Goal: Task Accomplishment & Management: Manage account settings

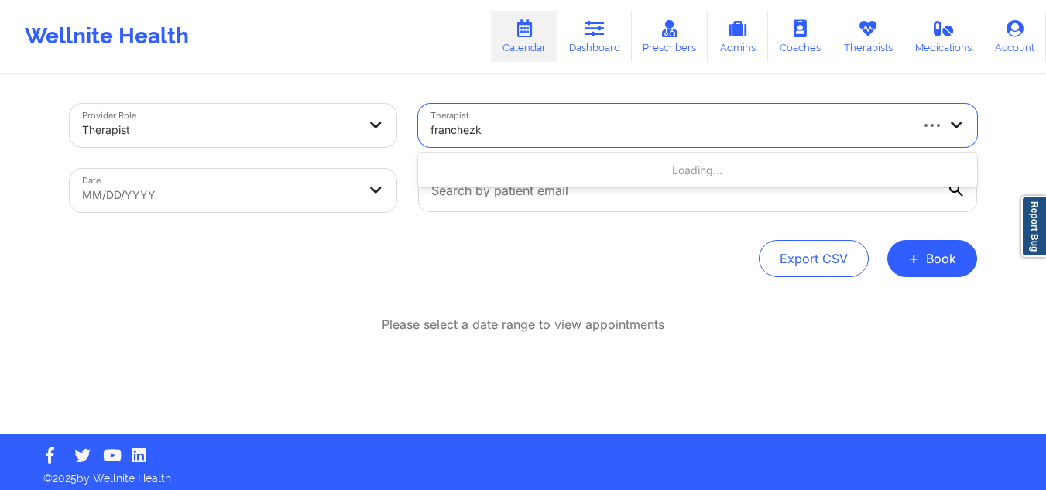
type input "franchezka"
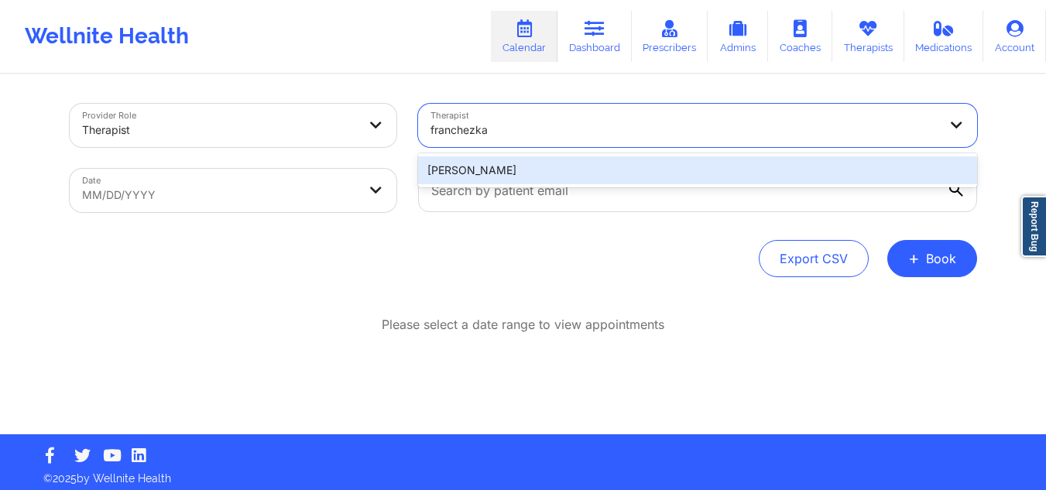
click at [609, 175] on div "Franchezka Boyer" at bounding box center [697, 170] width 559 height 28
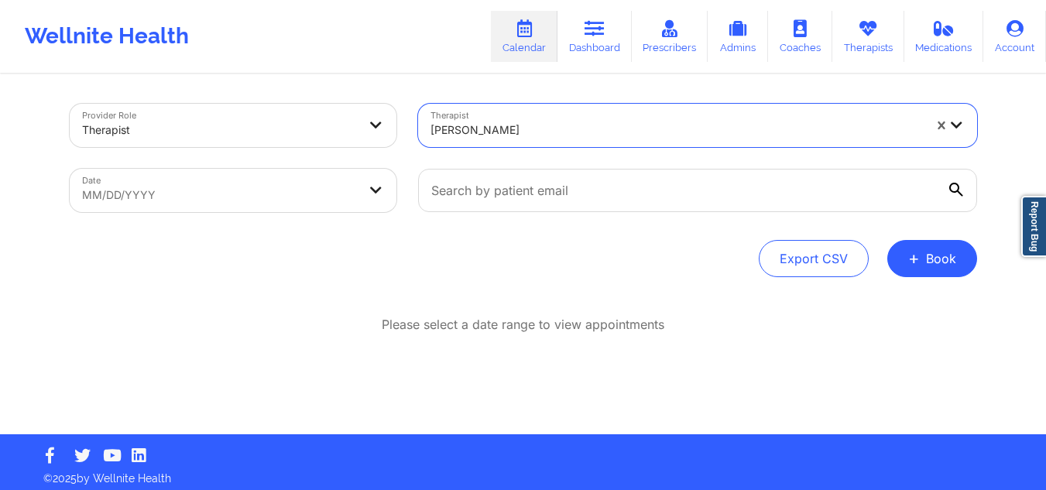
click at [358, 179] on body "Wellnite Health Calendar Dashboard Prescribers Admins Coaches Therapists Medica…" at bounding box center [523, 245] width 1046 height 490
select select "2025-8"
select select "2025-9"
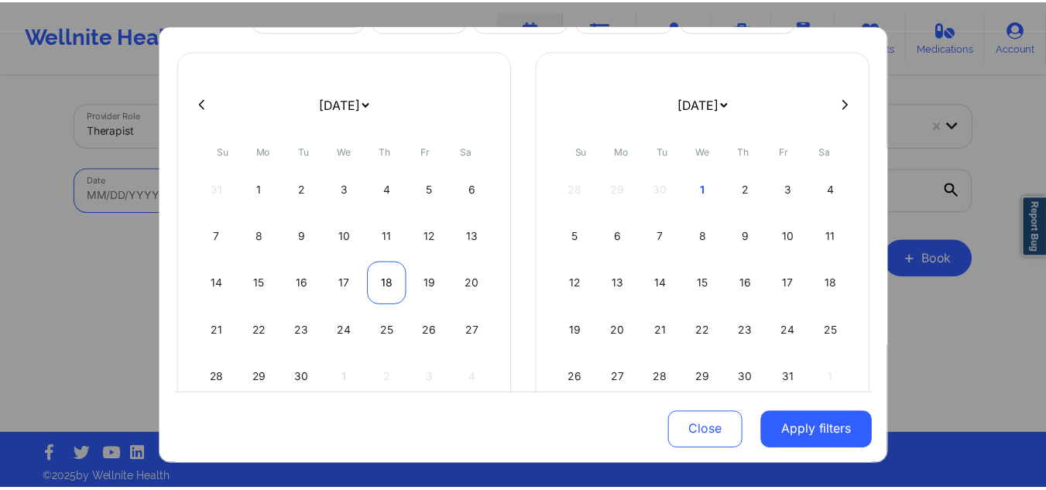
scroll to position [134, 0]
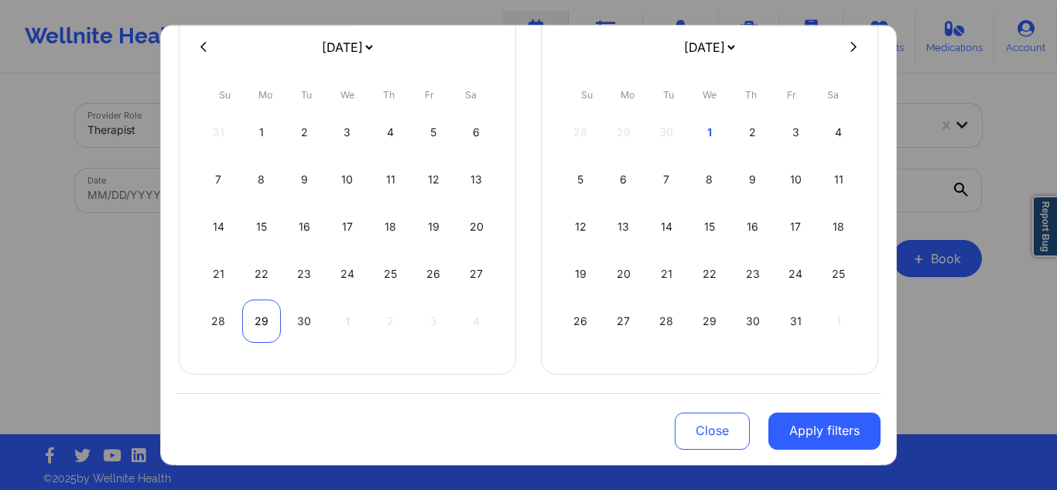
click at [271, 313] on div "29" at bounding box center [261, 321] width 39 height 43
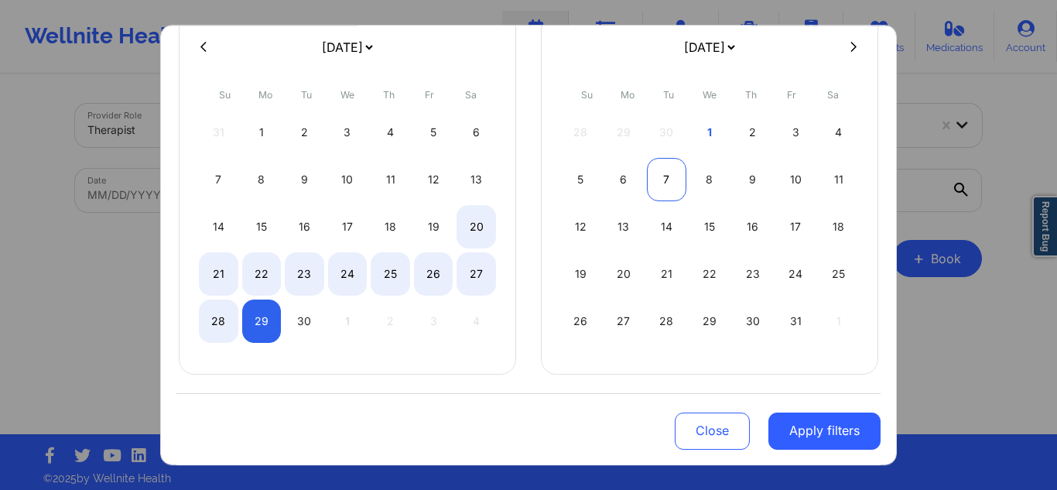
select select "2025-8"
select select "2025-9"
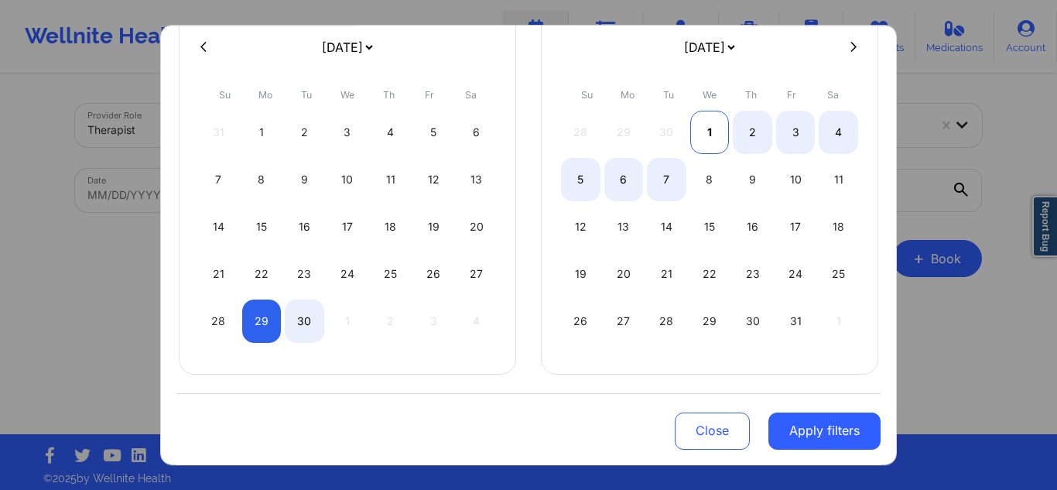
select select "2025-8"
select select "2025-9"
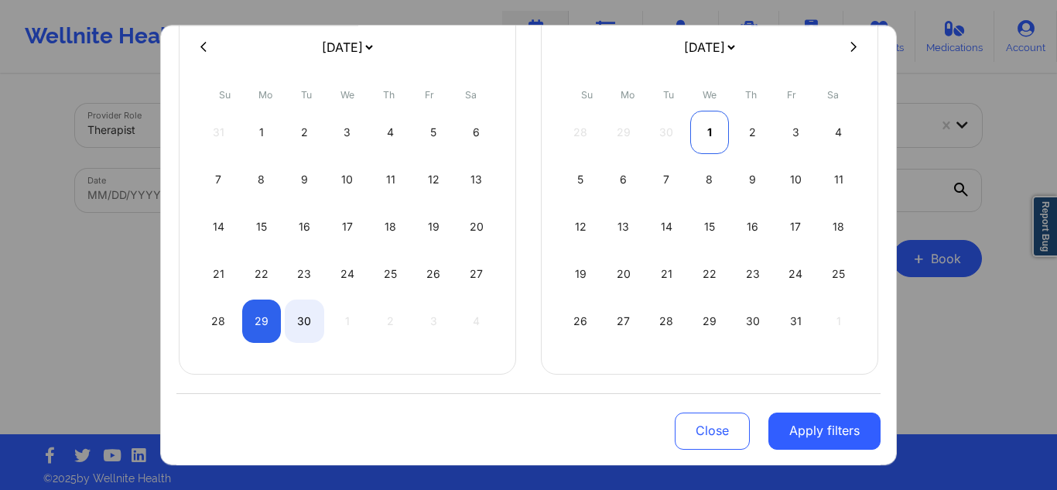
click at [705, 136] on div "1" at bounding box center [709, 132] width 39 height 43
select select "2025-8"
select select "2025-9"
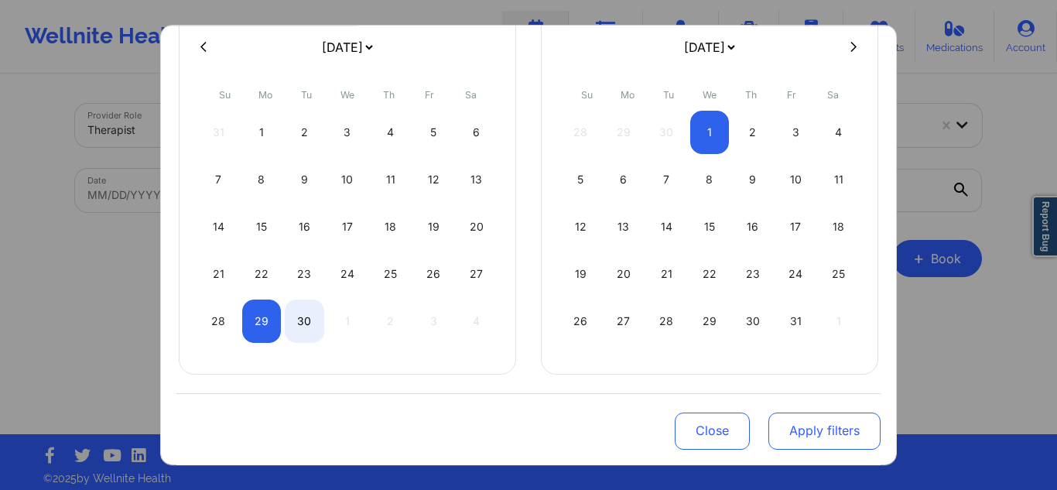
click at [803, 447] on button "Apply filters" at bounding box center [825, 430] width 112 height 37
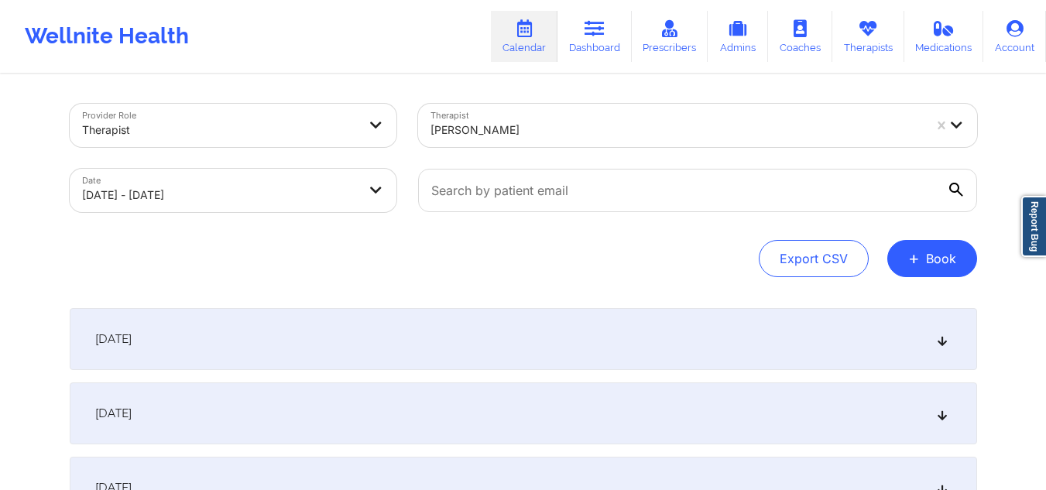
scroll to position [154, 0]
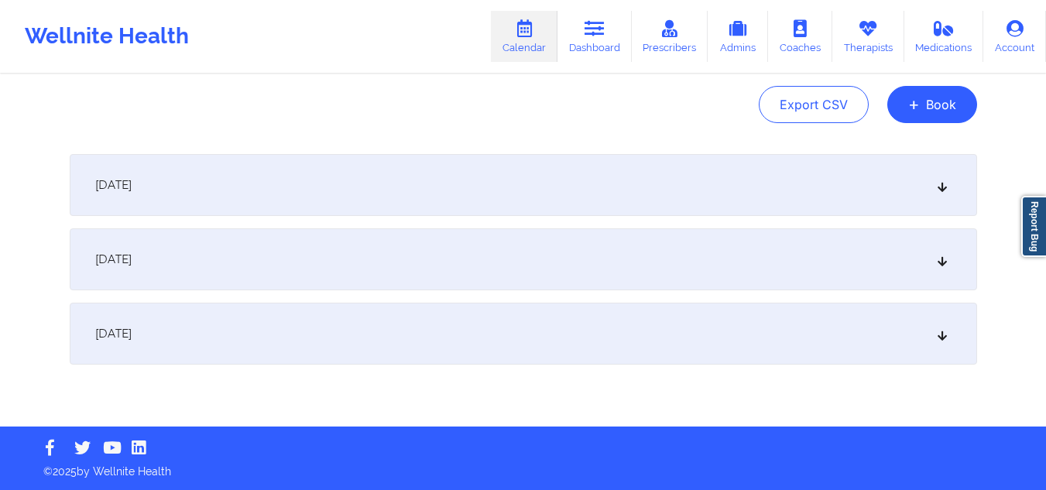
click at [568, 193] on div "September 29, 2025" at bounding box center [523, 185] width 907 height 62
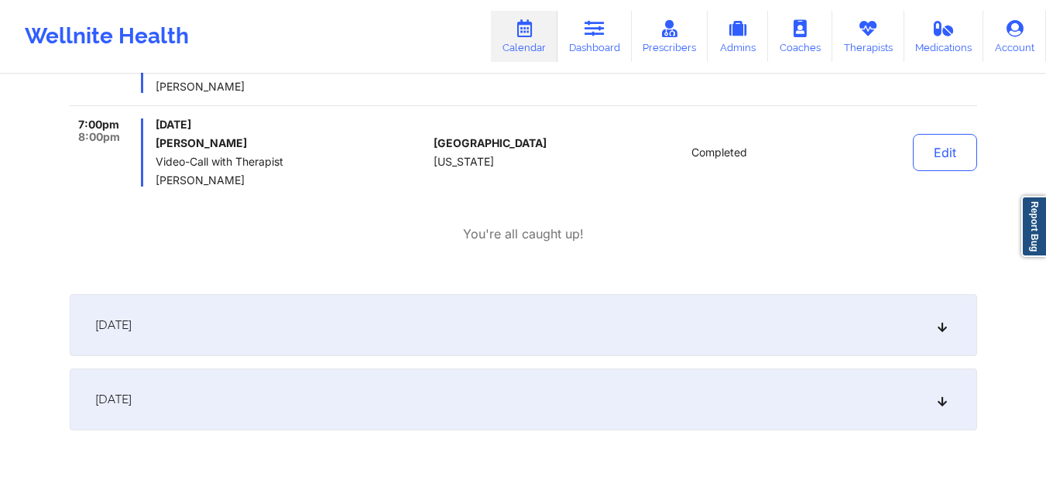
click at [543, 323] on div "[DATE]" at bounding box center [523, 325] width 907 height 62
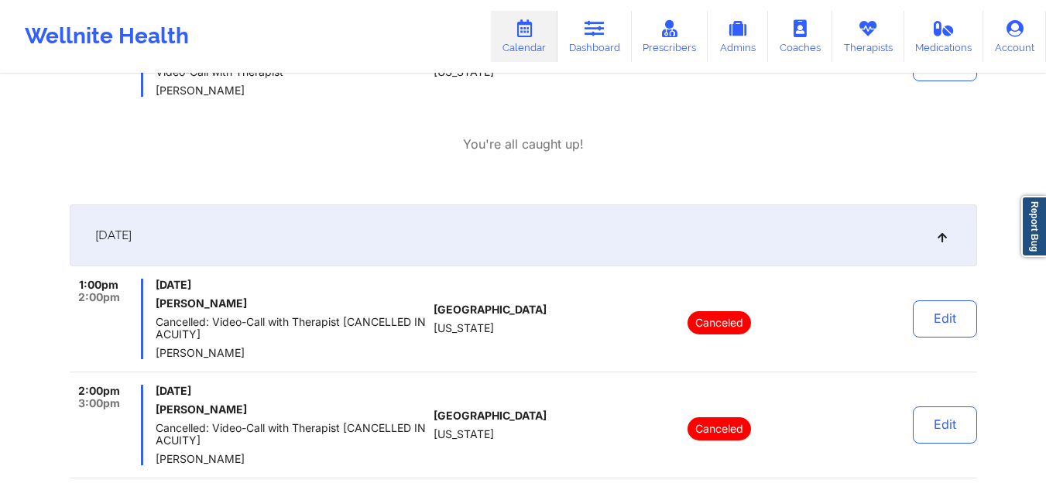
scroll to position [1095, 0]
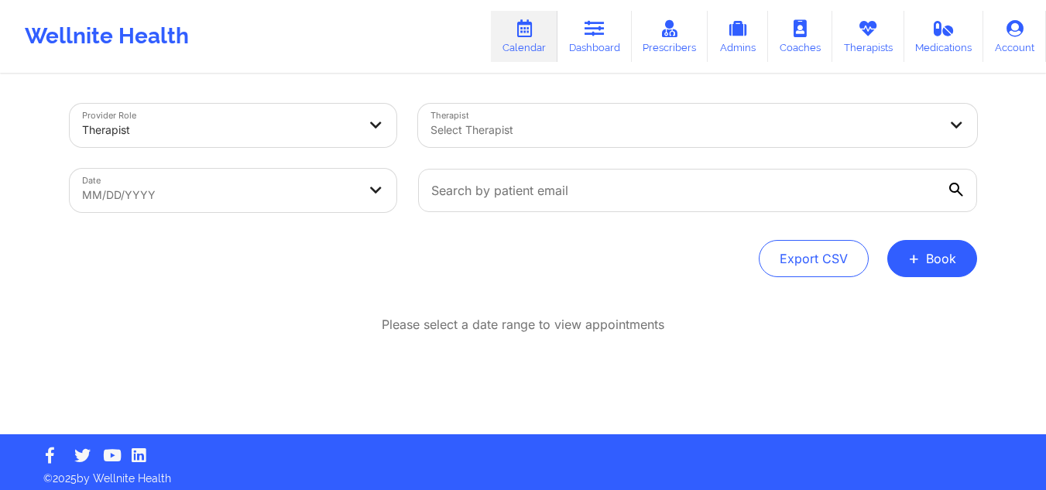
click at [595, 115] on div "Select Therapist" at bounding box center [679, 125] width 522 height 43
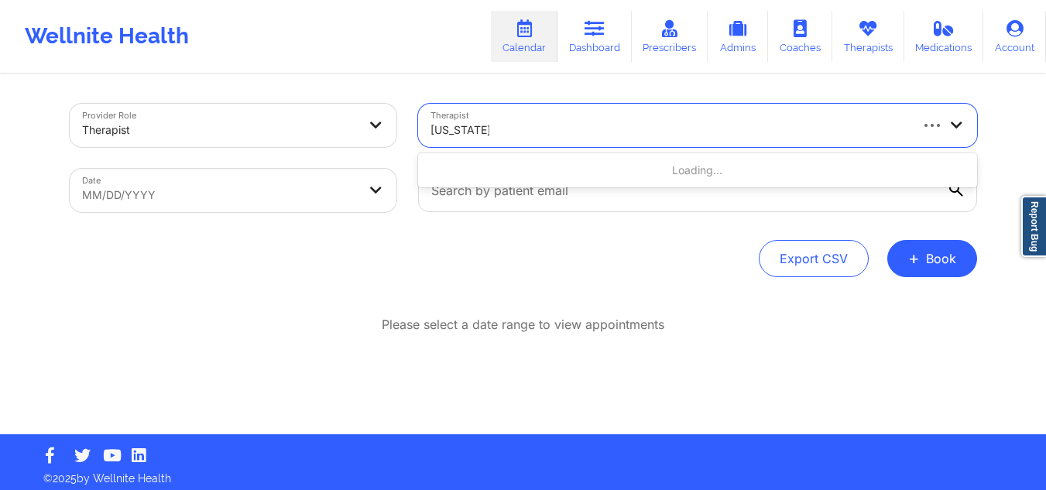
type input "[US_STATE][PERSON_NAME]"
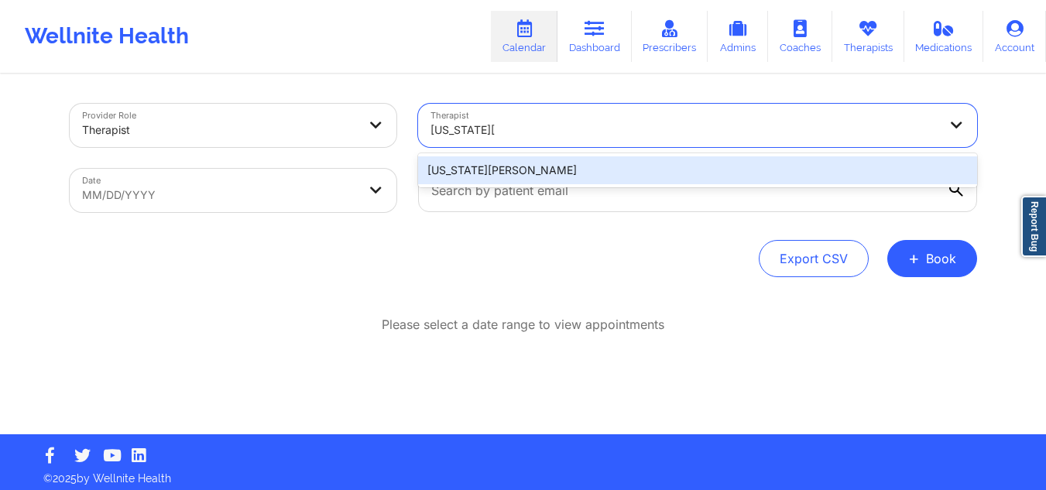
click at [584, 180] on div "[US_STATE][PERSON_NAME]" at bounding box center [697, 170] width 559 height 28
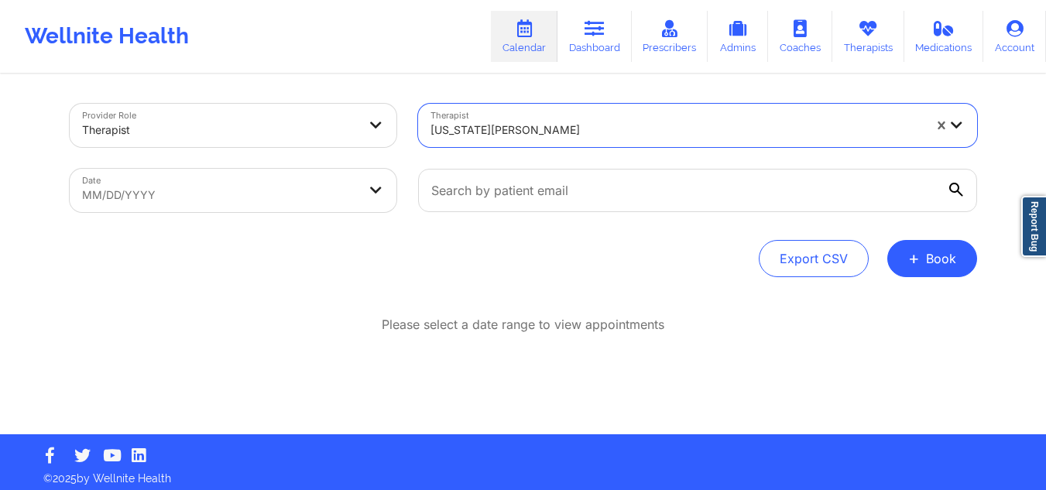
click at [131, 190] on body "Wellnite Health Calendar Dashboard Prescribers Admins Coaches Therapists Medica…" at bounding box center [523, 245] width 1046 height 490
select select "2025-8"
select select "2025-9"
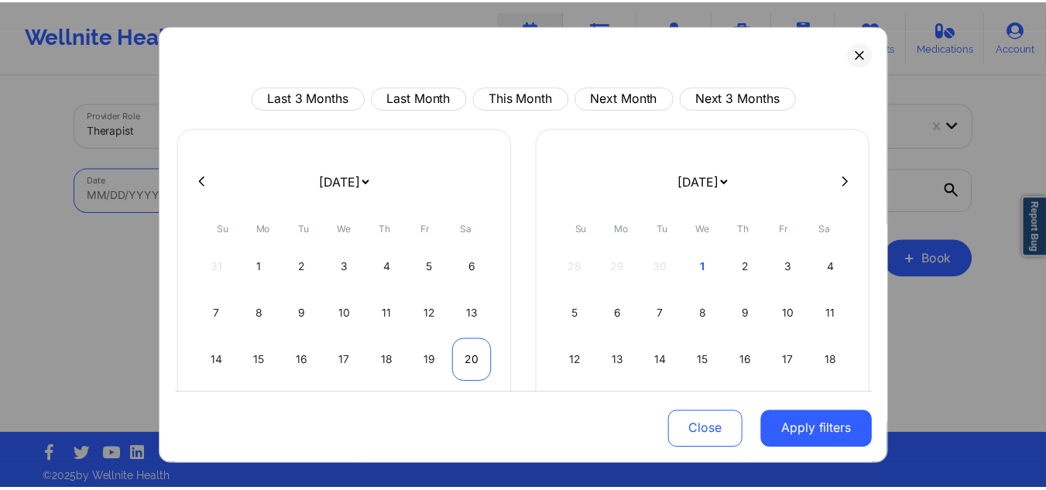
scroll to position [134, 0]
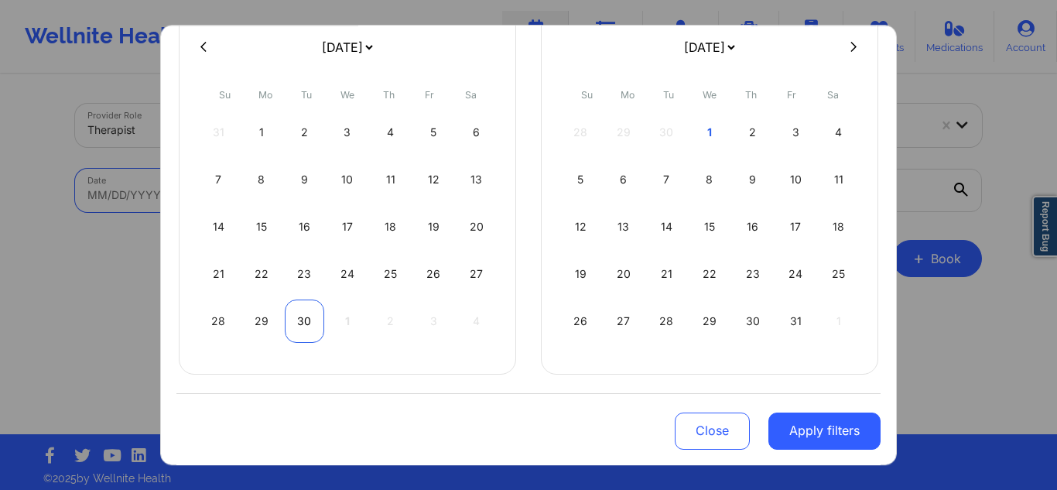
click at [288, 328] on div "30" at bounding box center [304, 321] width 39 height 43
select select "2025-8"
select select "2025-9"
select select "2025-8"
select select "2025-9"
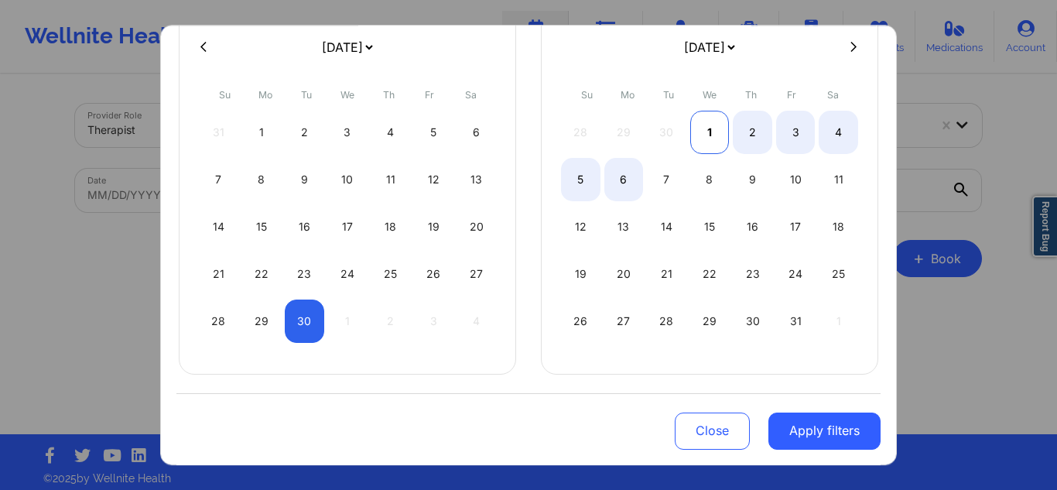
select select "2025-8"
select select "2025-9"
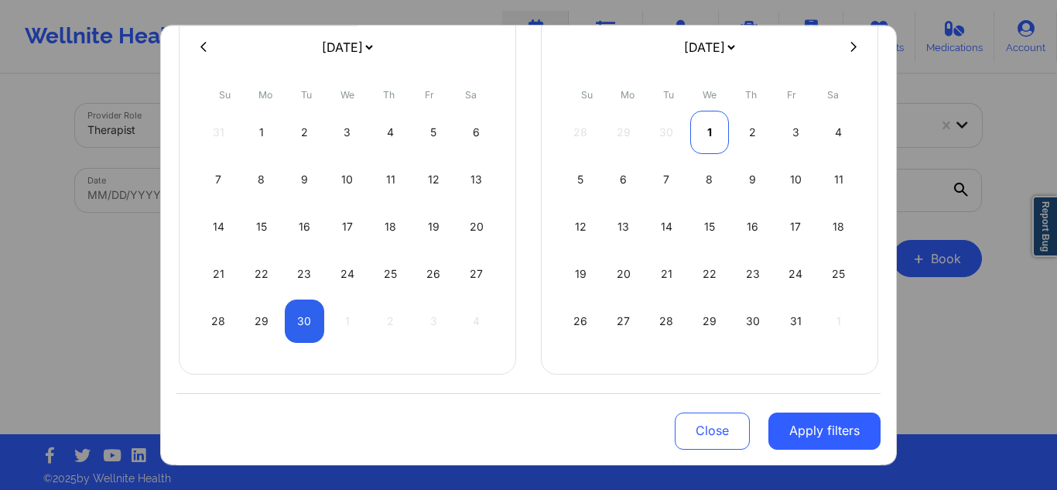
click at [717, 136] on div "1" at bounding box center [709, 132] width 39 height 43
select select "2025-8"
select select "2025-9"
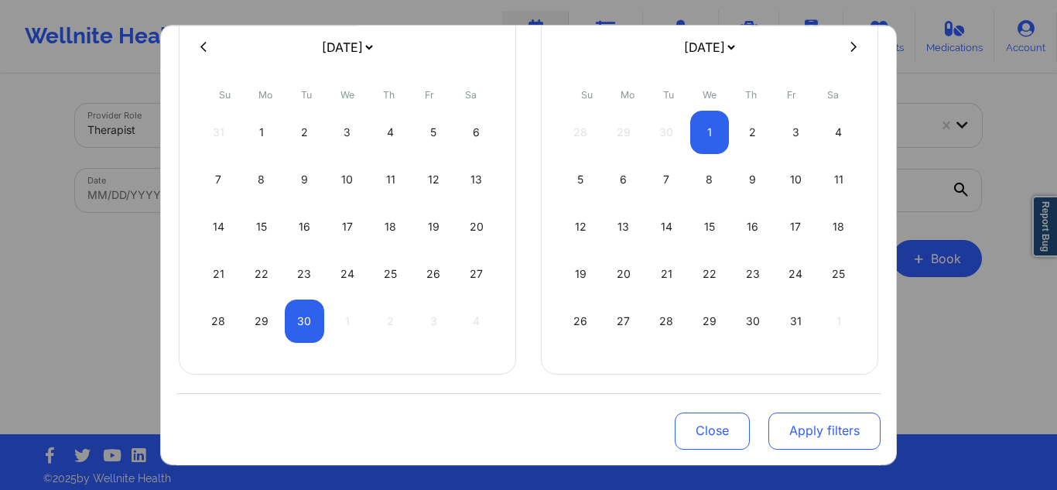
click at [801, 433] on button "Apply filters" at bounding box center [825, 430] width 112 height 37
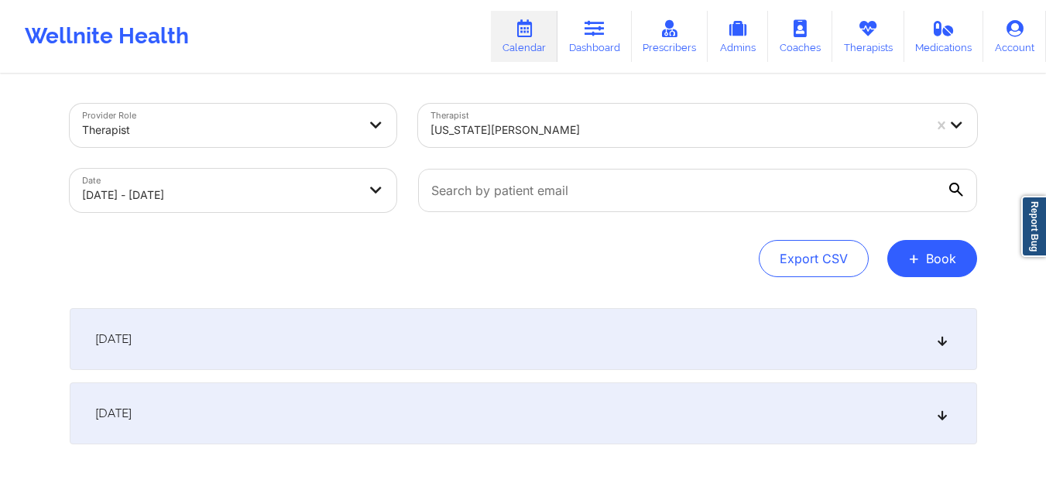
click at [504, 325] on div "September 30, 2025" at bounding box center [523, 339] width 907 height 62
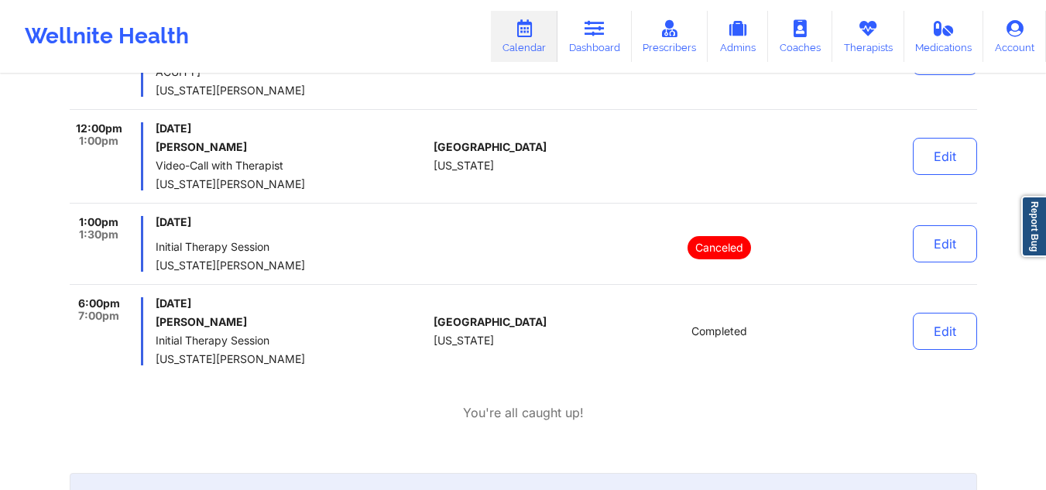
scroll to position [1006, 0]
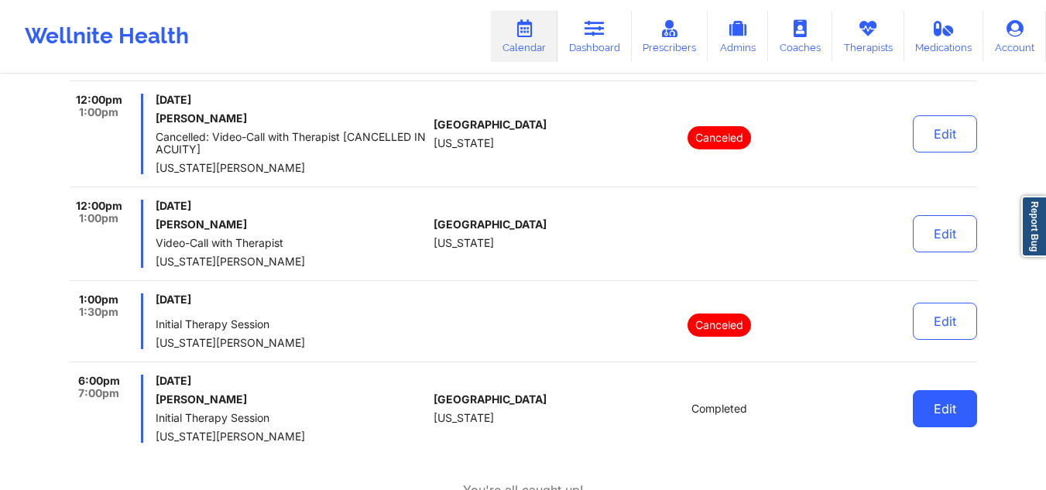
click at [936, 414] on button "Edit" at bounding box center [944, 408] width 64 height 37
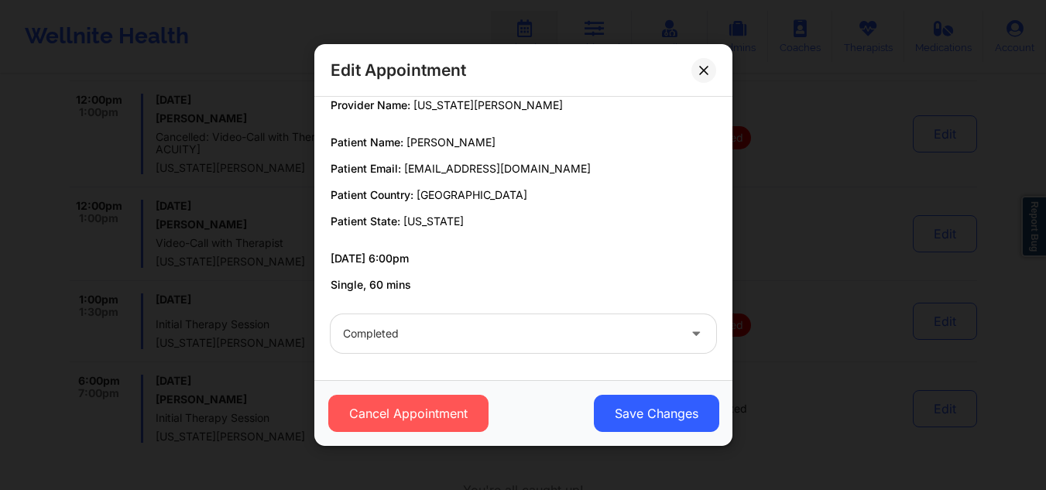
scroll to position [0, 0]
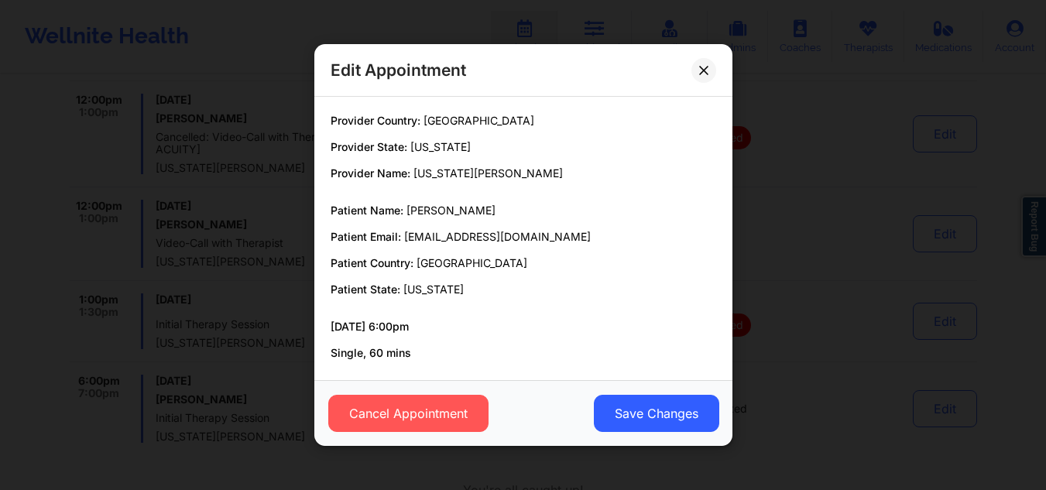
click at [697, 56] on div "Edit Appointment" at bounding box center [523, 70] width 418 height 53
click at [703, 71] on icon at bounding box center [703, 70] width 9 height 9
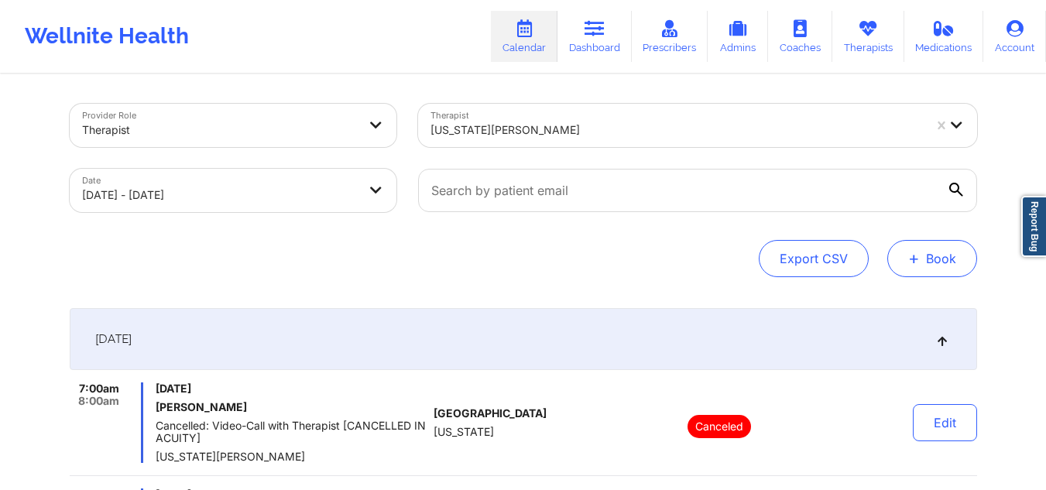
click at [912, 254] on span "+" at bounding box center [914, 258] width 12 height 9
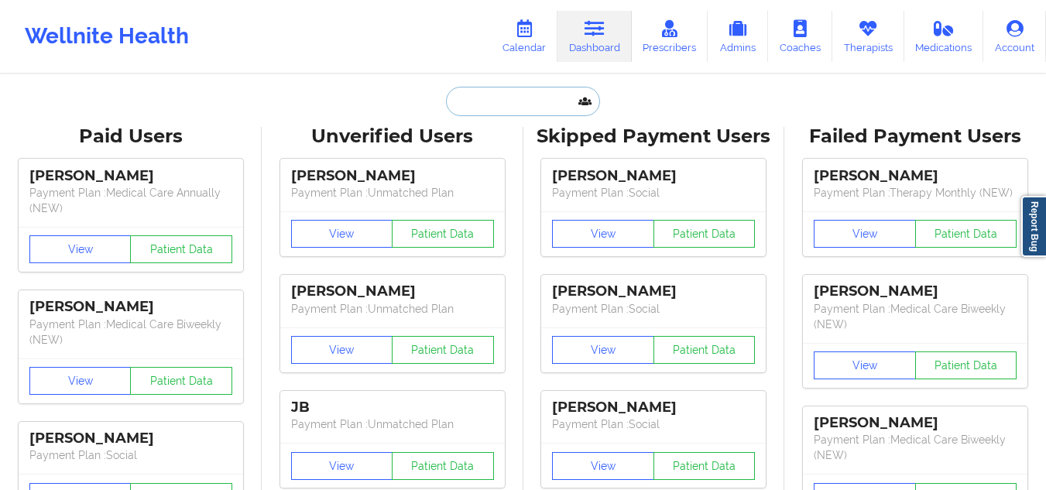
drag, startPoint x: 0, startPoint y: 0, endPoint x: 539, endPoint y: 91, distance: 546.3
click at [539, 91] on input "text" at bounding box center [522, 101] width 153 height 29
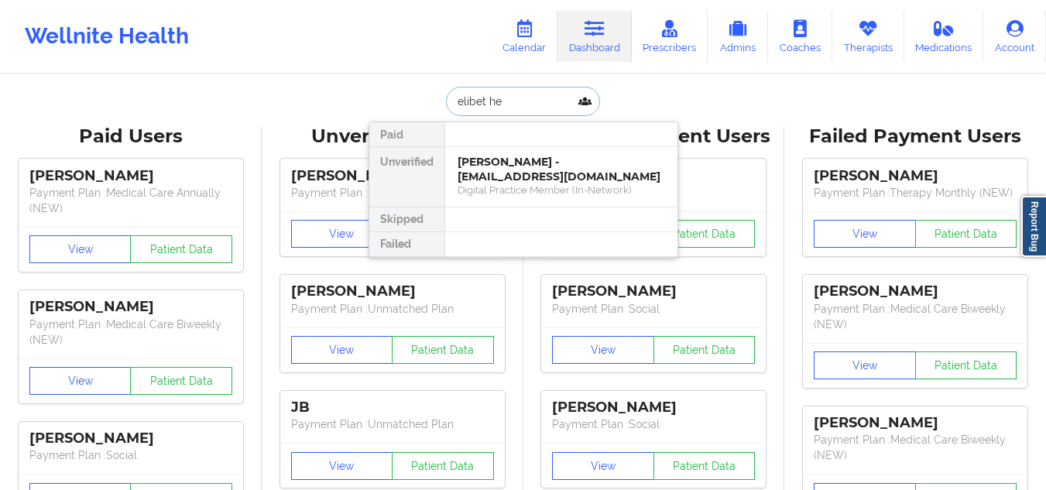
type input "elibet her"
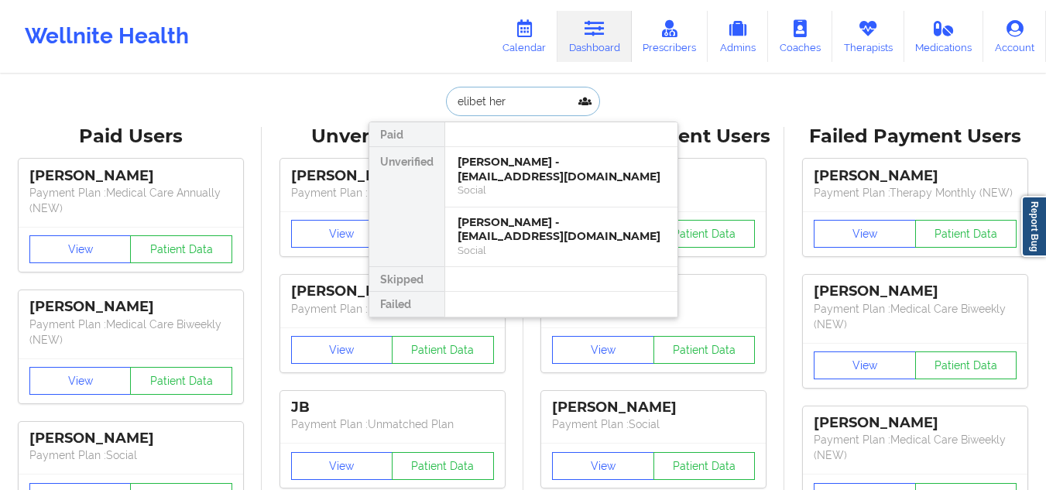
click at [536, 177] on div "Elibet Hernandez - elibet_hernandez@yahoo.com" at bounding box center [560, 169] width 207 height 29
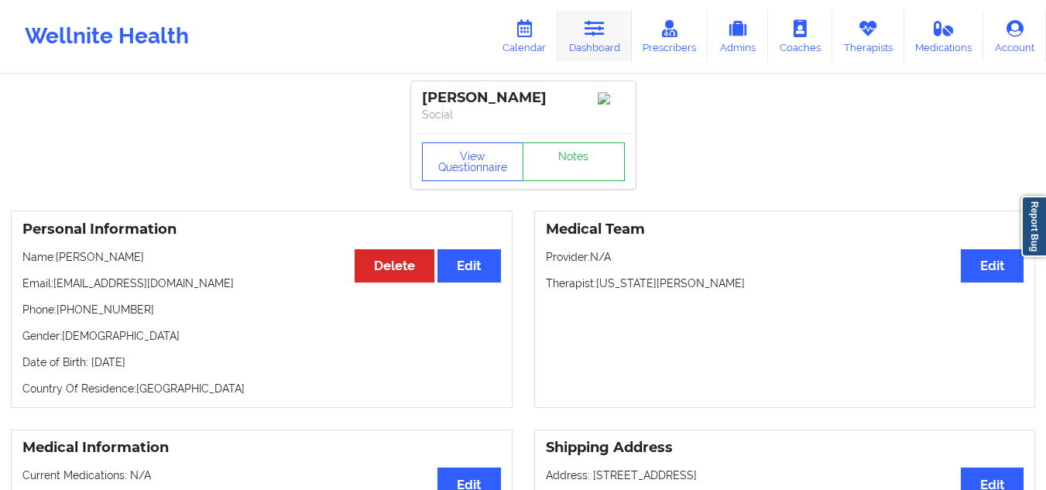
click at [587, 50] on link "Dashboard" at bounding box center [594, 36] width 74 height 51
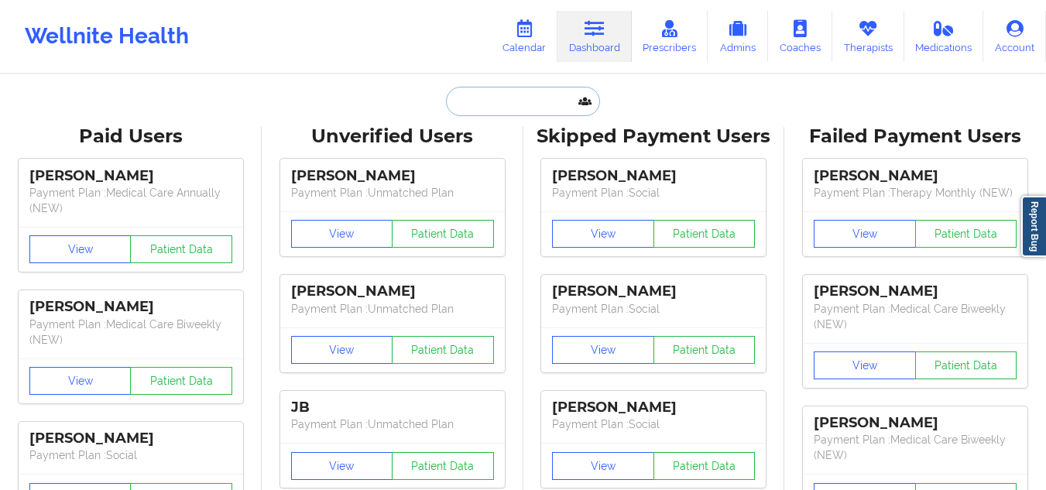
click at [557, 92] on input "text" at bounding box center [522, 101] width 153 height 29
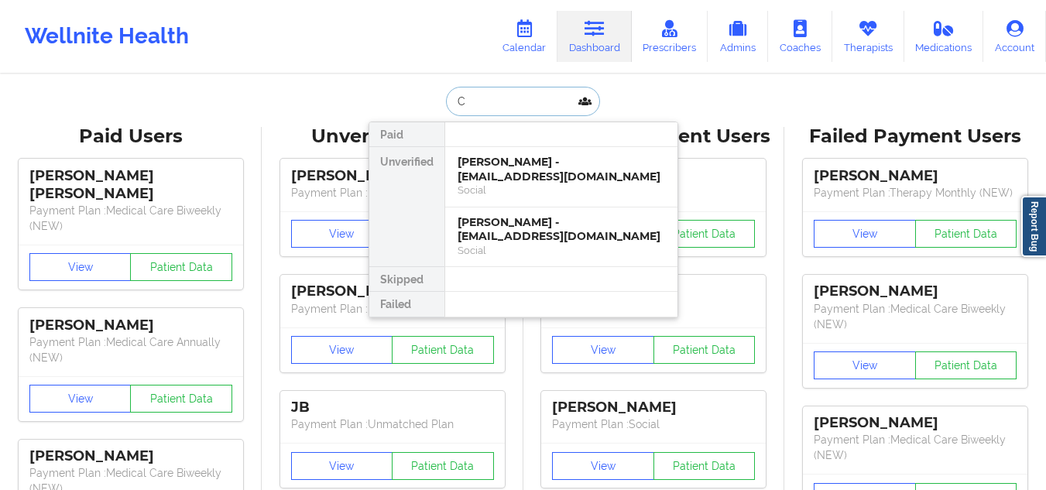
paste input "ristian Cardenas"
type input "Cristian Cardenas"
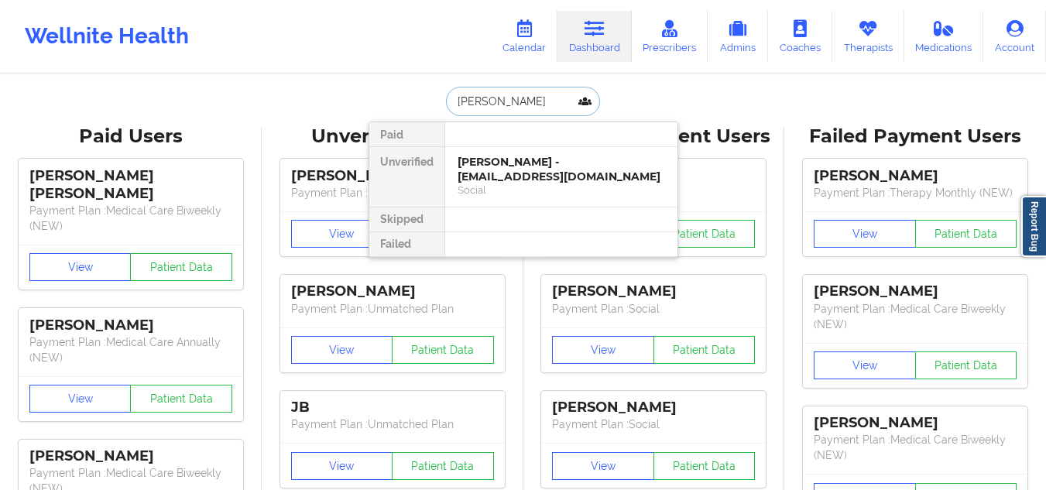
click at [532, 180] on div "Cristian Cardenas - thanos_21x@yahoo.com" at bounding box center [560, 169] width 207 height 29
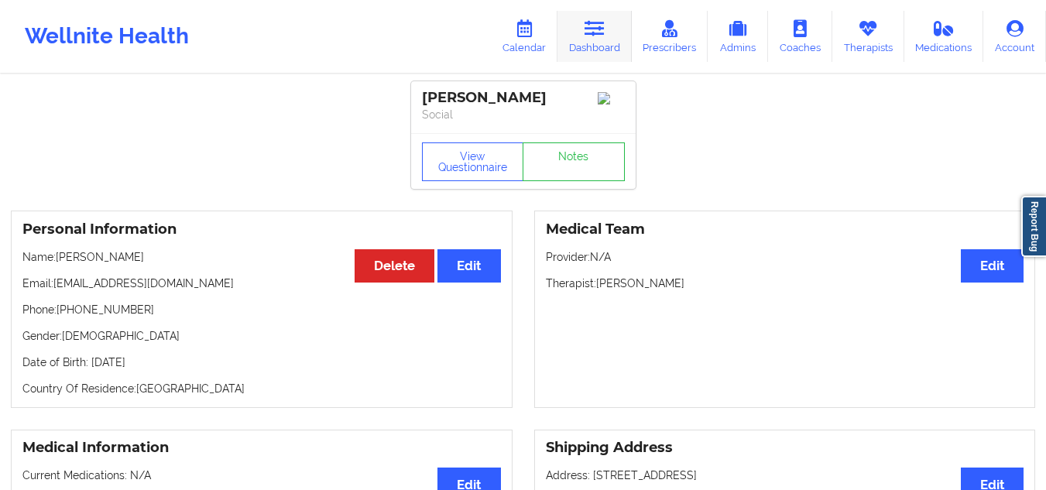
click at [605, 42] on link "Dashboard" at bounding box center [594, 36] width 74 height 51
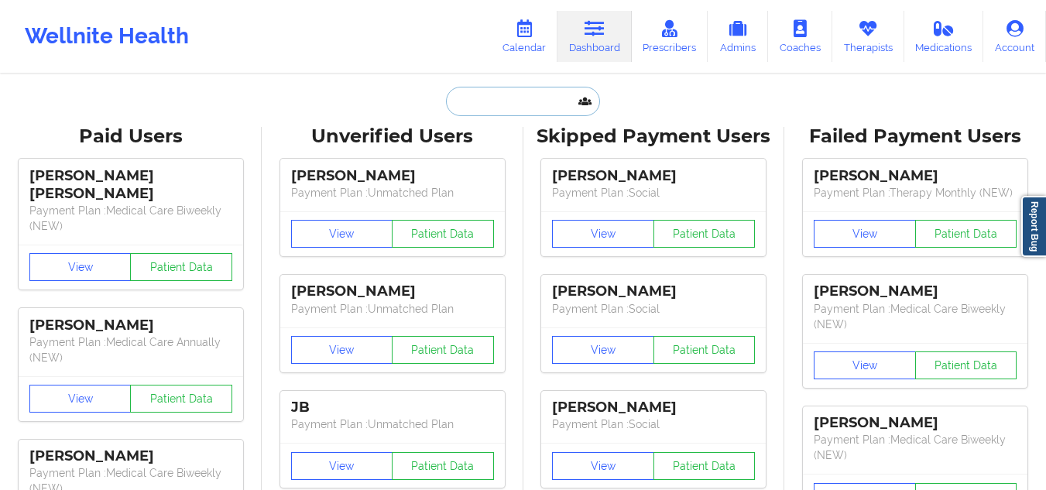
click at [562, 111] on input "text" at bounding box center [522, 101] width 153 height 29
paste input "Julia Eusebio"
type input "Julia Eusebio"
paste input "Syrena Guerrero"
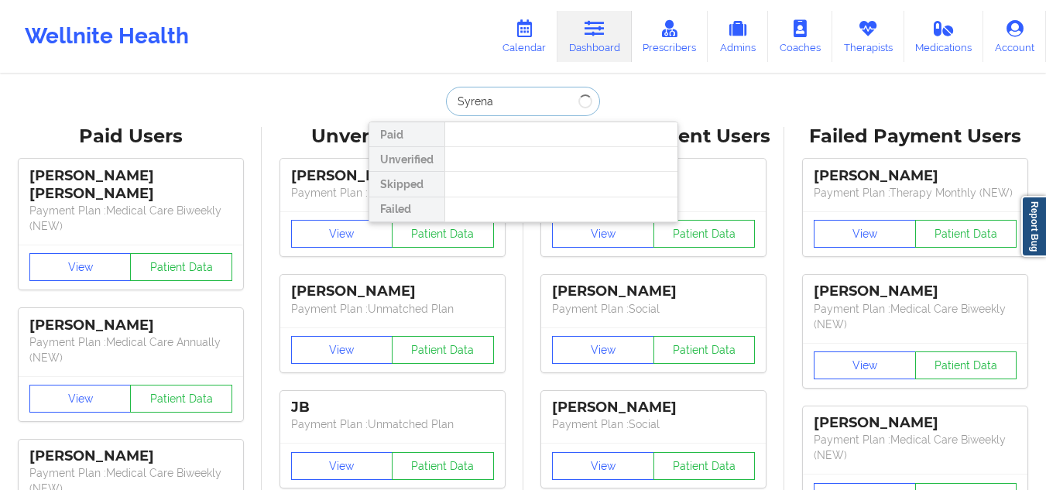
type input "Syrena"
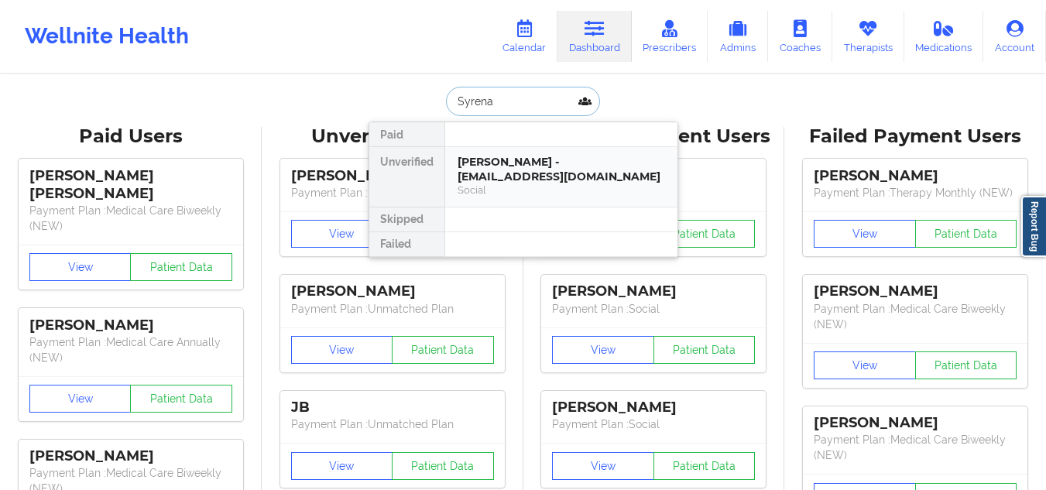
click at [495, 158] on div "Syrena M Guerrero - syrenag121@gmail.com" at bounding box center [560, 169] width 207 height 29
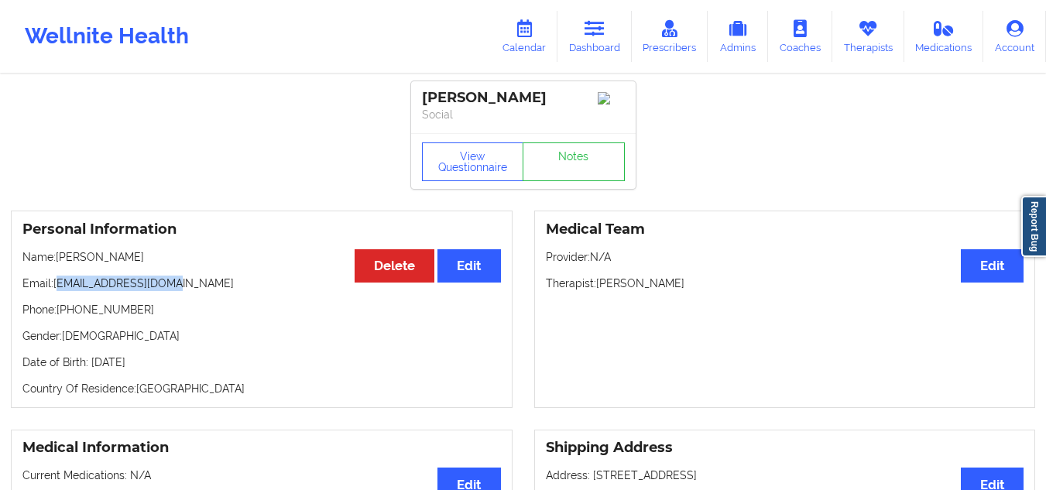
drag, startPoint x: 185, startPoint y: 289, endPoint x: 59, endPoint y: 287, distance: 126.2
click at [59, 287] on p "Email: syrenag121@gmail.com" at bounding box center [261, 283] width 478 height 15
copy p "syrenag121@gmail.com"
click at [609, 29] on link "Dashboard" at bounding box center [594, 36] width 74 height 51
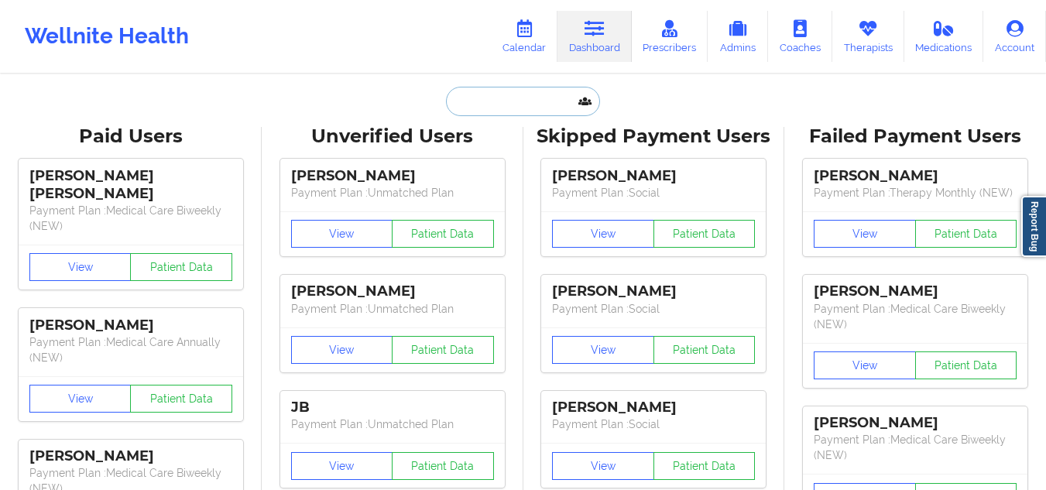
click at [560, 98] on input "text" at bounding box center [522, 101] width 153 height 29
paste input "komickto@gmail.com"
type input "komickto@gmail.com"
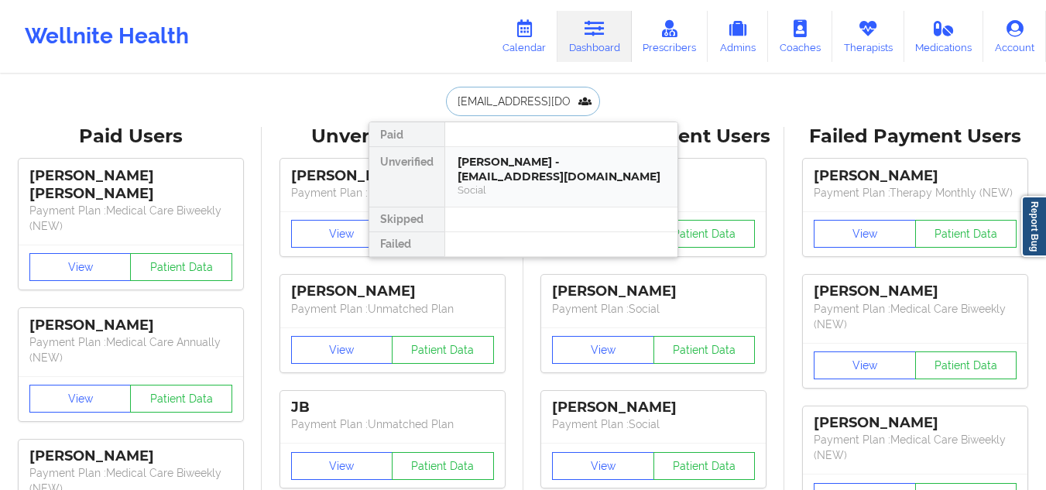
click at [523, 182] on div "Emma Yniguez - komickto@gmail.com" at bounding box center [560, 169] width 207 height 29
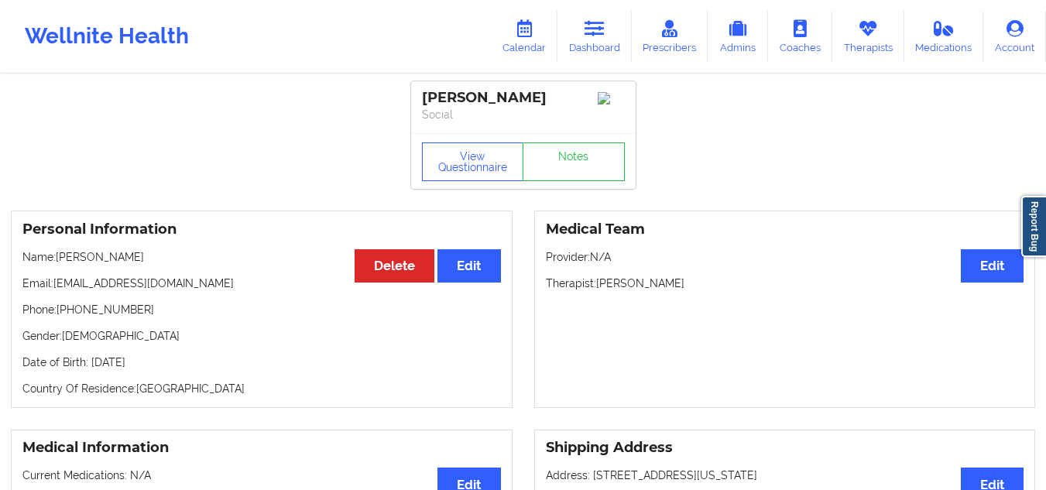
click at [614, 25] on link "Dashboard" at bounding box center [594, 36] width 74 height 51
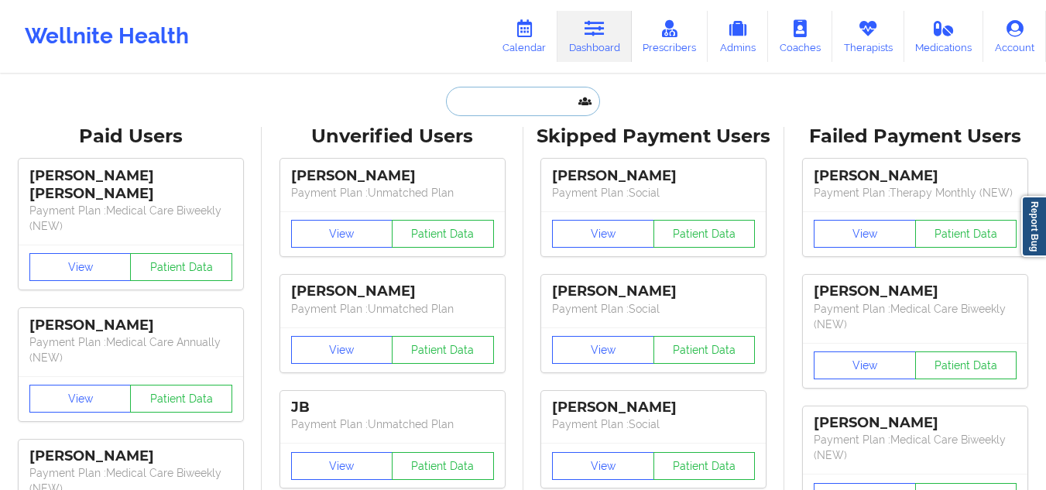
click at [503, 110] on input "text" at bounding box center [522, 101] width 153 height 29
paste input "Angelica Martine"
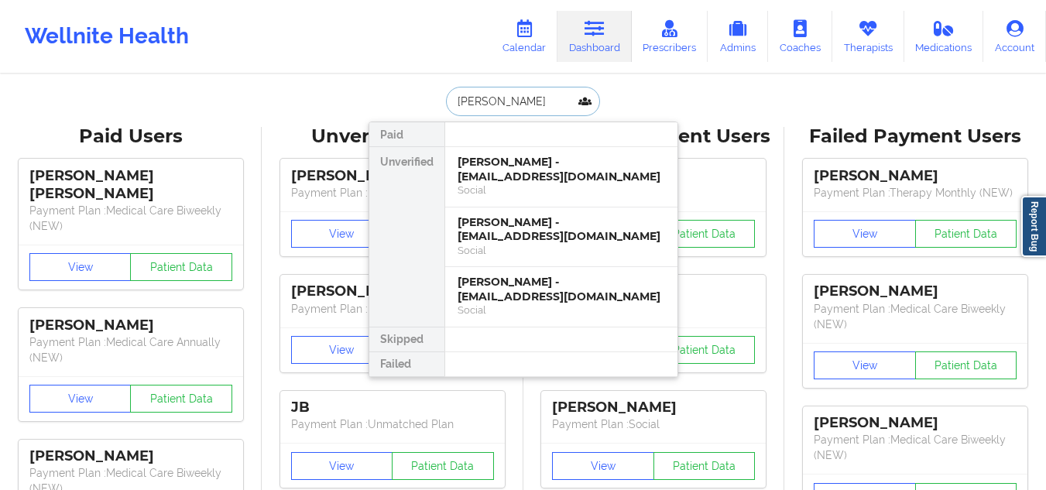
type input "Angelica Martine"
click at [594, 149] on div "Angelica Martinez - angelica620martine@gmail.com Social" at bounding box center [561, 177] width 232 height 60
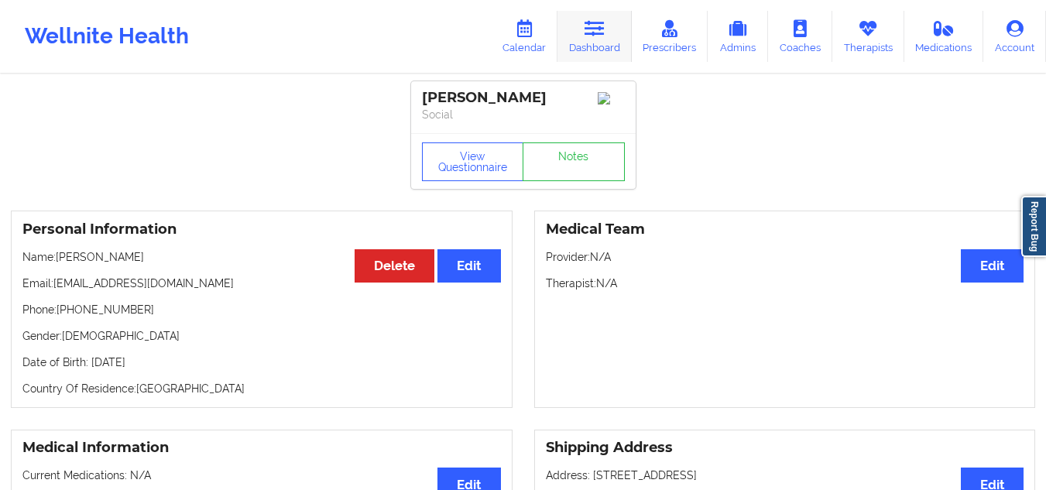
click at [608, 32] on link "Dashboard" at bounding box center [594, 36] width 74 height 51
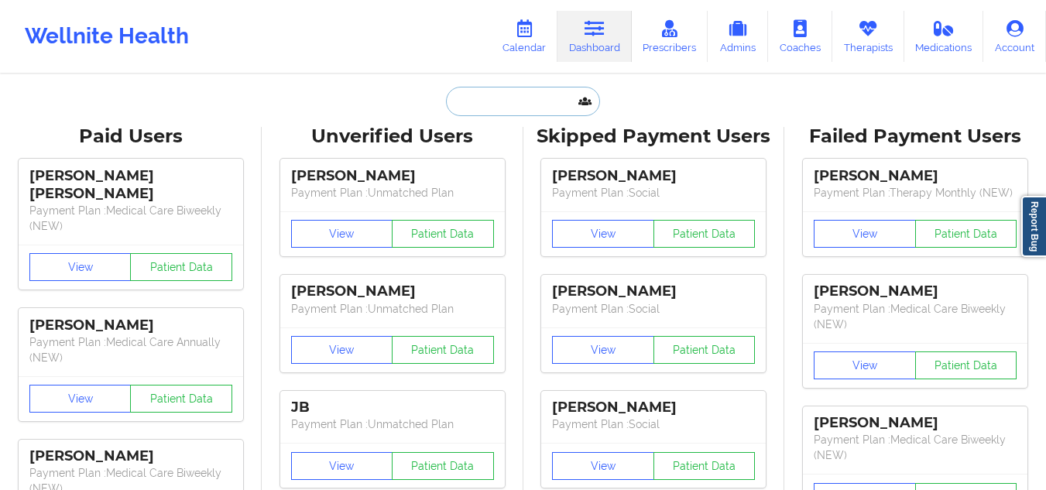
click at [550, 94] on input "text" at bounding box center [522, 101] width 153 height 29
paste input "Angelica Martine"
type input "Angelica Martine"
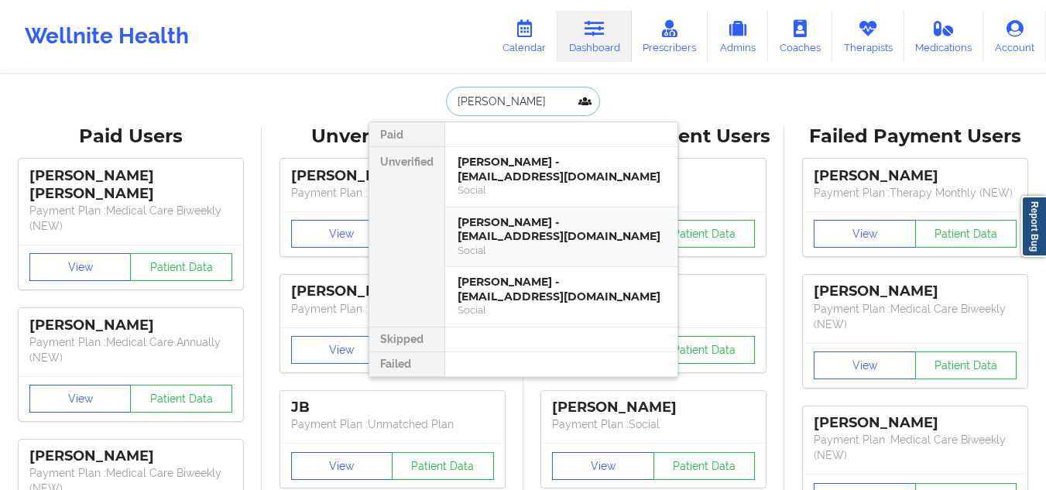
click at [546, 245] on div "Social" at bounding box center [560, 250] width 207 height 13
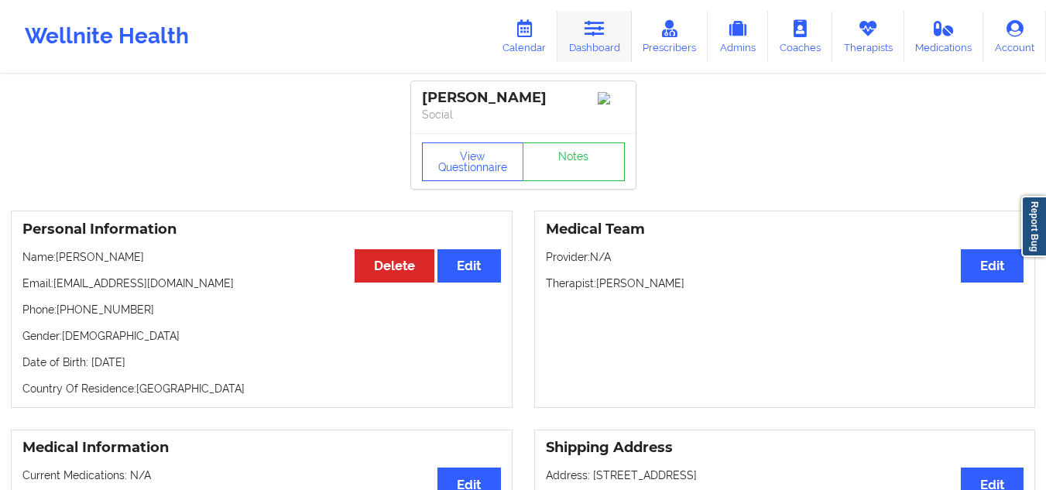
click at [615, 29] on link "Dashboard" at bounding box center [594, 36] width 74 height 51
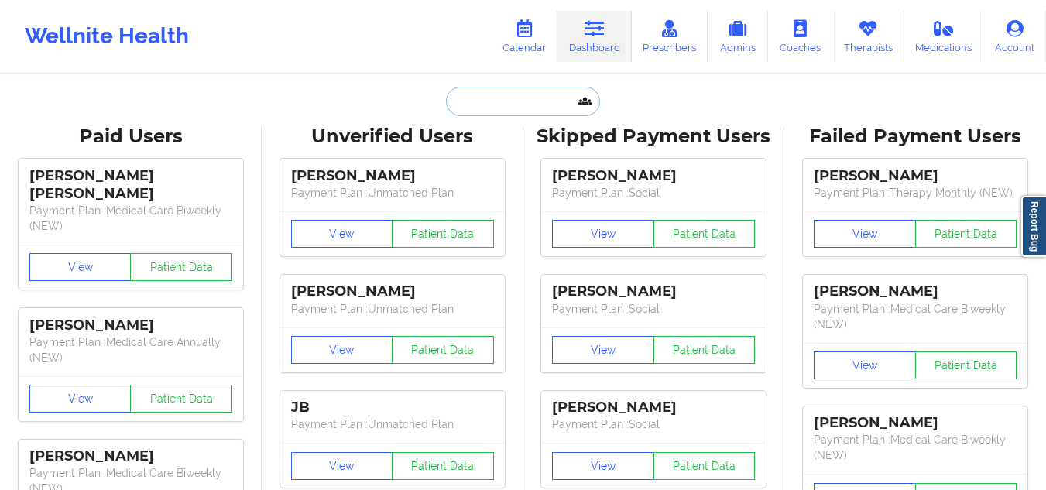
click at [527, 89] on input "text" at bounding box center [522, 101] width 153 height 29
paste input "Angelica Martine"
type input "Angelica Martine"
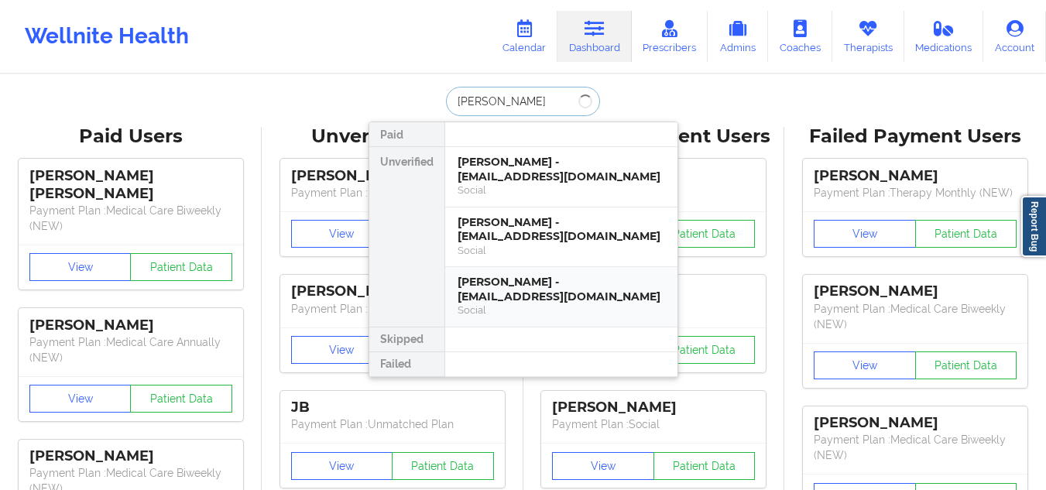
click at [523, 279] on div "Angelica Martinez - angelicacis_94@yahoo.com" at bounding box center [560, 289] width 207 height 29
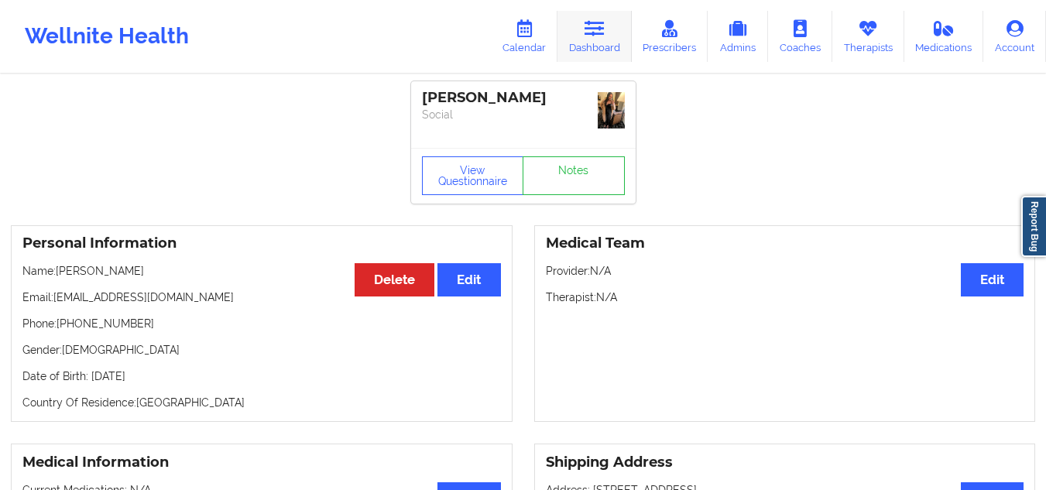
click at [598, 30] on icon at bounding box center [594, 28] width 20 height 17
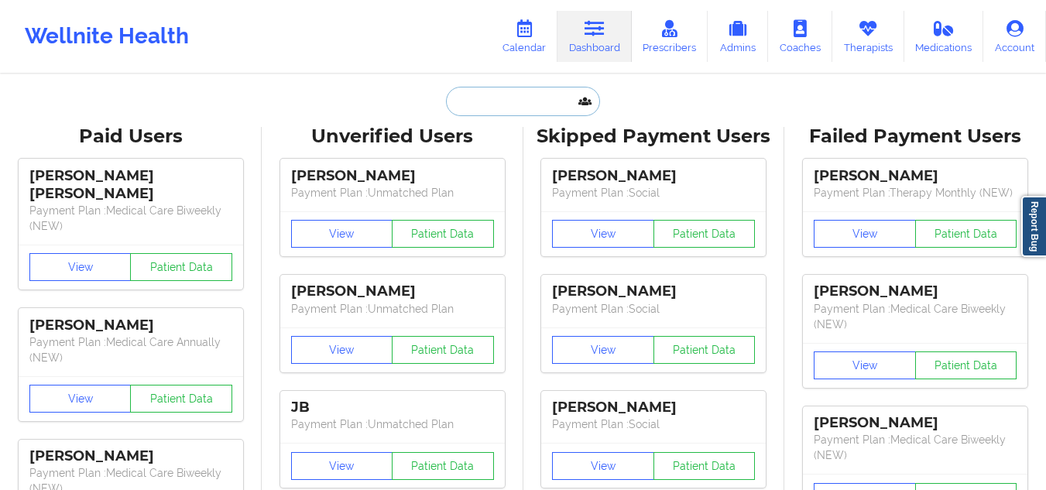
click at [508, 98] on input "text" at bounding box center [522, 101] width 153 height 29
paste input "Angelica Martine"
type input "Angelica Martine"
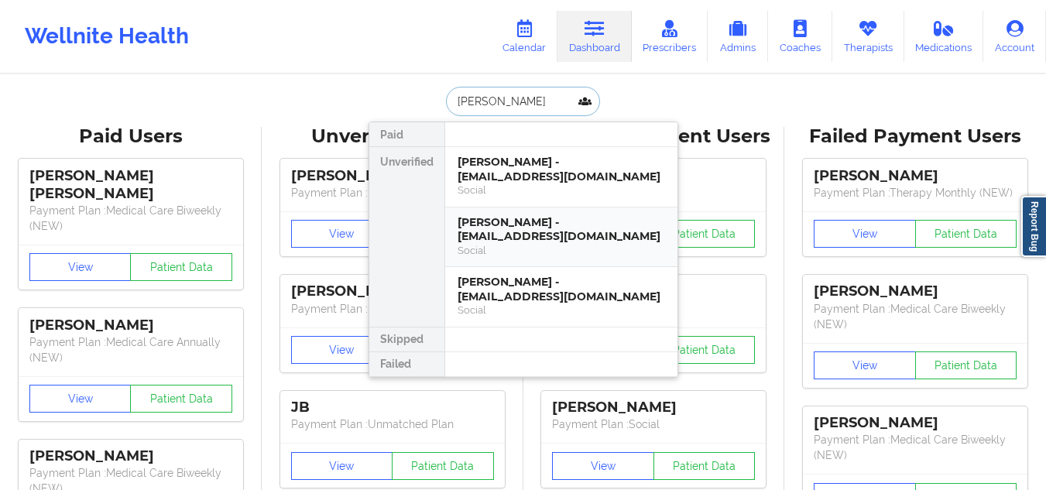
click at [556, 261] on div "Angelica Martinez - angelica620martinez@yahoo.com Social" at bounding box center [561, 237] width 232 height 60
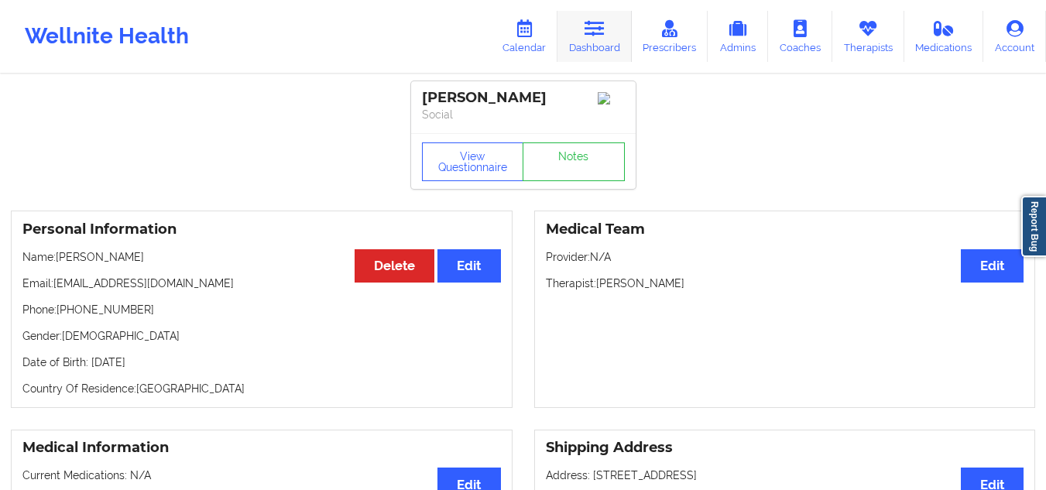
click at [583, 20] on link "Dashboard" at bounding box center [594, 36] width 74 height 51
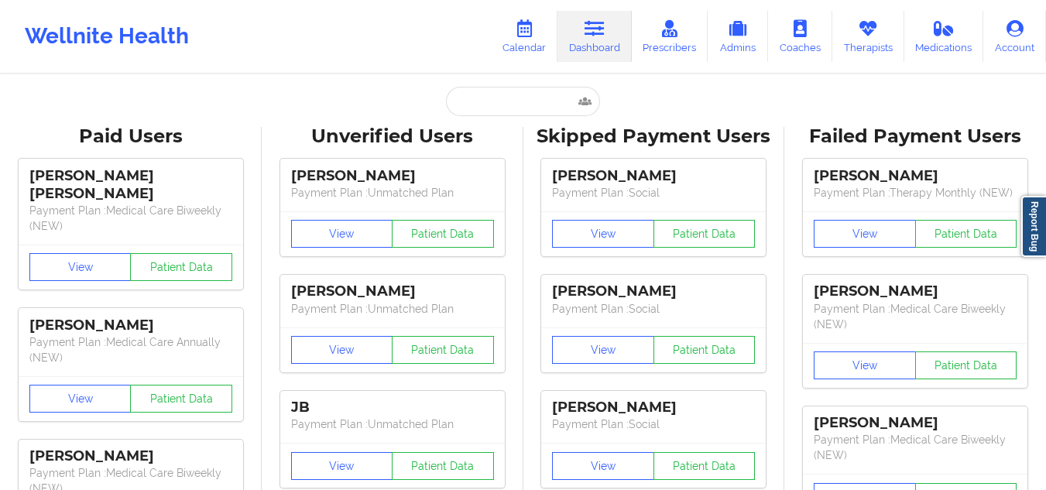
click at [535, 100] on input "text" at bounding box center [522, 101] width 153 height 29
paste input "Angelica Martine"
type input "Angelica Martine"
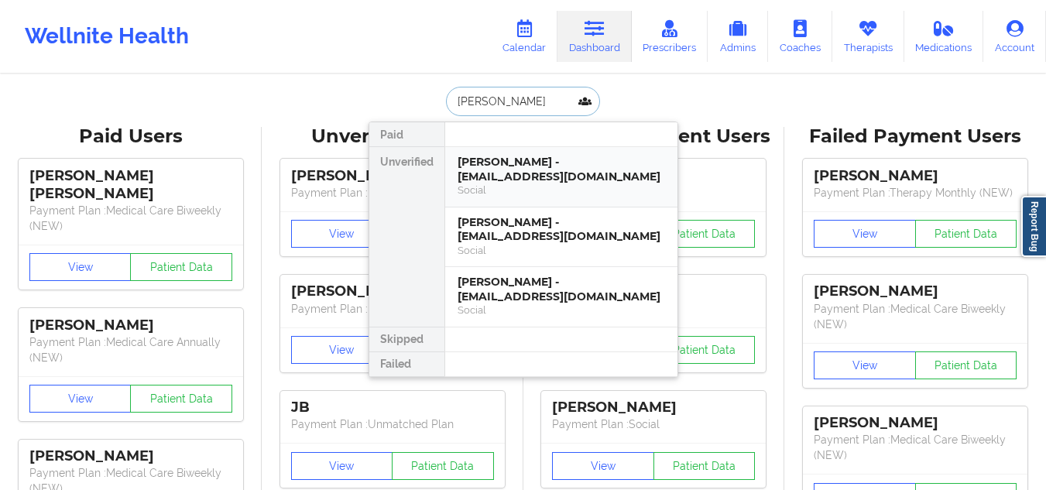
click at [592, 179] on div "Angelica Martinez - angelica620martine@gmail.com" at bounding box center [560, 169] width 207 height 29
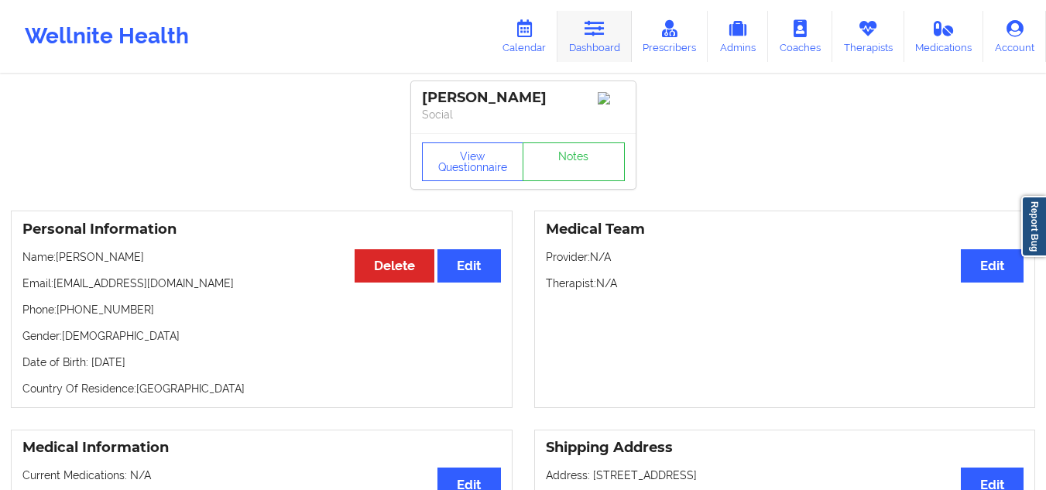
click at [586, 37] on link "Dashboard" at bounding box center [594, 36] width 74 height 51
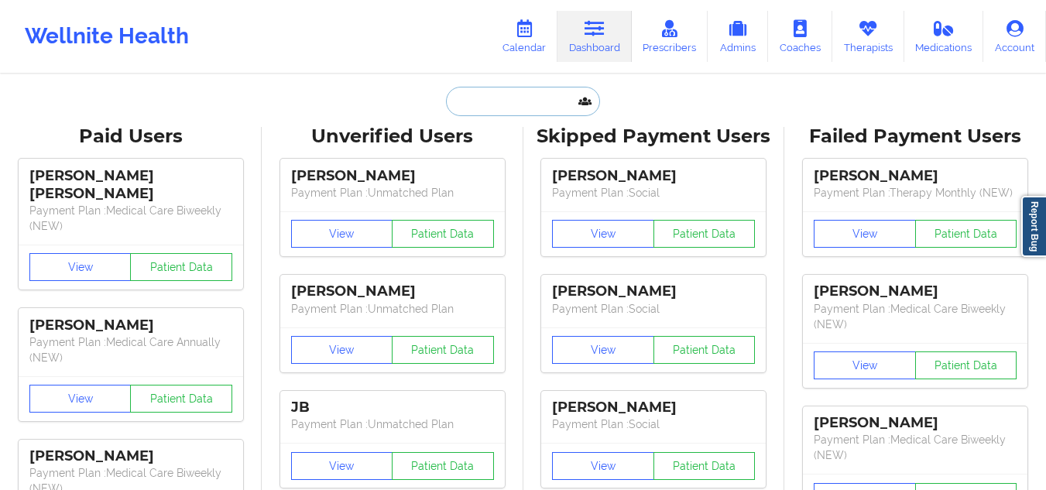
click at [569, 89] on input "text" at bounding box center [522, 101] width 153 height 29
paste input "Angelica Martine"
type input "Angelica Martine"
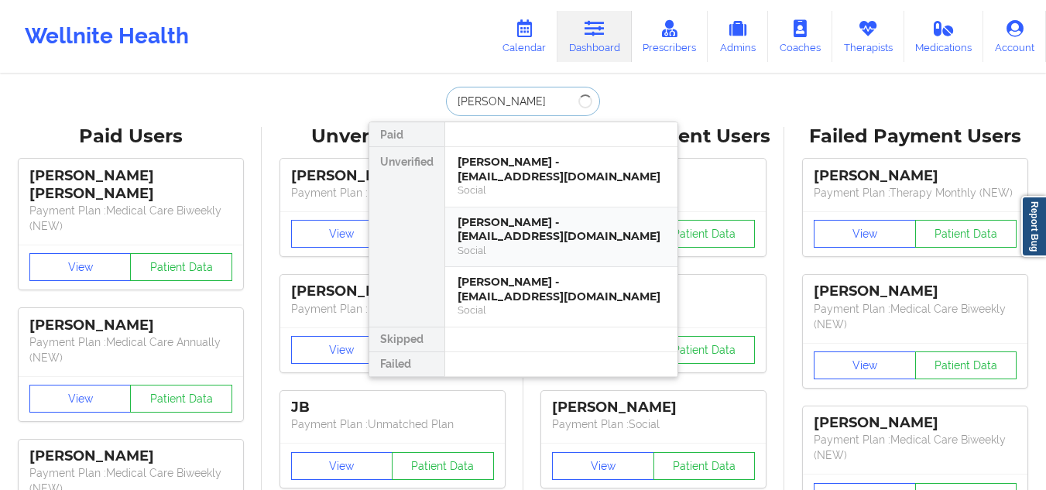
click at [554, 241] on div "Angelica Martinez - angelica620martinez@yahoo.com" at bounding box center [560, 229] width 207 height 29
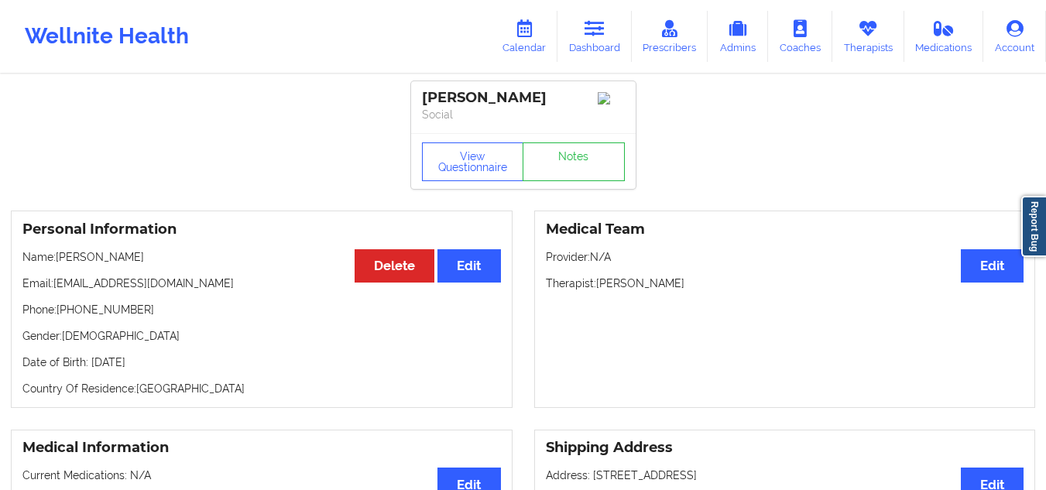
drag, startPoint x: 235, startPoint y: 286, endPoint x: 54, endPoint y: 289, distance: 181.1
click at [54, 289] on p "Email: angelica620martinez@yahoo.com" at bounding box center [261, 283] width 478 height 15
copy p "angelica620martinez@yahoo.com"
click at [591, 26] on icon at bounding box center [594, 28] width 20 height 17
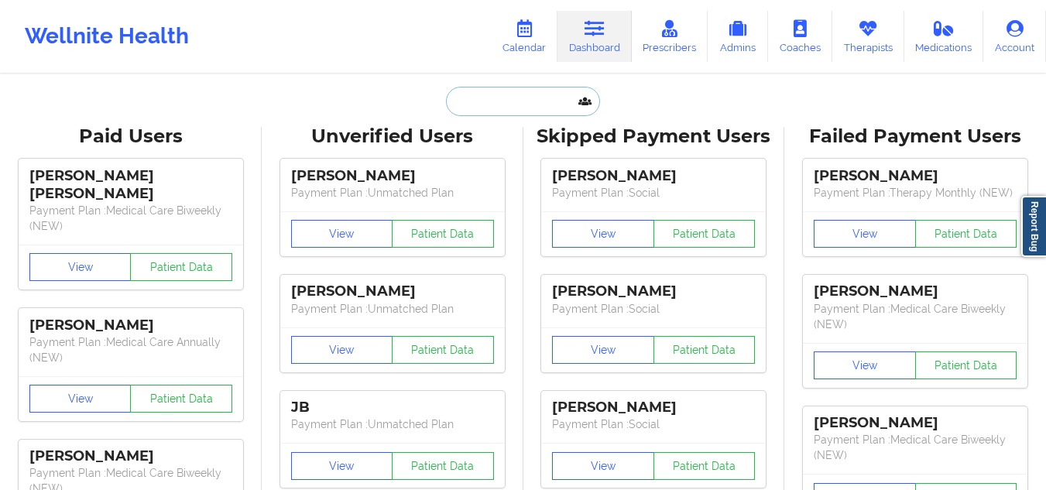
click at [569, 101] on input "text" at bounding box center [522, 101] width 153 height 29
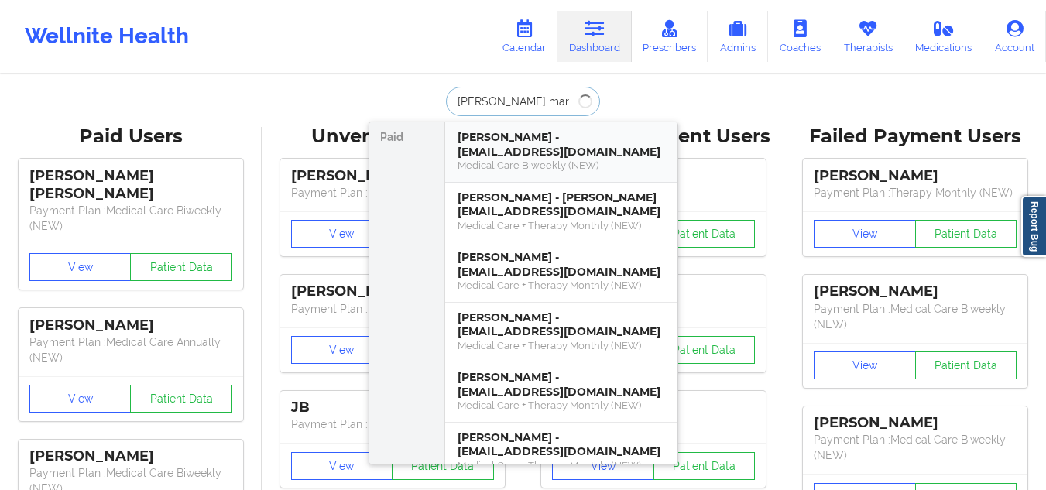
type input "ANgelica mart"
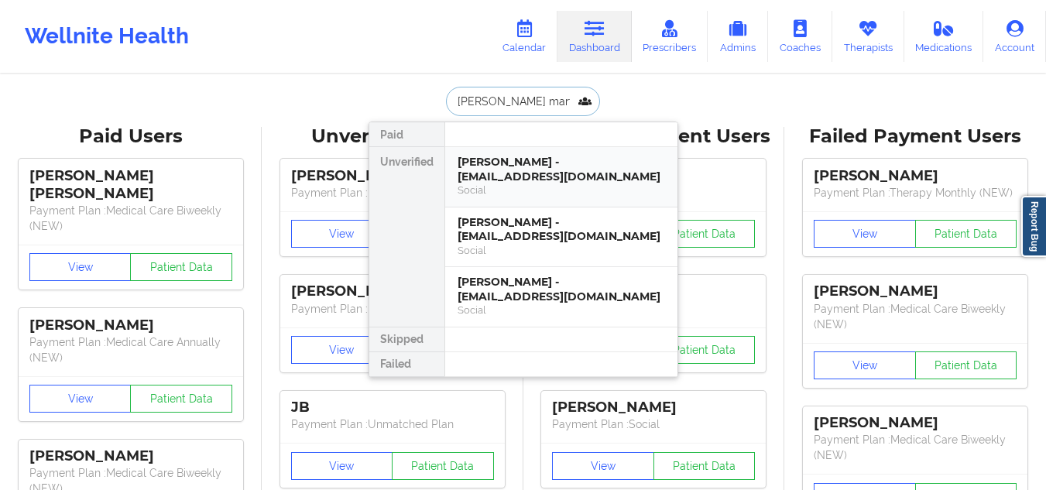
click at [558, 190] on div "Social" at bounding box center [560, 189] width 207 height 13
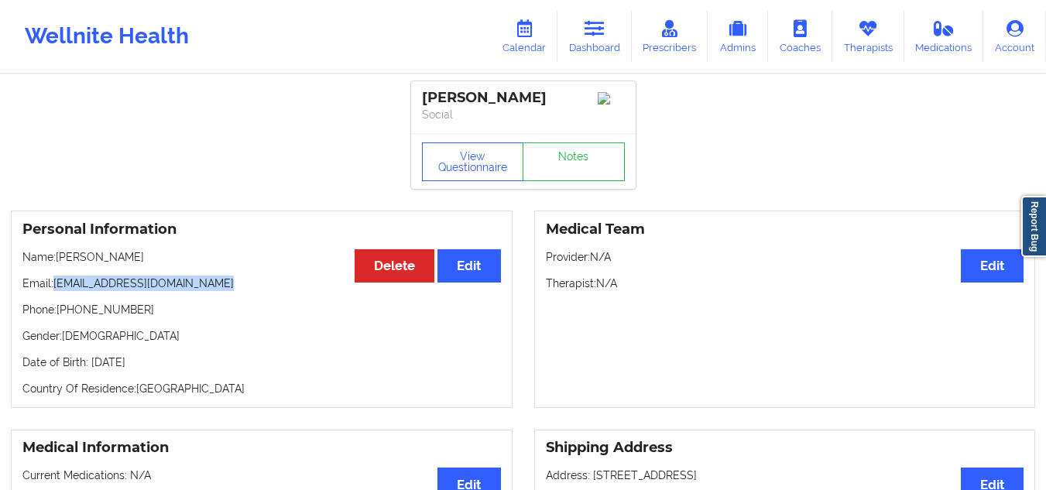
drag, startPoint x: 229, startPoint y: 289, endPoint x: 55, endPoint y: 291, distance: 174.1
click at [55, 291] on p "Email: angelica620martine@gmail.com" at bounding box center [261, 283] width 478 height 15
copy p "angelica620martine@gmail.com"
click at [594, 43] on link "Dashboard" at bounding box center [594, 36] width 74 height 51
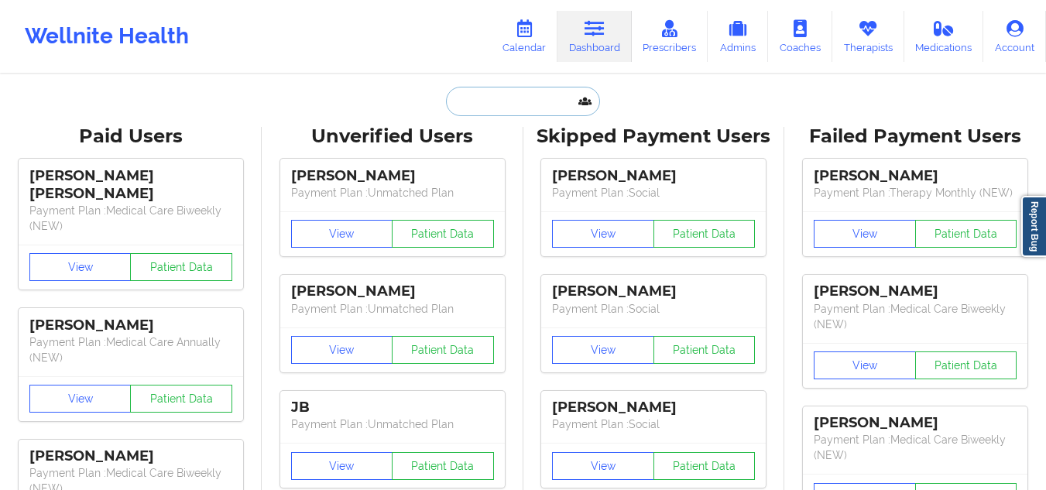
click at [552, 101] on input "text" at bounding box center [522, 101] width 153 height 29
paste input "amandazubricki@hotmail.com"
type input "amandazubricki@hotmail.com"
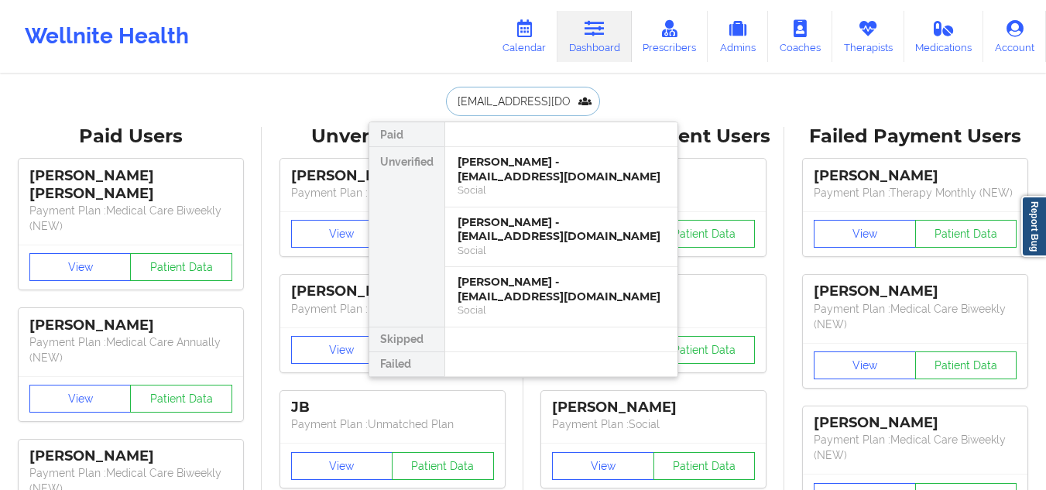
scroll to position [0, 29]
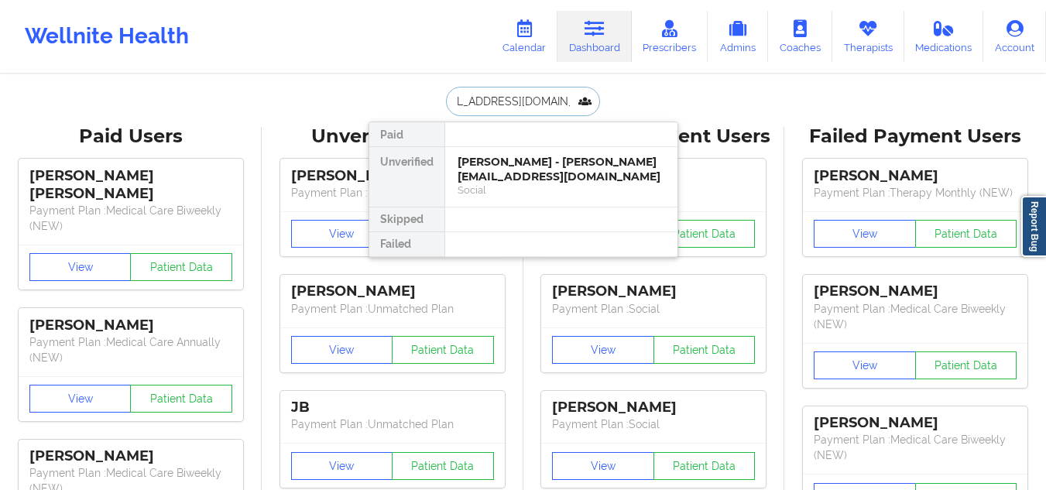
click at [505, 166] on div "Amanda Zubricki - amandazubricki@hotmail.com" at bounding box center [560, 169] width 207 height 29
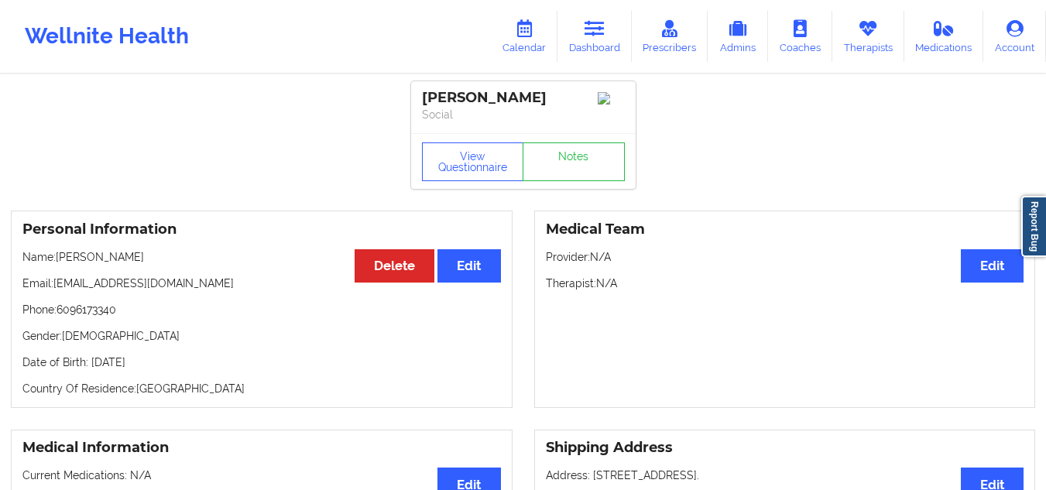
drag, startPoint x: 560, startPoint y: 98, endPoint x: 409, endPoint y: 93, distance: 151.0
copy div "[PERSON_NAME]"
click at [556, 181] on link "Notes" at bounding box center [573, 161] width 102 height 39
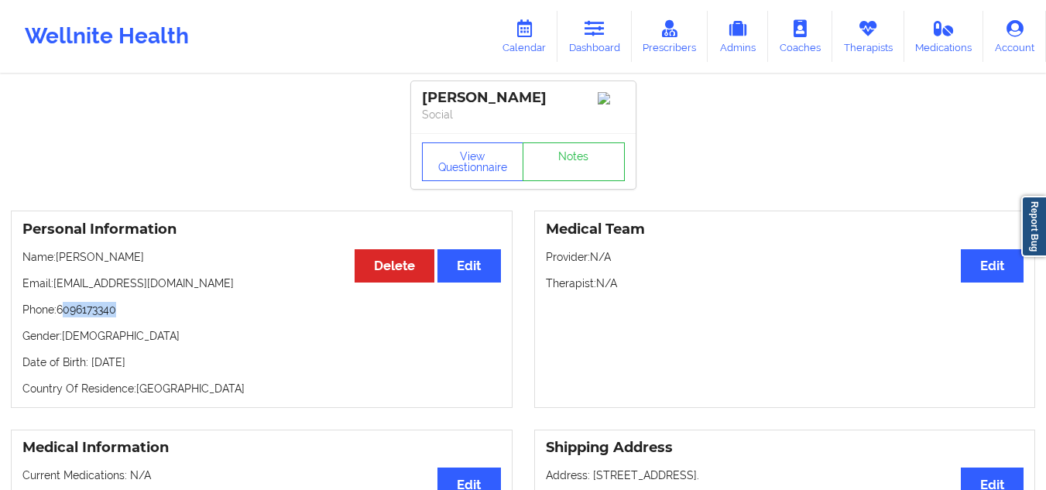
drag, startPoint x: 133, startPoint y: 315, endPoint x: 63, endPoint y: 313, distance: 69.7
click at [63, 313] on p "Phone: 6096173340" at bounding box center [261, 309] width 478 height 15
copy p "6096173340"
click at [600, 20] on icon at bounding box center [594, 28] width 20 height 17
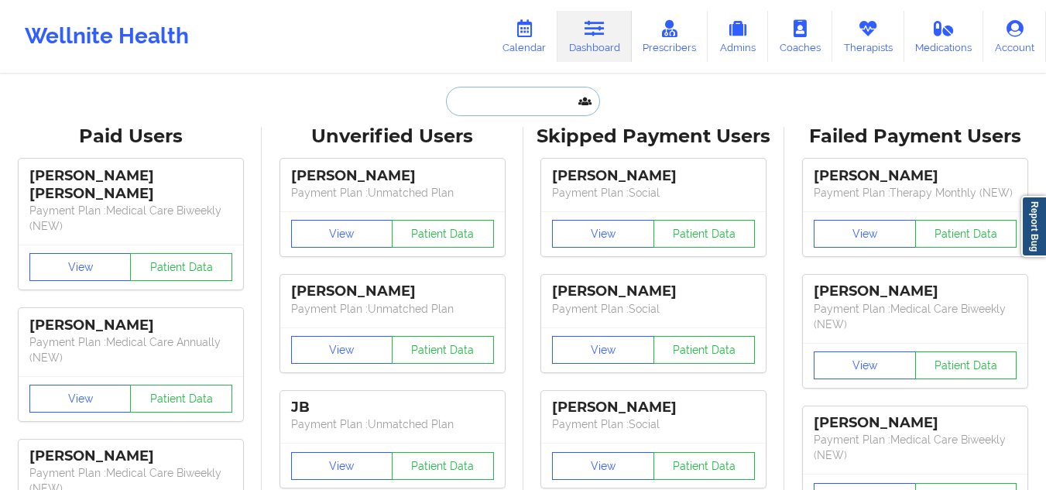
click at [567, 87] on input "text" at bounding box center [522, 101] width 153 height 29
paste input "Fabian Martin"
type input "Fabian Martin"
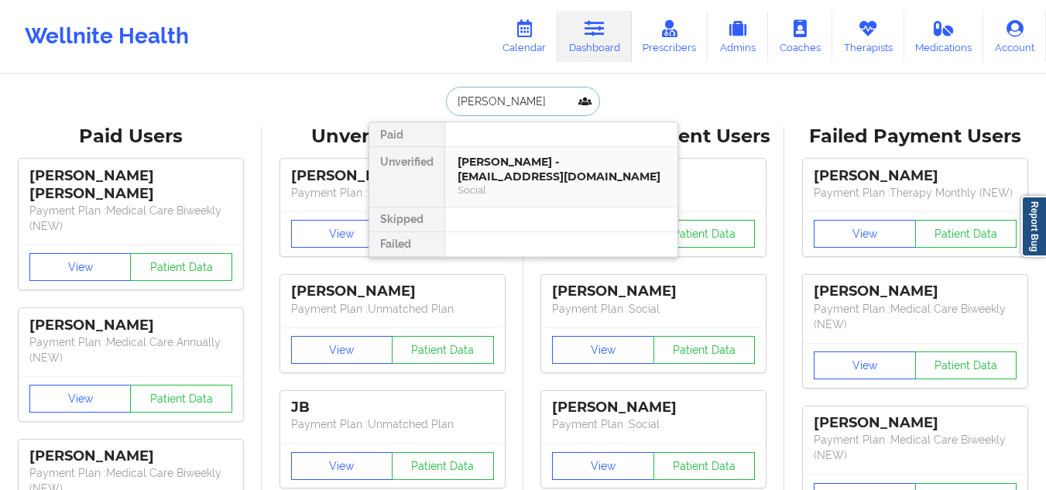
click at [556, 187] on div "Social" at bounding box center [560, 189] width 207 height 13
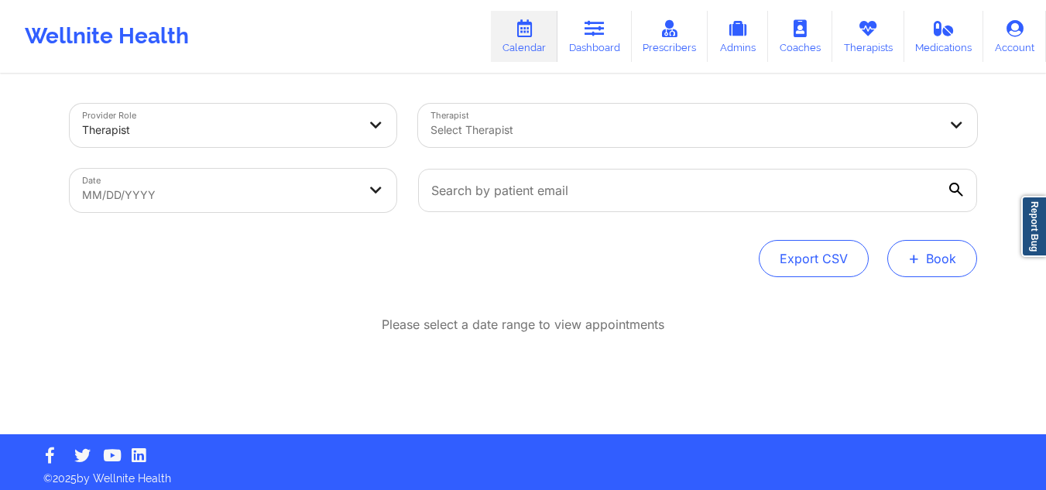
click at [964, 261] on button "+ Book" at bounding box center [932, 258] width 90 height 37
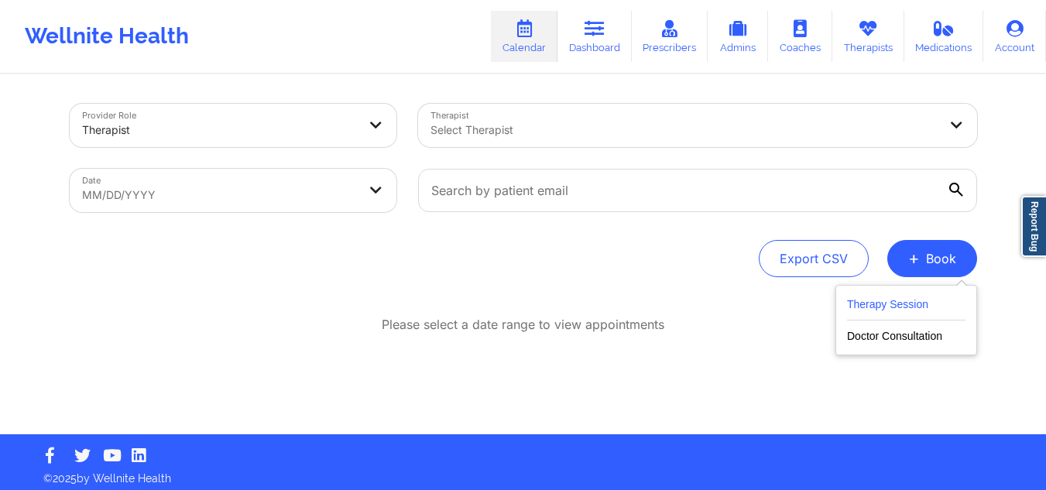
click at [899, 302] on button "Therapy Session" at bounding box center [906, 308] width 118 height 26
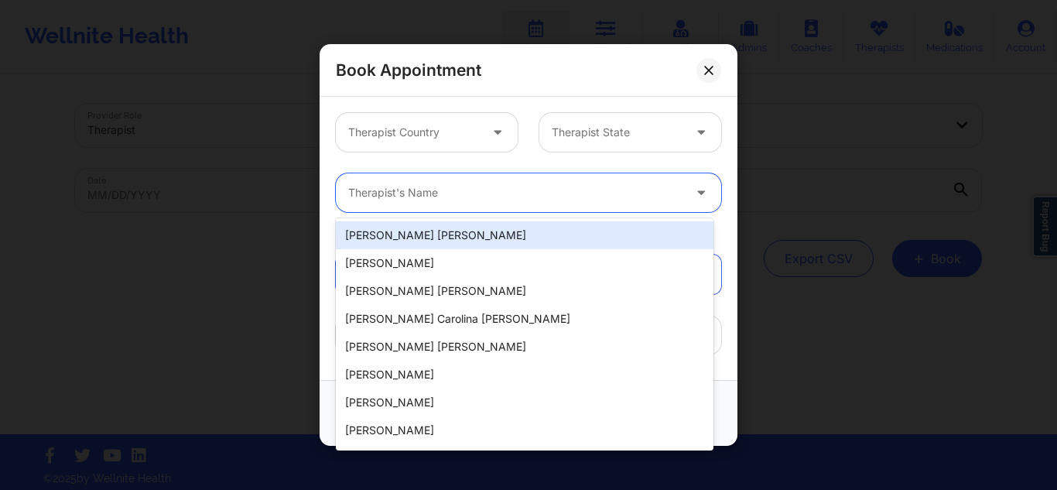
click at [440, 183] on div at bounding box center [515, 192] width 334 height 19
paste input "Julia Eusebio"
type input "Julia Eusebio"
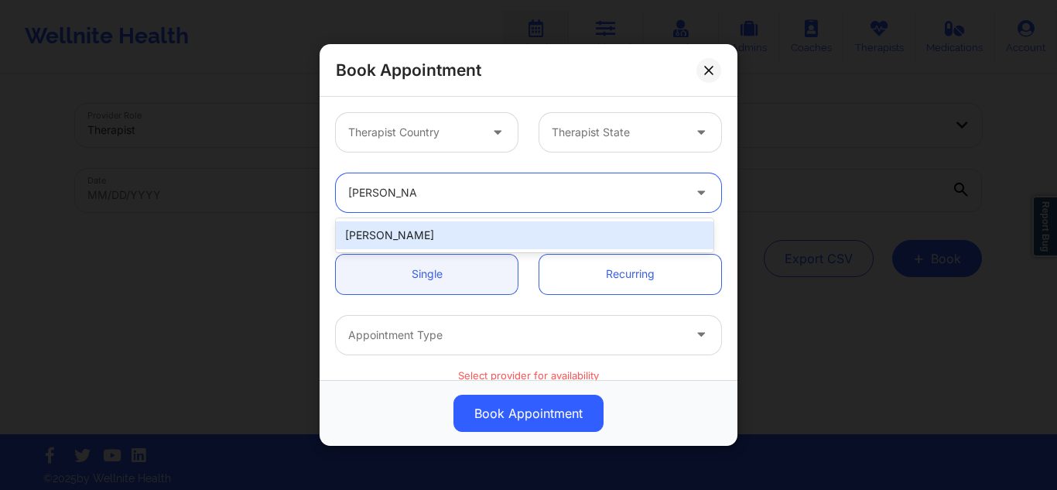
click at [434, 239] on div "Julia Eusebio" at bounding box center [525, 235] width 378 height 28
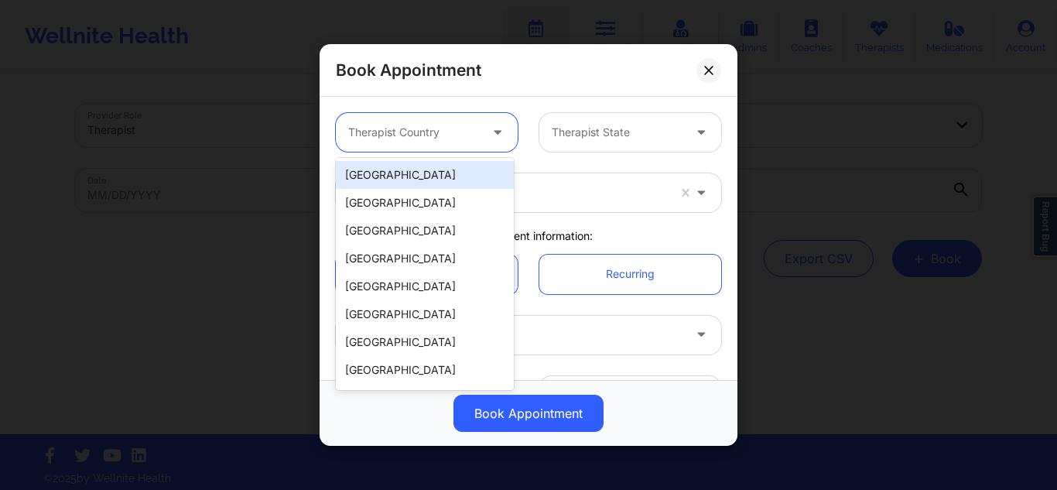
click at [410, 132] on div at bounding box center [413, 132] width 131 height 19
drag, startPoint x: 410, startPoint y: 178, endPoint x: 499, endPoint y: 145, distance: 95.0
click at [411, 178] on div "[GEOGRAPHIC_DATA]" at bounding box center [425, 175] width 178 height 28
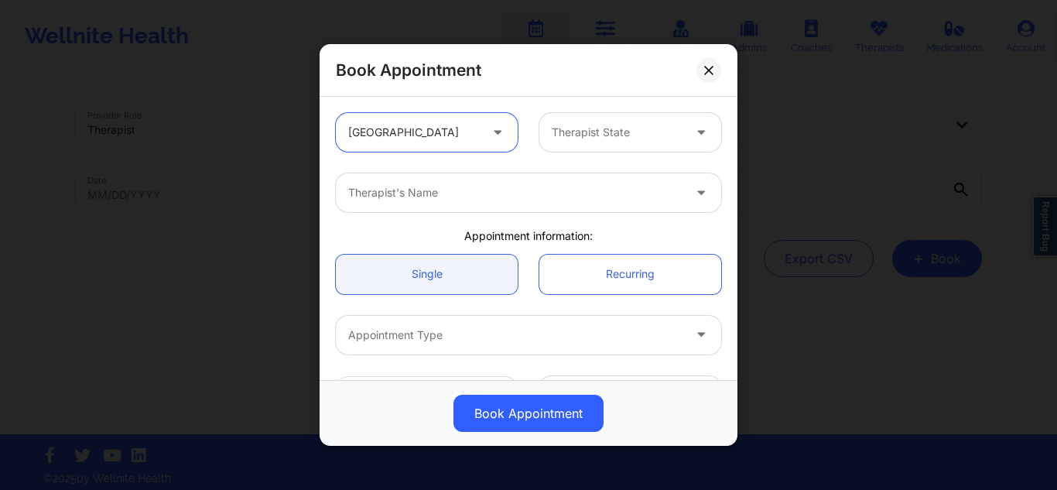
click at [654, 126] on div at bounding box center [617, 132] width 131 height 19
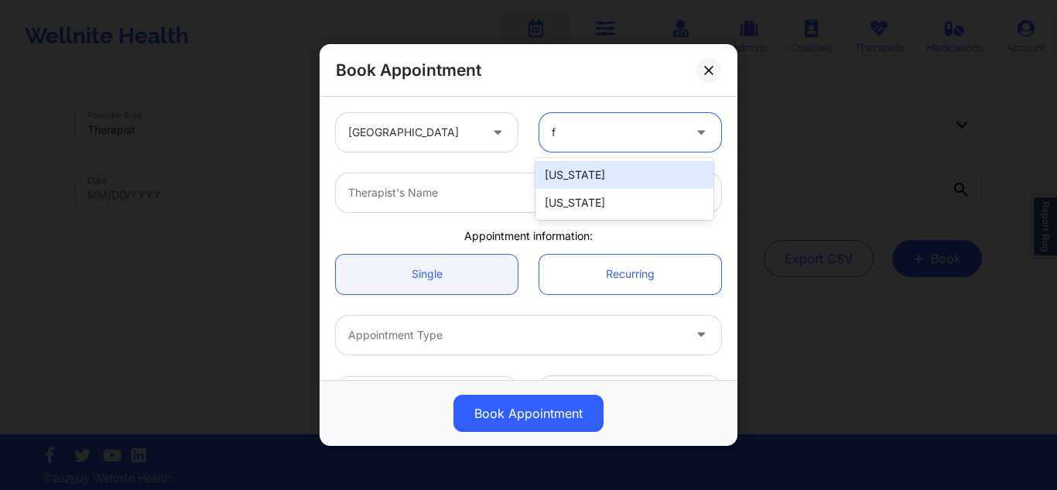
type input "fl"
click at [597, 173] on div "[US_STATE]" at bounding box center [625, 175] width 178 height 28
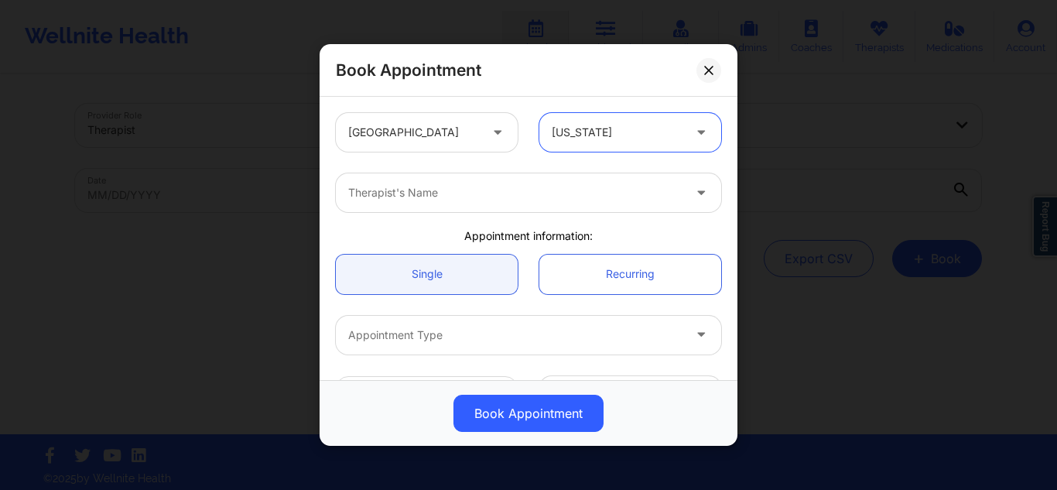
click at [562, 194] on div at bounding box center [515, 192] width 334 height 19
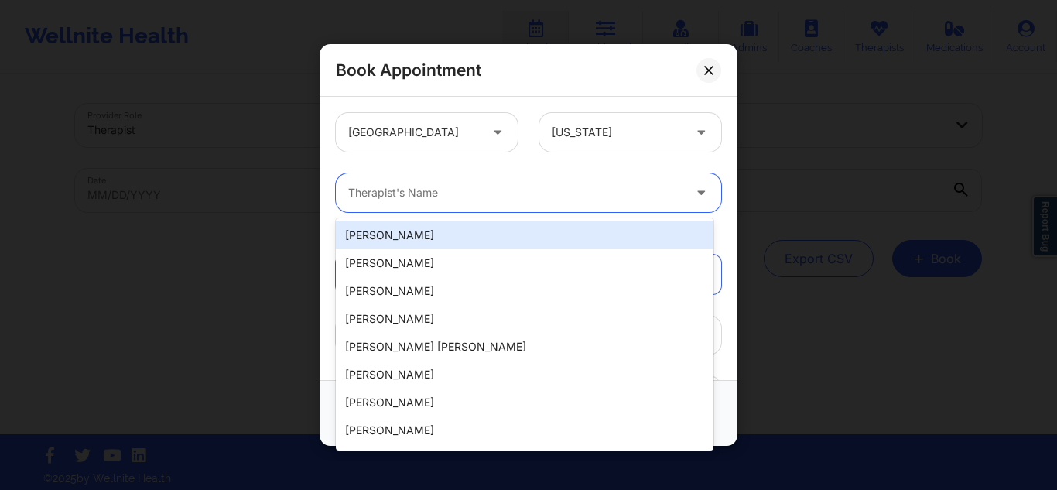
paste input "Julia Eusebio"
type input "Julia Eusebio"
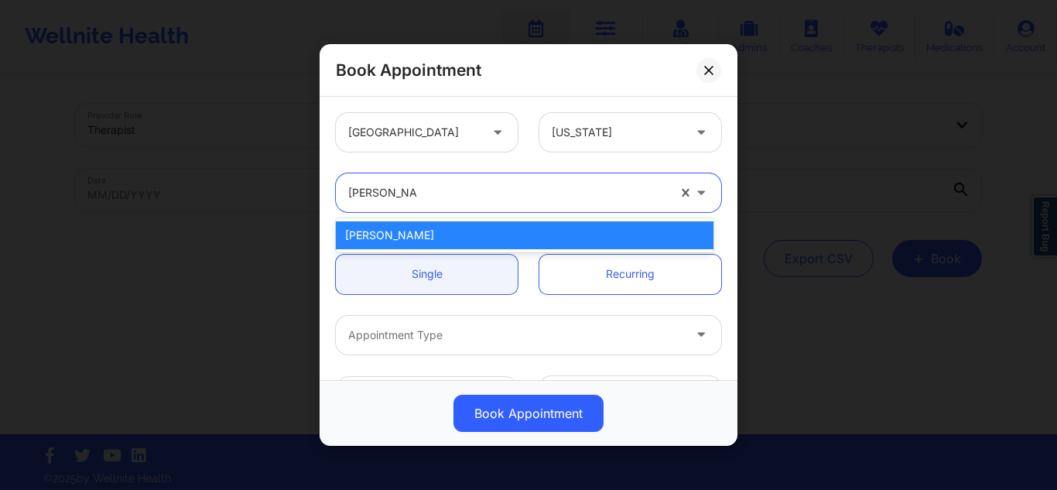
click at [472, 231] on div "Julia Eusebio" at bounding box center [525, 235] width 378 height 28
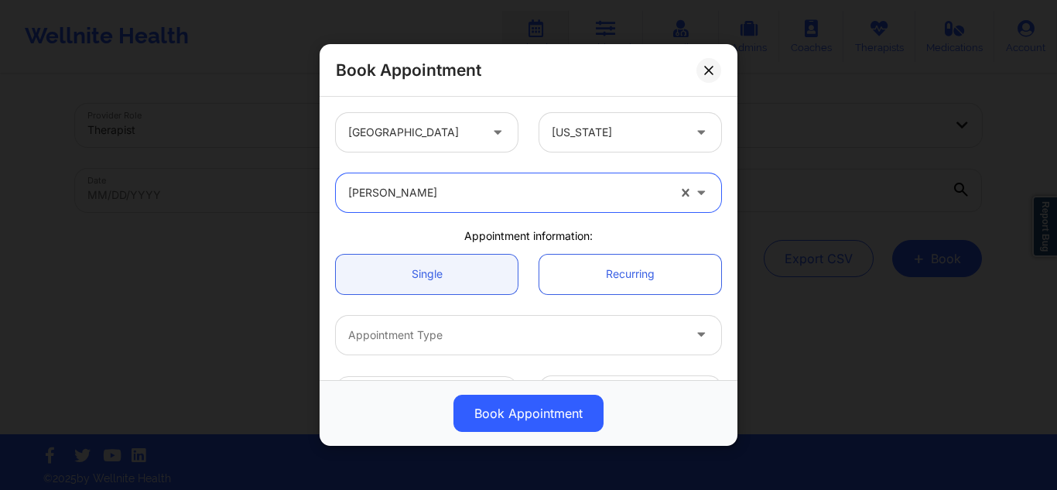
scroll to position [155, 0]
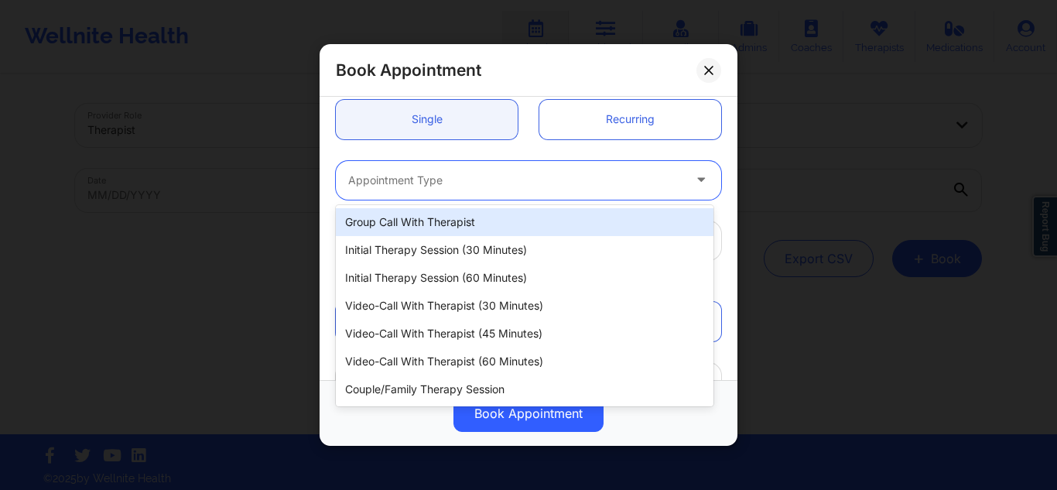
click at [489, 173] on div at bounding box center [515, 180] width 334 height 19
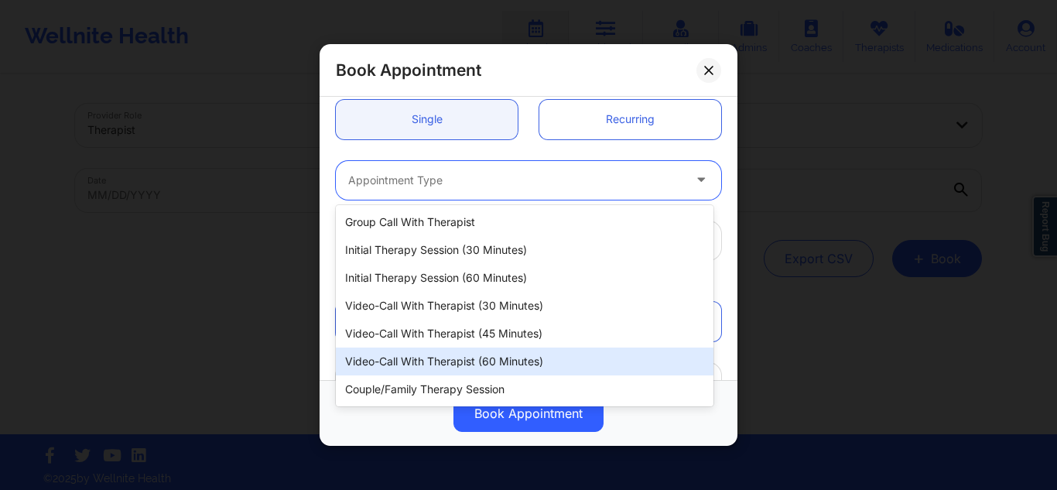
click at [498, 360] on div "Video-Call with Therapist (60 minutes)" at bounding box center [525, 361] width 378 height 28
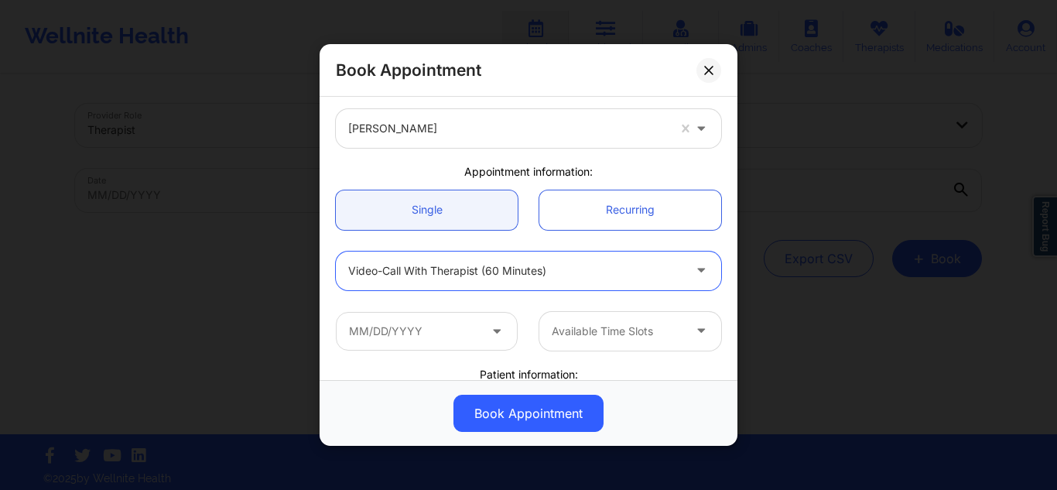
scroll to position [142, 0]
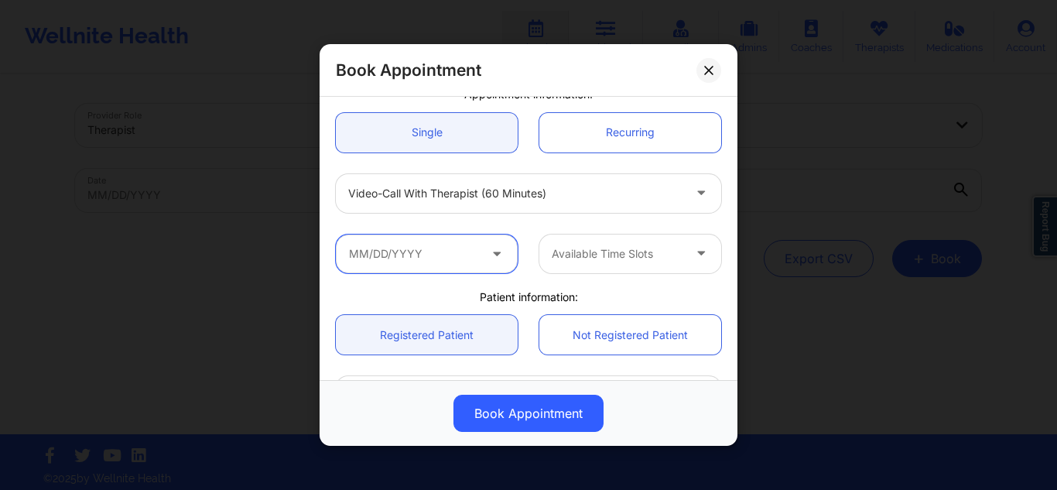
click at [439, 254] on input "text" at bounding box center [427, 253] width 182 height 39
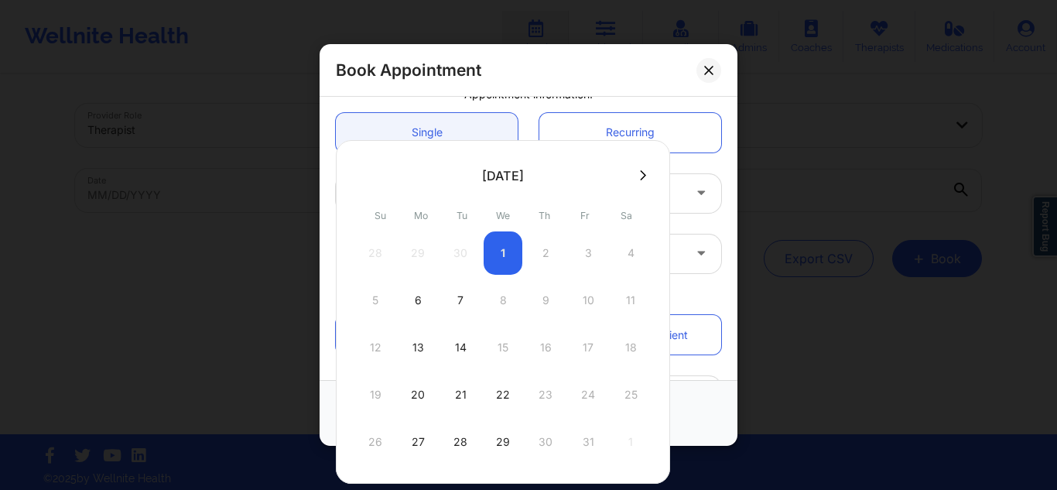
click at [507, 252] on div "28 29 30 1 2 3 4" at bounding box center [503, 252] width 294 height 43
click at [491, 254] on div "28 29 30 1 2 3 4" at bounding box center [503, 252] width 294 height 43
click at [634, 167] on div at bounding box center [503, 174] width 334 height 23
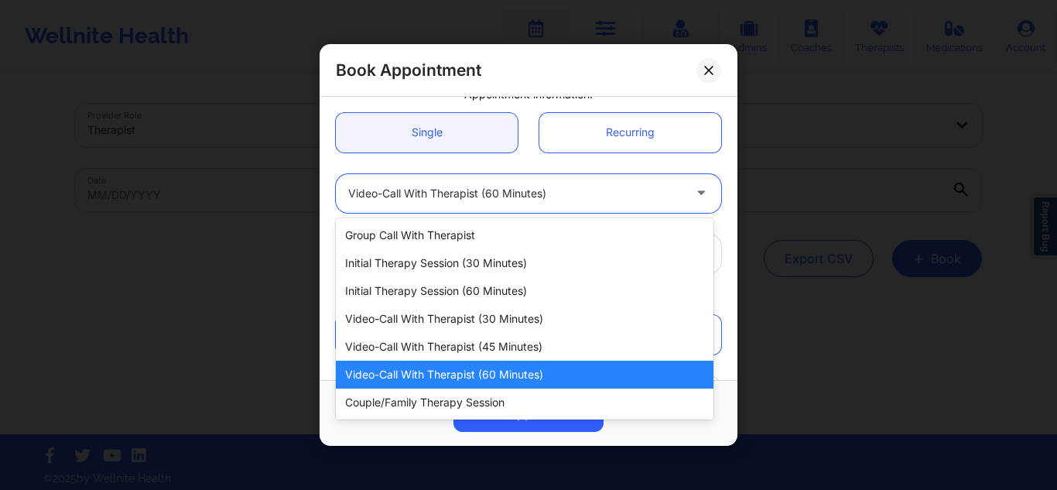
click at [673, 195] on div at bounding box center [515, 193] width 334 height 19
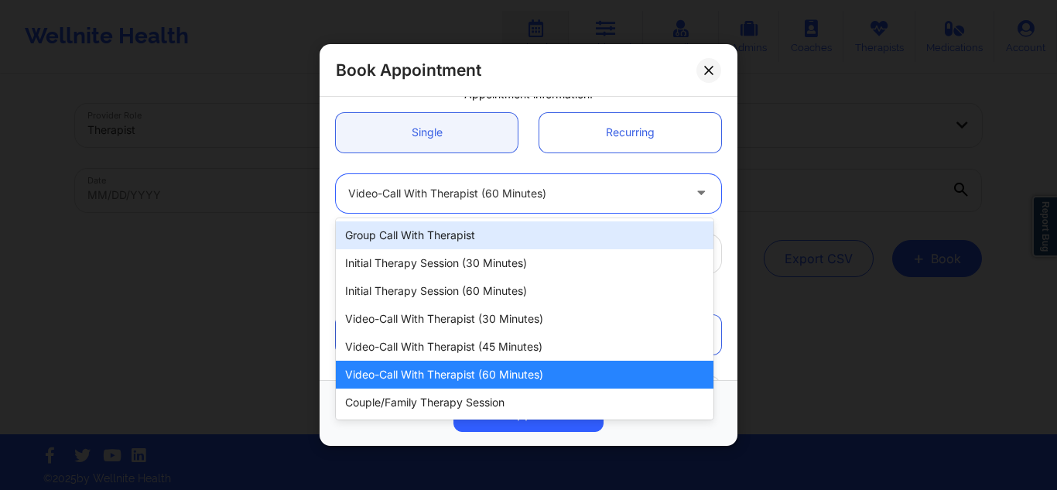
click at [500, 195] on div at bounding box center [515, 193] width 334 height 19
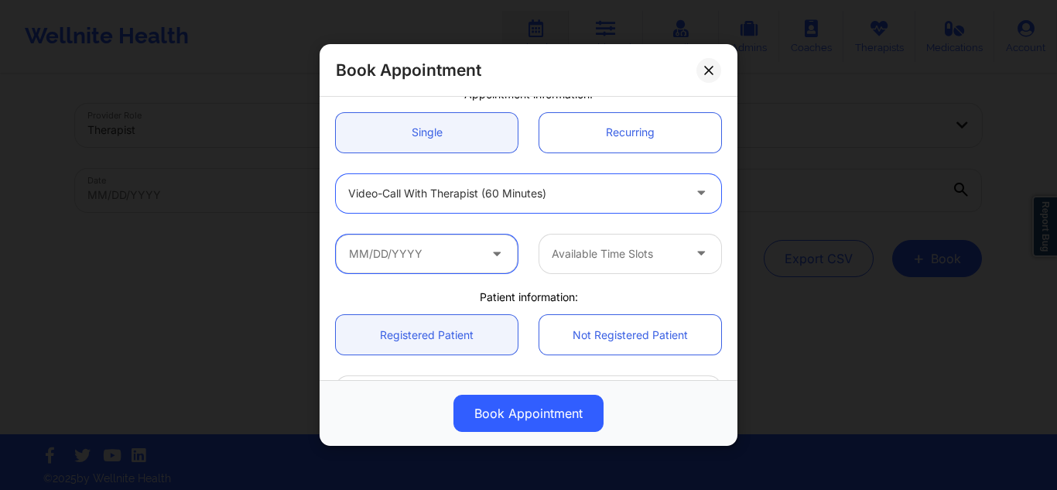
click at [476, 258] on input "text" at bounding box center [427, 253] width 182 height 39
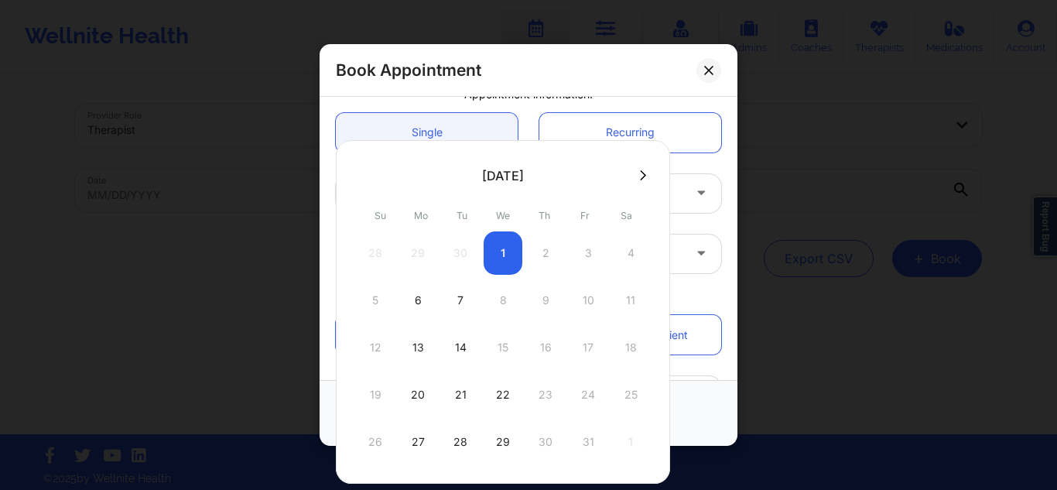
click at [502, 255] on div "28 29 30 1 2 3 4" at bounding box center [503, 252] width 294 height 43
click at [409, 313] on div "6" at bounding box center [418, 300] width 39 height 43
type input "10/06/2025"
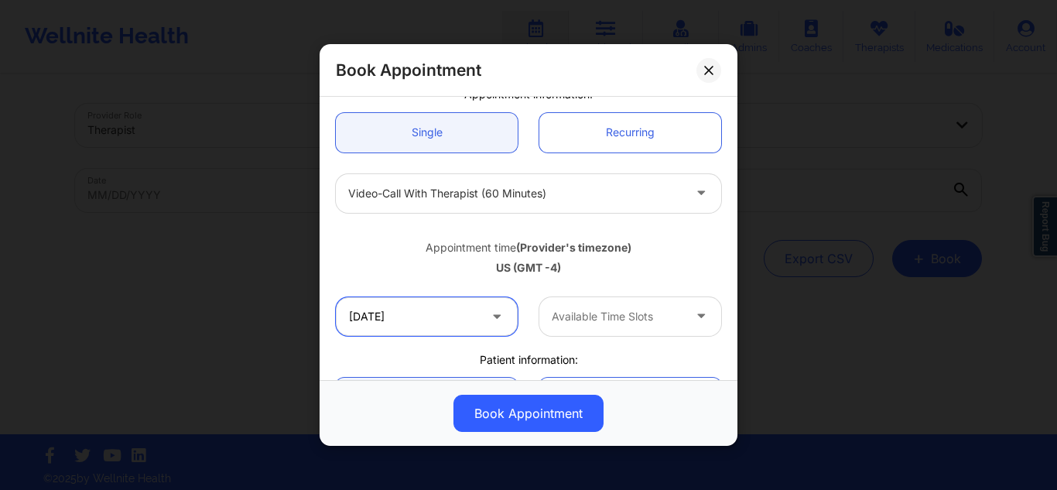
click at [436, 313] on input "10/06/2025" at bounding box center [427, 316] width 182 height 39
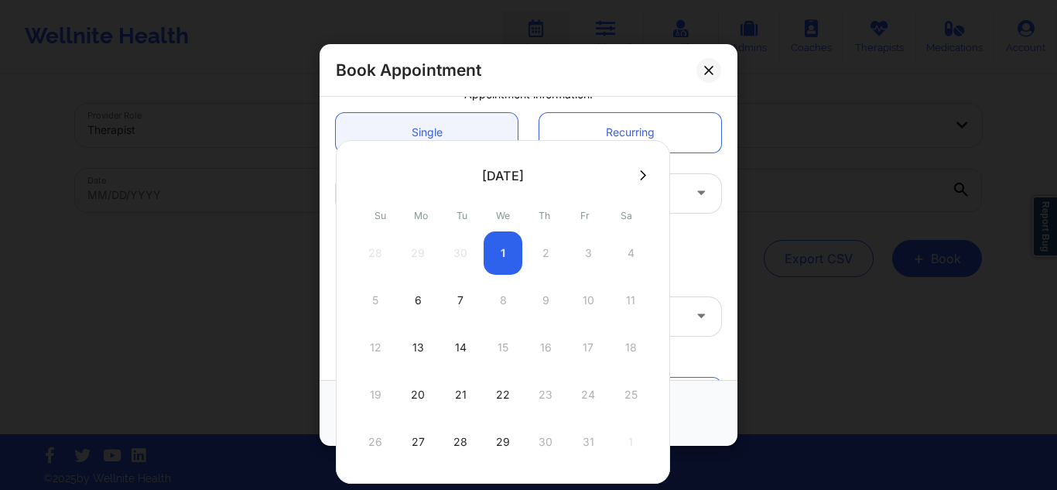
click at [500, 258] on div "28 29 30 1 2 3 4" at bounding box center [503, 252] width 294 height 43
click at [503, 258] on div "28 29 30 1 2 3 4" at bounding box center [503, 252] width 294 height 43
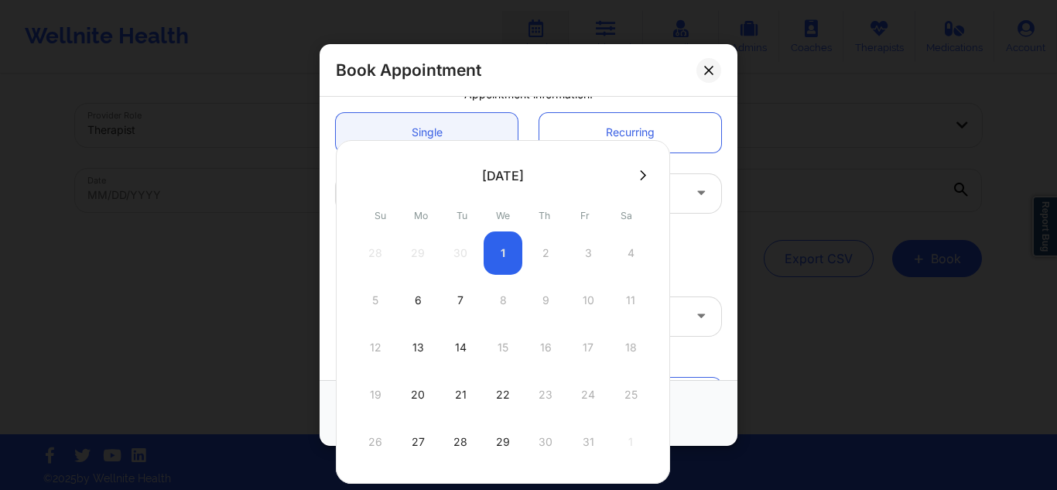
click at [503, 258] on div "28 29 30 1 2 3 4" at bounding box center [503, 252] width 294 height 43
click at [645, 173] on button at bounding box center [642, 175] width 15 height 13
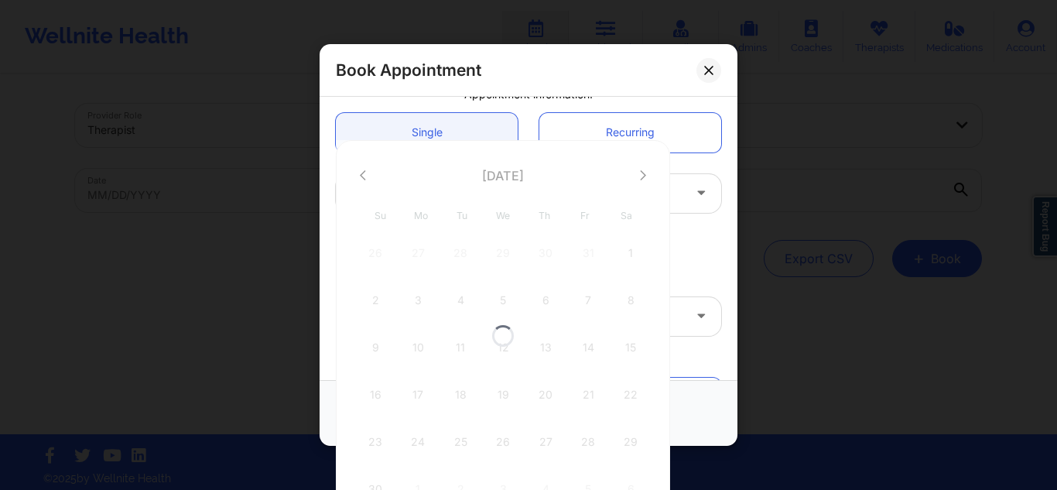
click at [361, 172] on div at bounding box center [503, 335] width 334 height 391
click at [361, 172] on icon at bounding box center [363, 175] width 6 height 12
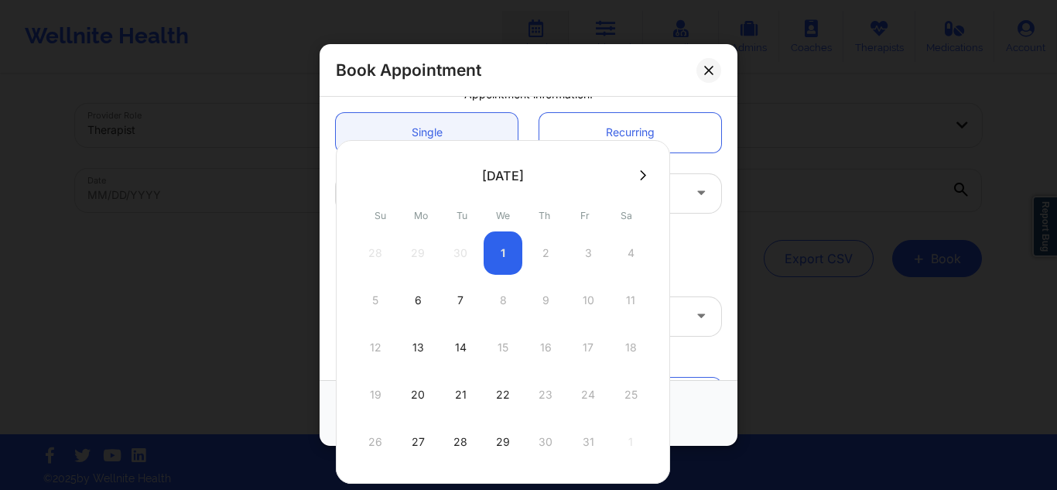
click at [507, 251] on div "28 29 30 1 2 3 4" at bounding box center [503, 252] width 294 height 43
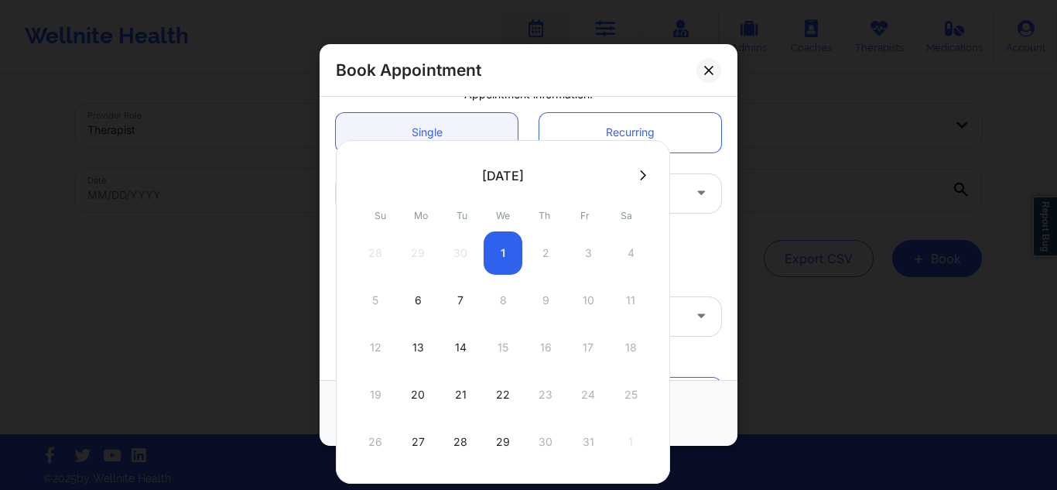
click at [507, 251] on div "28 29 30 1 2 3 4" at bounding box center [503, 252] width 294 height 43
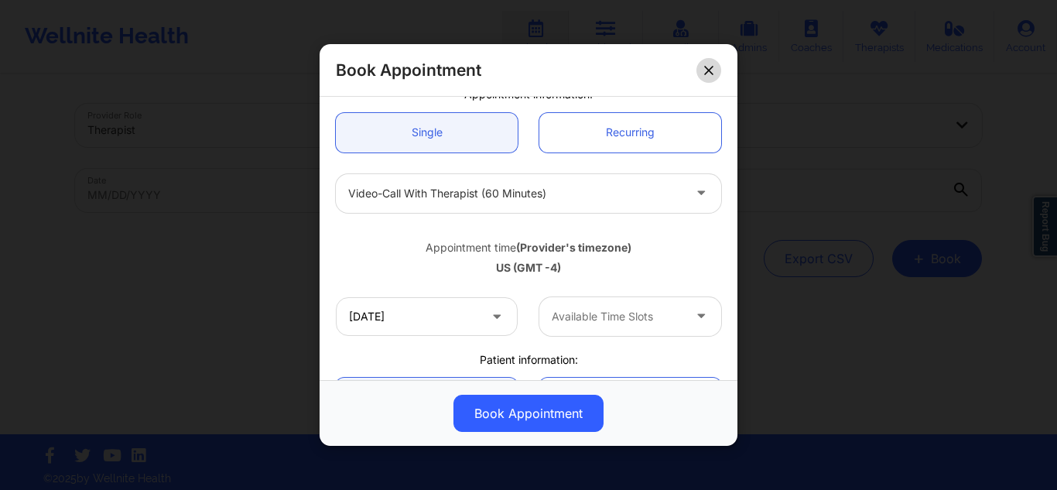
click at [700, 70] on button at bounding box center [709, 69] width 25 height 25
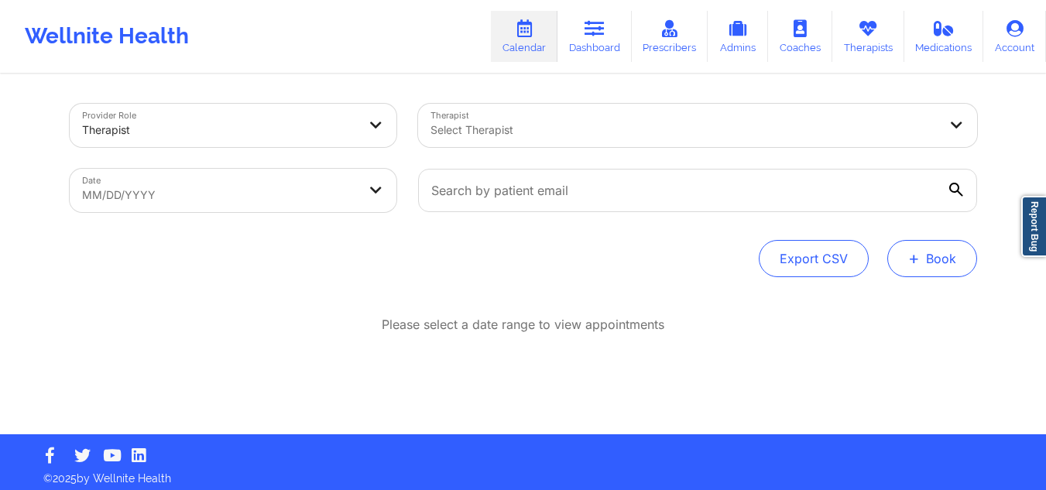
click at [933, 269] on button "+ Book" at bounding box center [932, 258] width 90 height 37
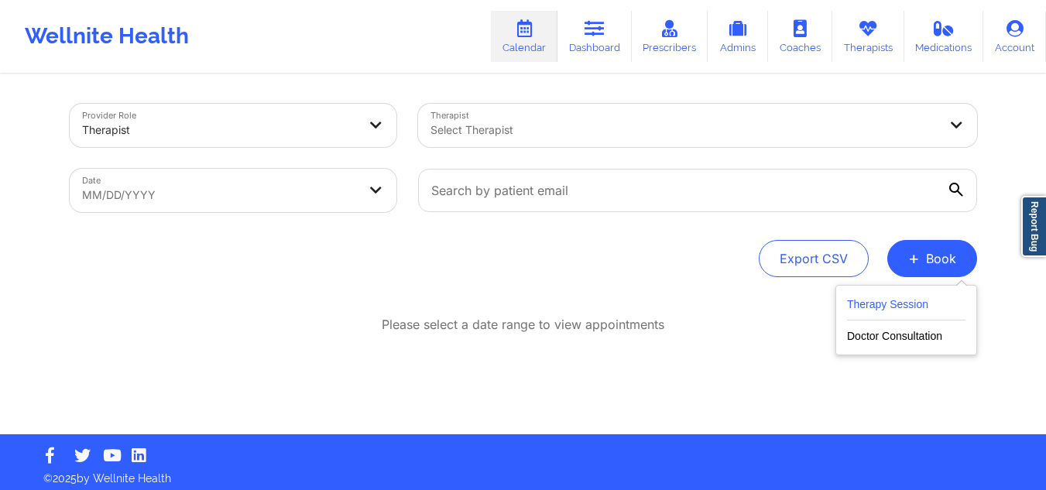
click at [917, 303] on button "Therapy Session" at bounding box center [906, 308] width 118 height 26
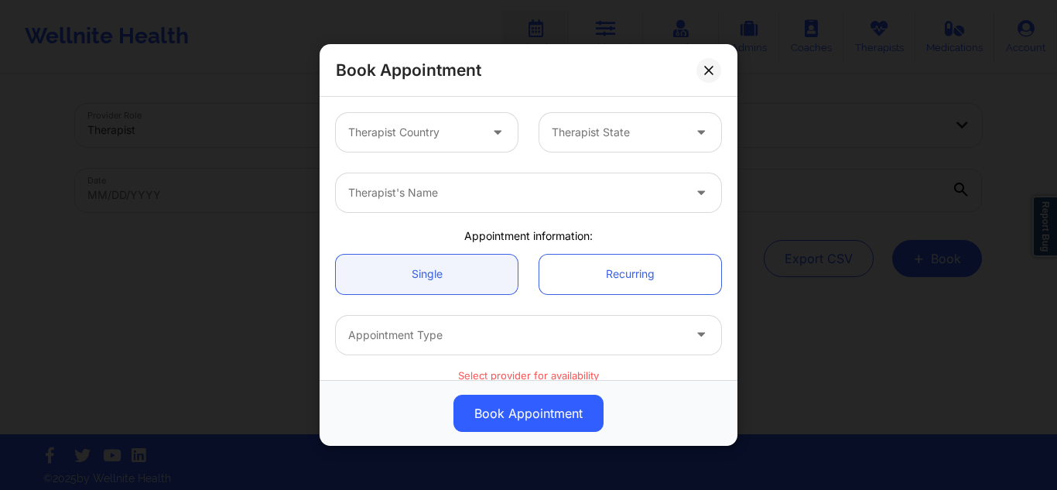
click at [449, 137] on div at bounding box center [413, 132] width 131 height 19
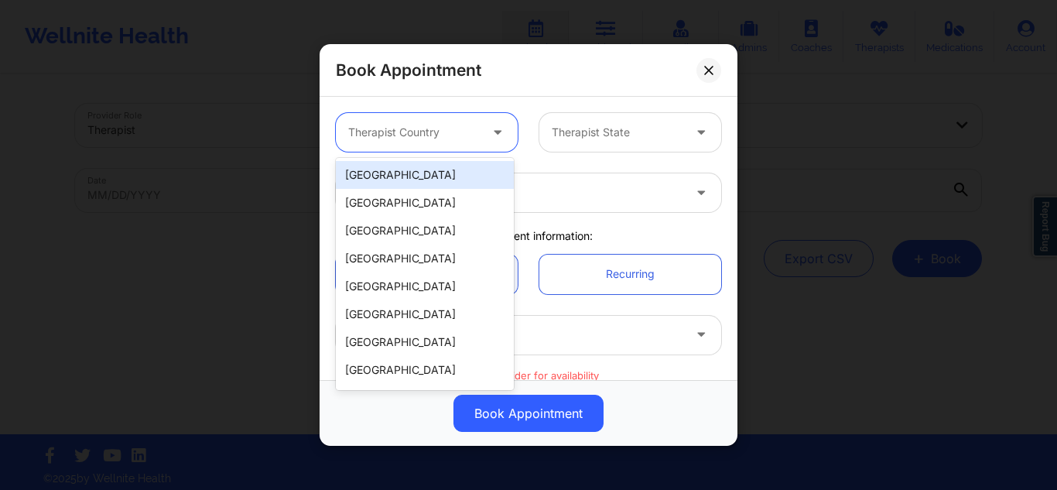
click at [434, 179] on div "[GEOGRAPHIC_DATA]" at bounding box center [425, 175] width 178 height 28
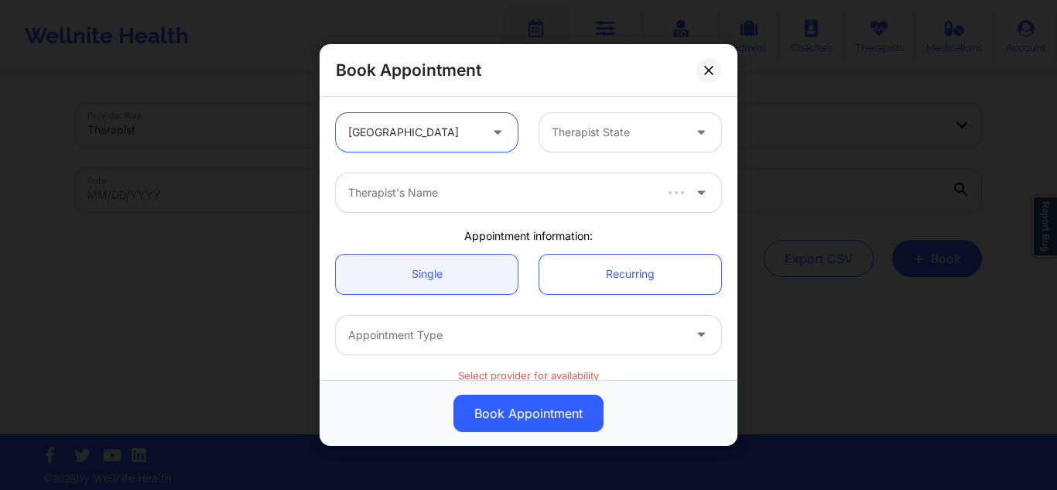
click at [608, 141] on div at bounding box center [617, 132] width 131 height 19
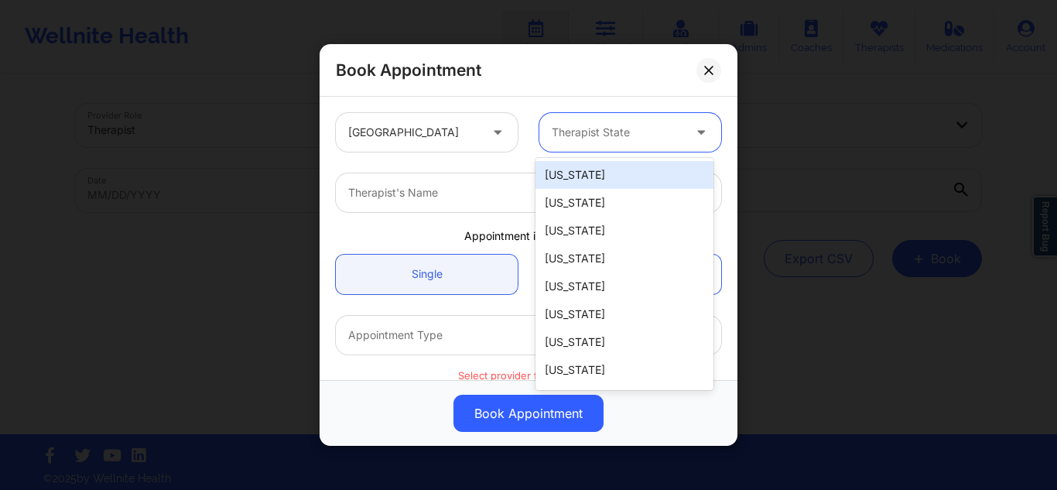
type input "f"
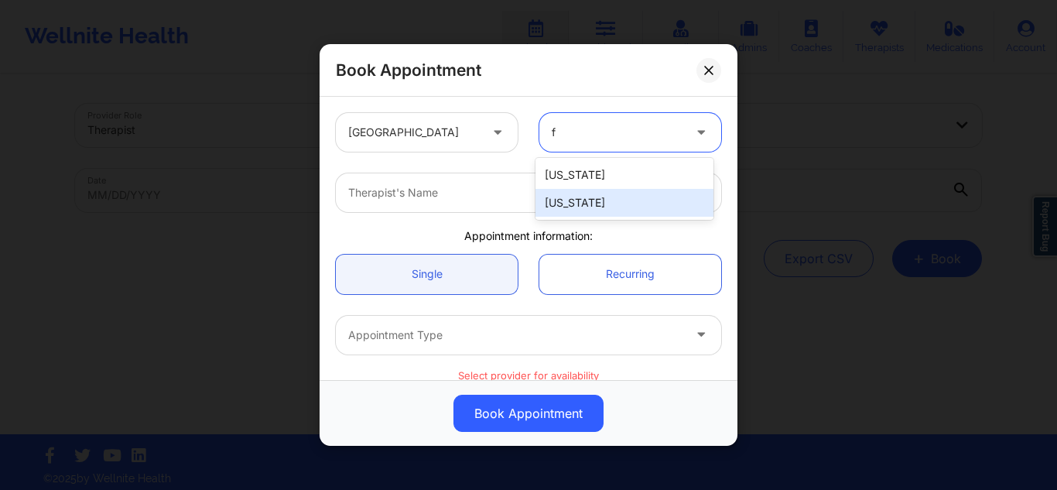
click at [563, 209] on div "[US_STATE]" at bounding box center [625, 203] width 178 height 28
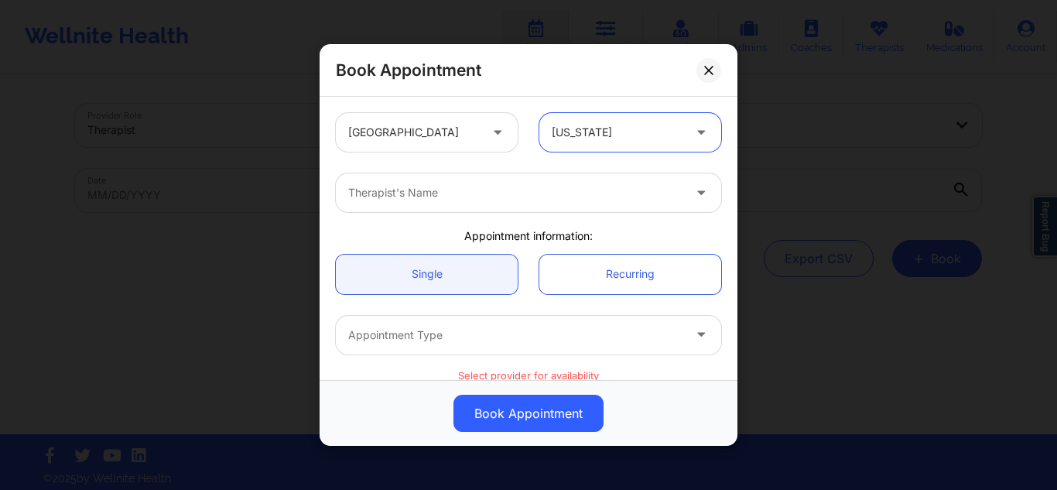
click at [549, 198] on div at bounding box center [515, 192] width 334 height 19
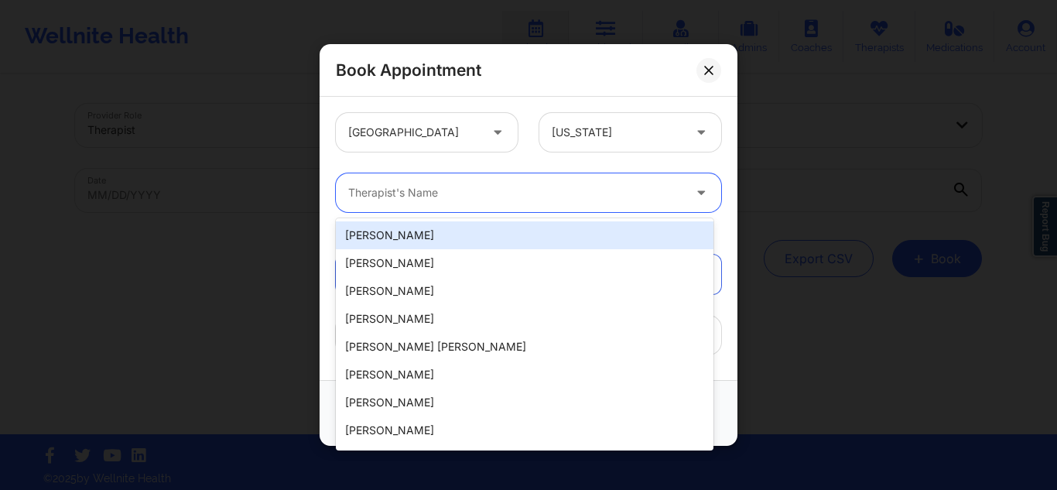
paste input "Syrena Guerrero"
type input "Syrena Guerrero"
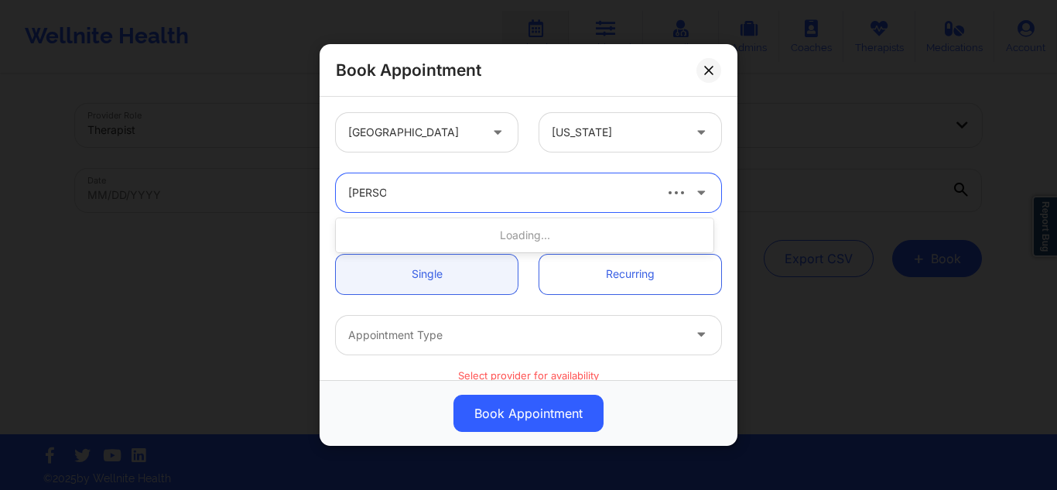
type input "julia eus"
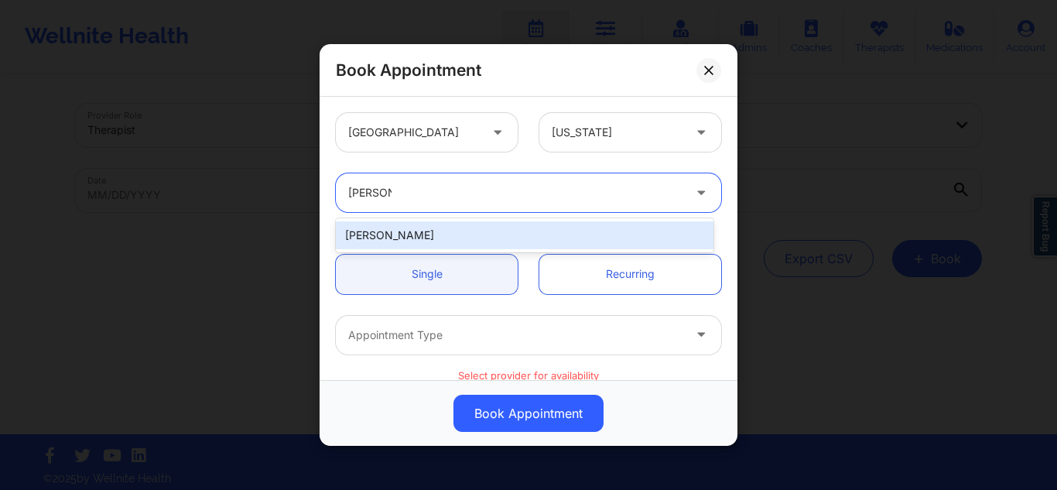
click at [439, 226] on div "Julia Eusebio" at bounding box center [525, 235] width 378 height 28
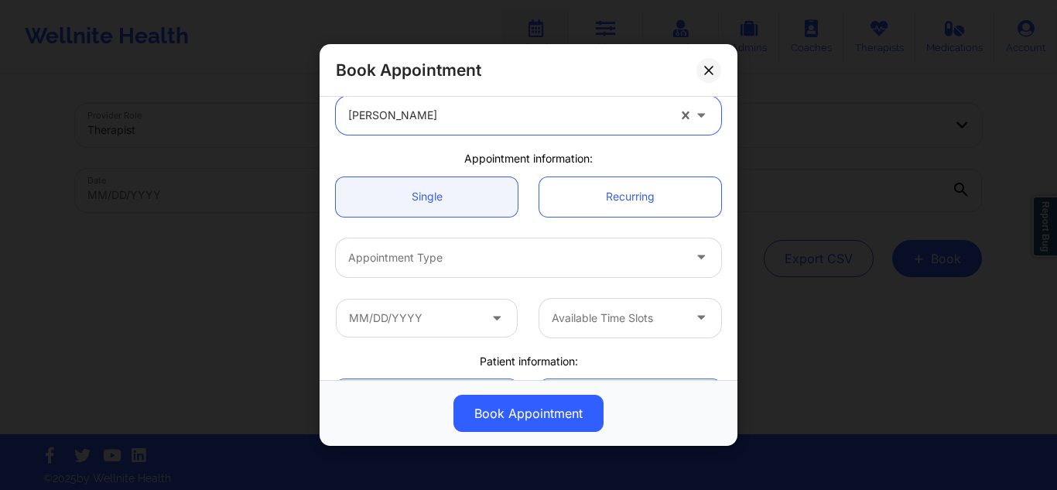
scroll to position [374, 0]
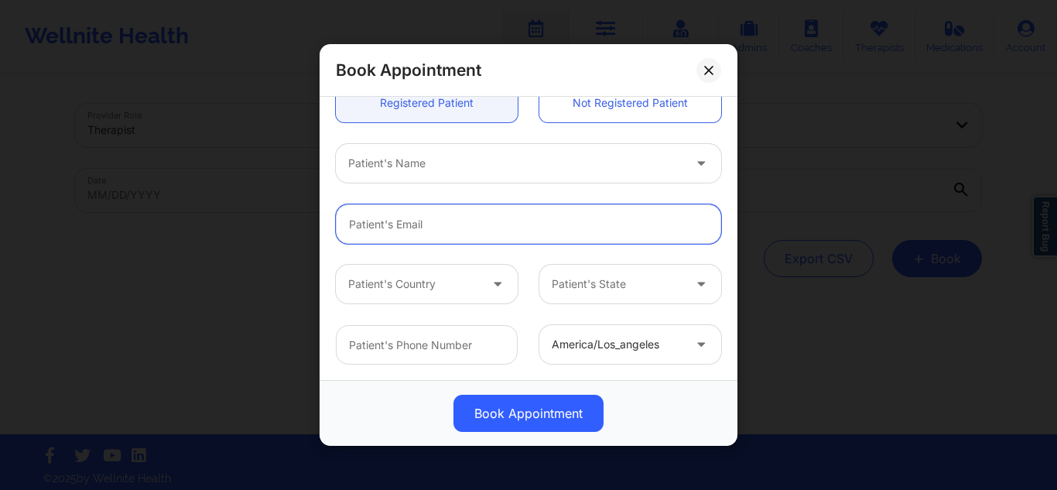
click at [431, 214] on input "email" at bounding box center [528, 223] width 385 height 39
paste input "syrenag121@gmail.com"
type input "syrenag121@gmail.com"
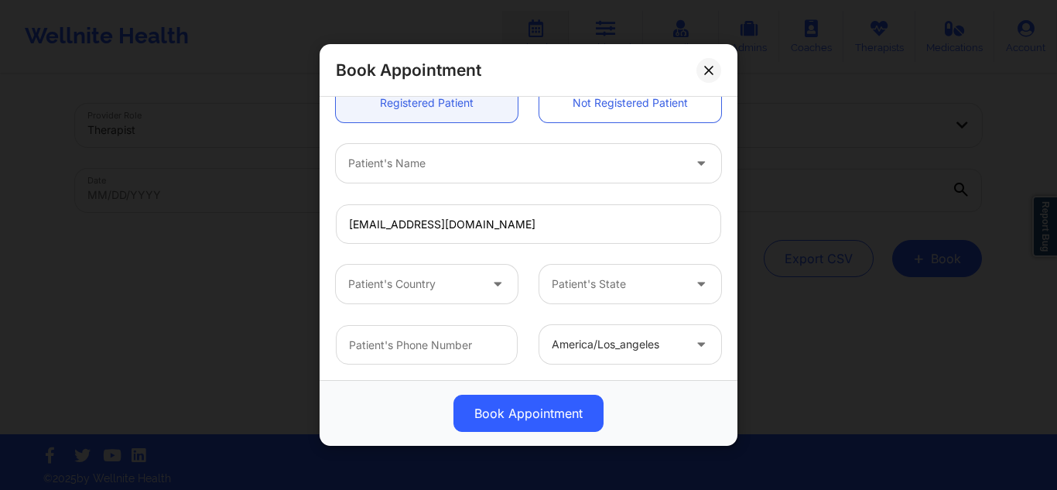
click at [474, 248] on div "syrenag121@gmail.com" at bounding box center [528, 223] width 407 height 60
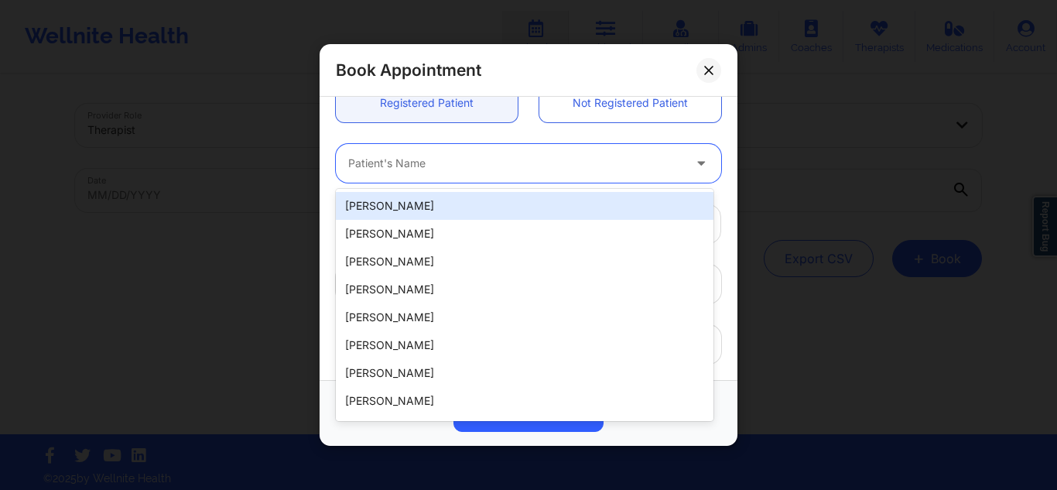
click at [495, 173] on div "Patient's Name" at bounding box center [510, 163] width 348 height 39
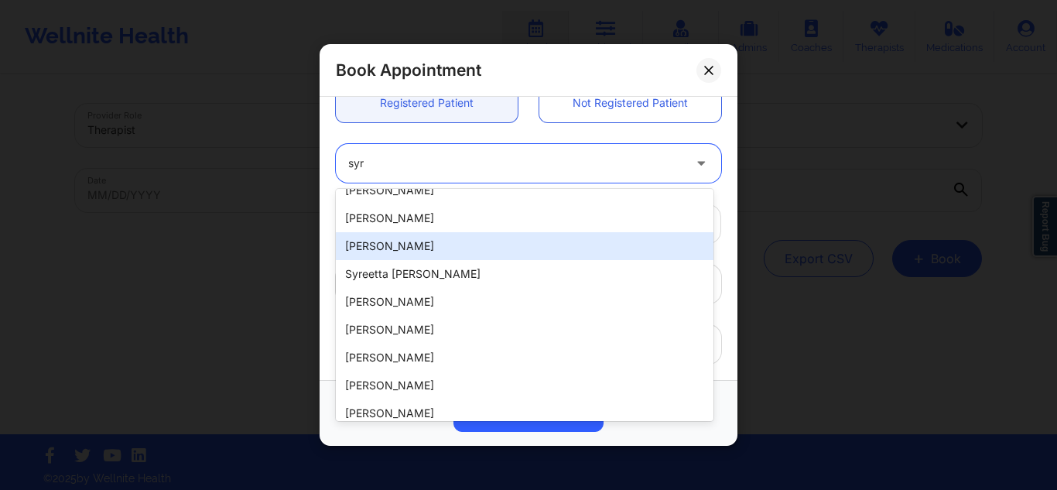
scroll to position [0, 0]
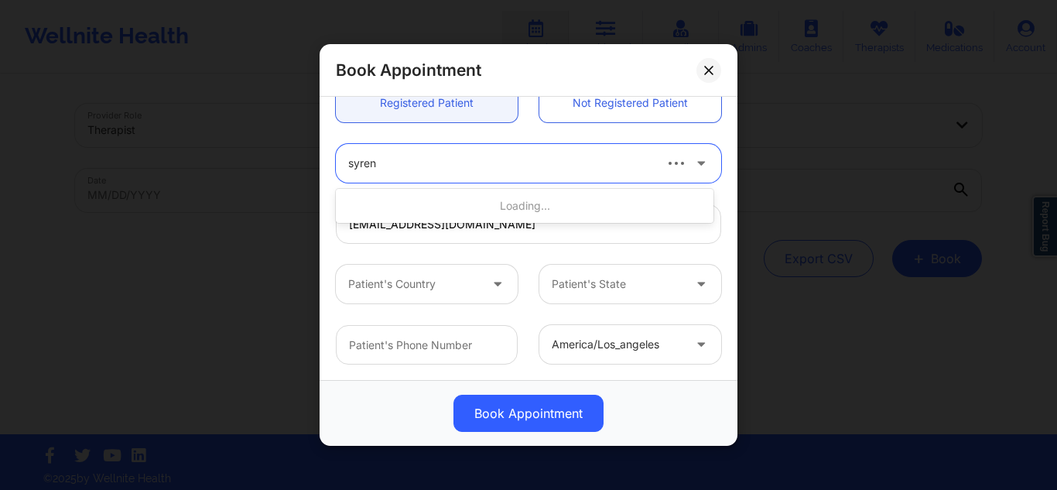
type input "syrena"
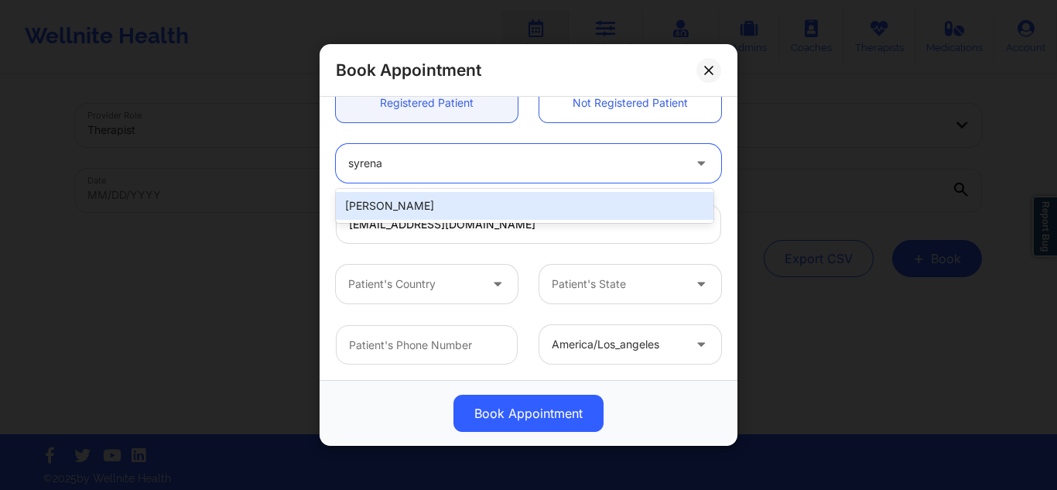
click at [424, 200] on div "Syrena M Guerrero" at bounding box center [525, 206] width 378 height 28
type input "+1786-651-7291"
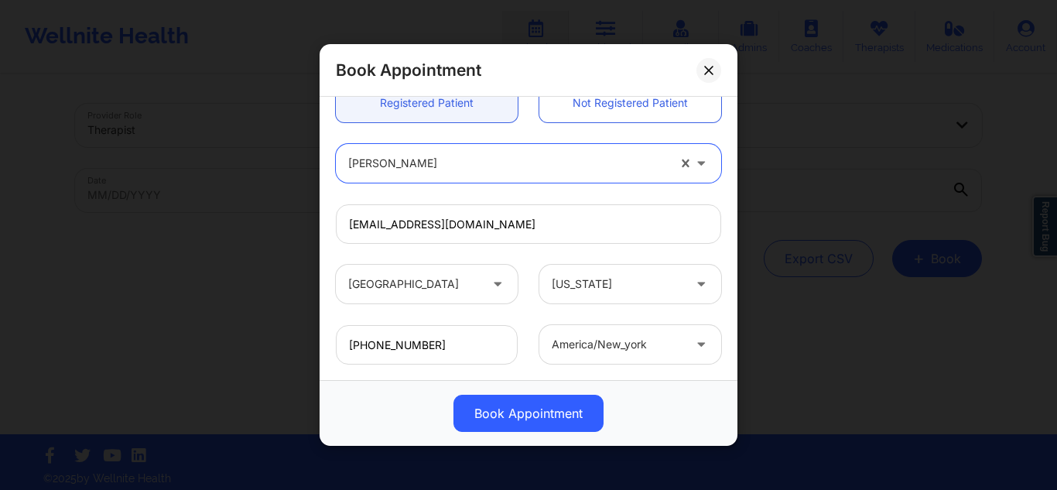
scroll to position [219, 0]
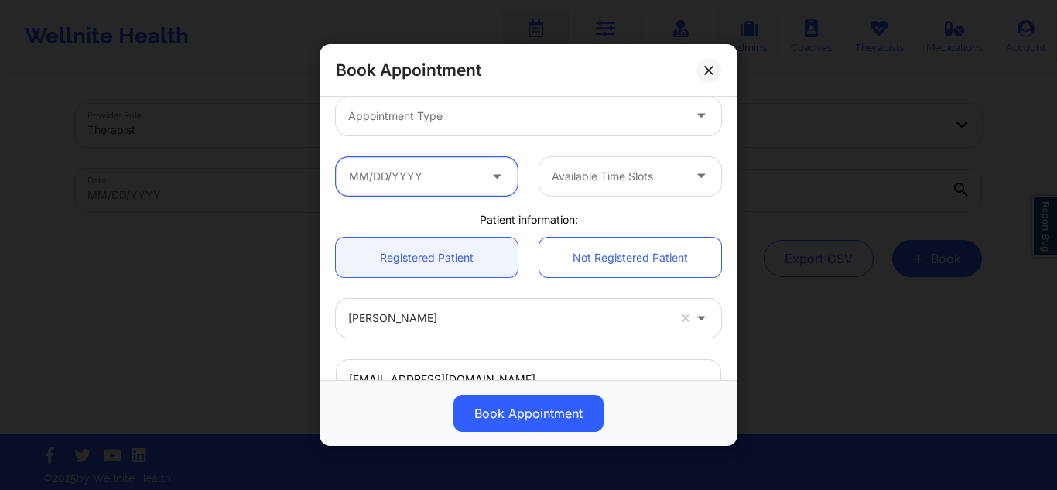
click at [459, 168] on input "text" at bounding box center [427, 175] width 182 height 39
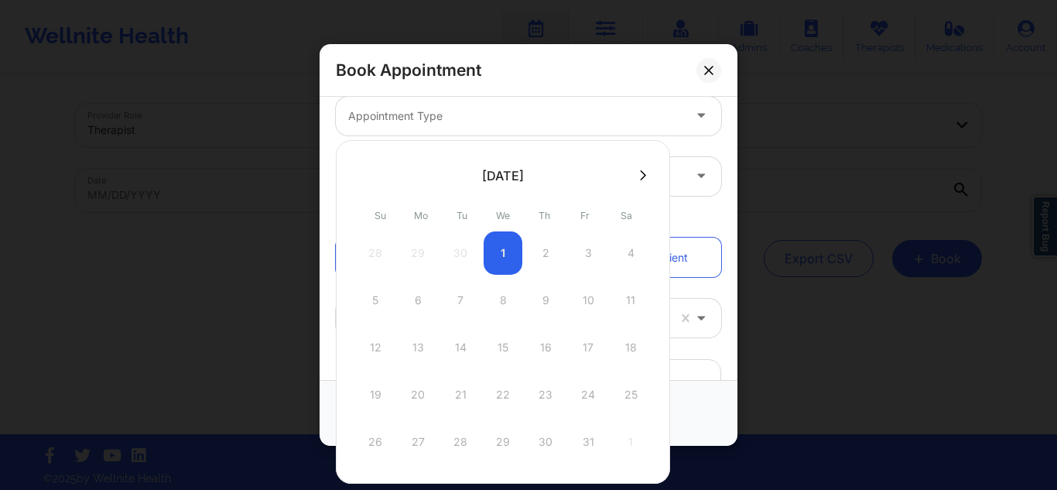
click at [718, 141] on div "Appointment Type" at bounding box center [528, 115] width 407 height 60
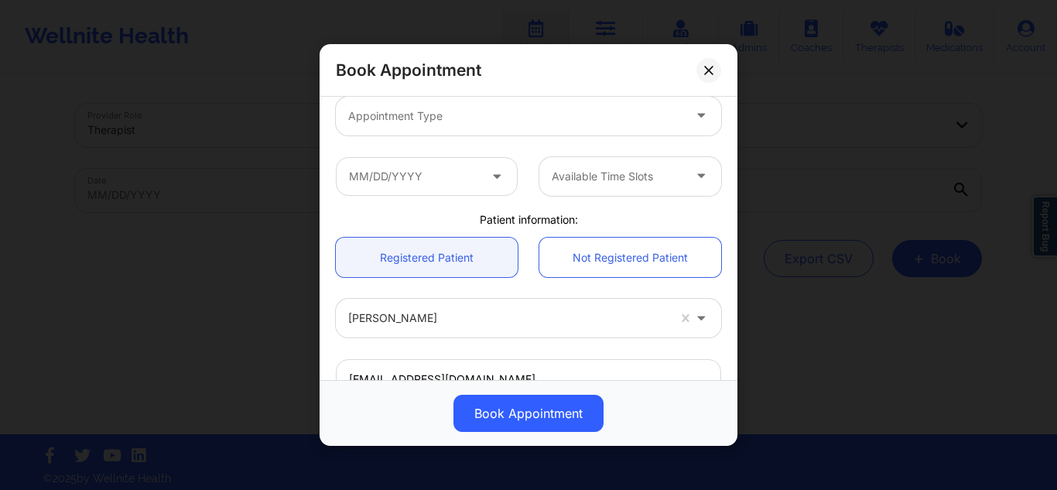
click at [688, 161] on div at bounding box center [702, 175] width 37 height 39
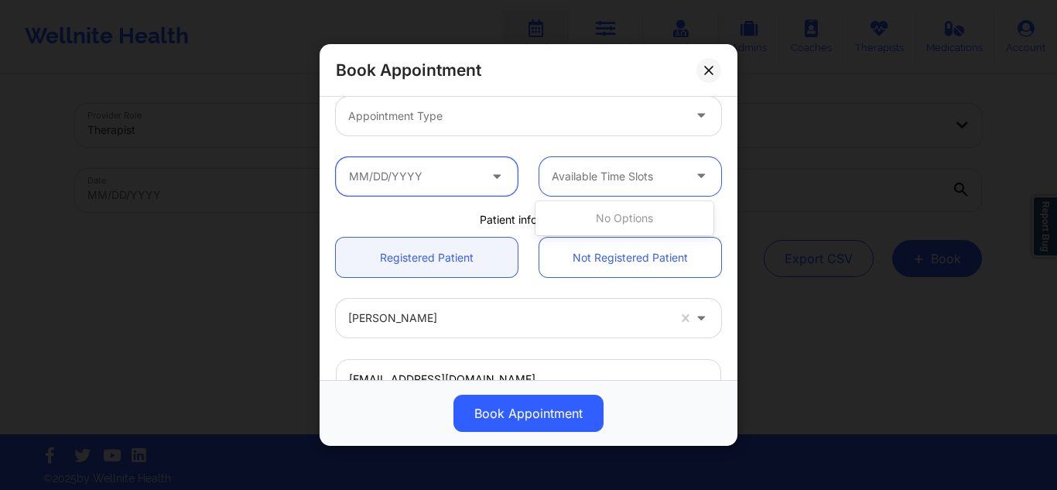
click at [469, 176] on input "text" at bounding box center [427, 175] width 182 height 39
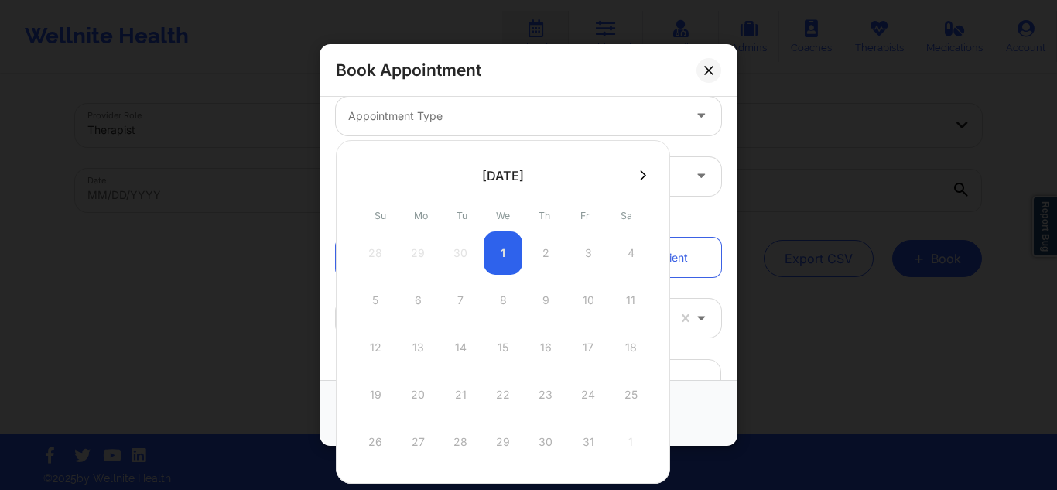
click at [511, 253] on div "28 29 30 1 2 3 4" at bounding box center [503, 252] width 294 height 43
click at [635, 174] on button at bounding box center [642, 175] width 15 height 13
click at [357, 176] on button at bounding box center [362, 175] width 15 height 13
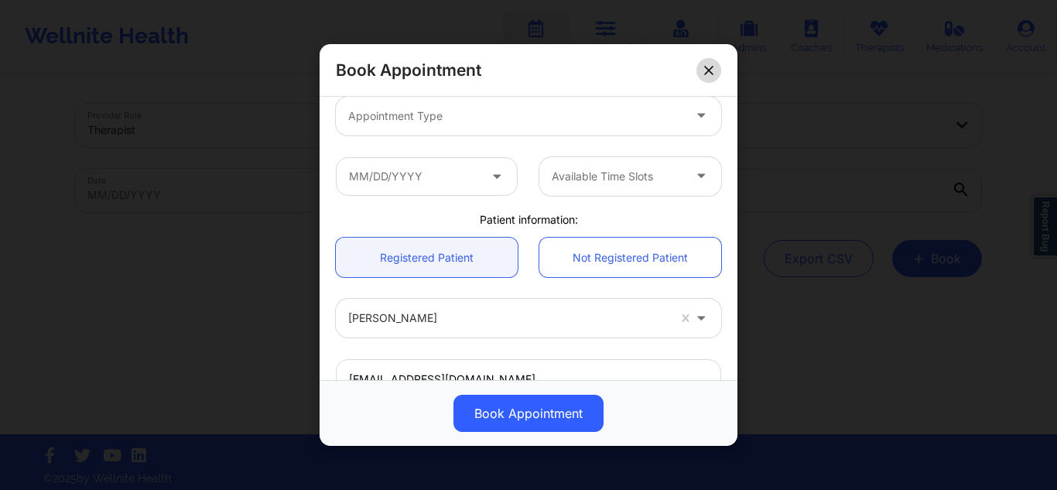
click at [720, 72] on button at bounding box center [709, 69] width 25 height 25
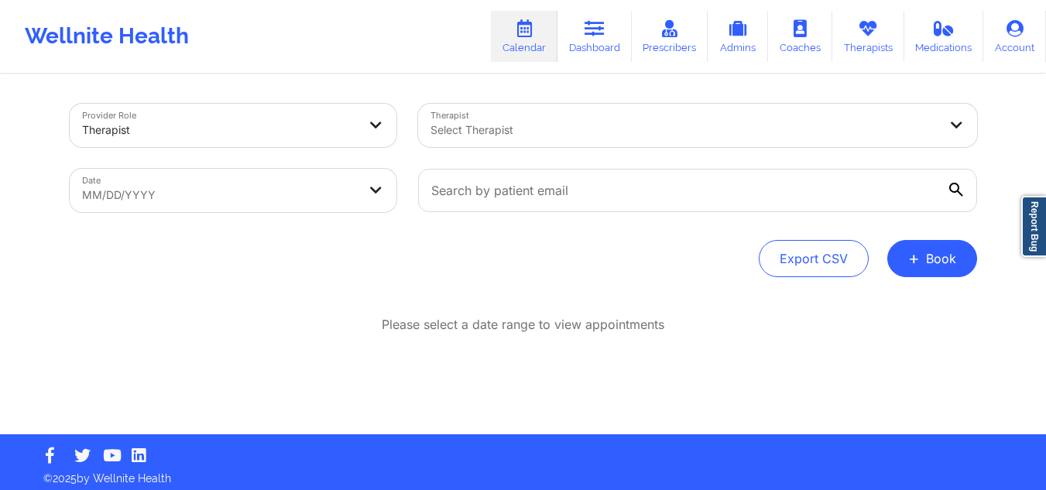
drag, startPoint x: 482, startPoint y: 80, endPoint x: 554, endPoint y: 91, distance: 72.8
click at [482, 80] on div "Provider Role Therapist Therapist Select Therapist Date MM/DD/YYYY Export CSV +…" at bounding box center [523, 255] width 929 height 358
click at [943, 248] on button "+ Book" at bounding box center [932, 258] width 90 height 37
click at [907, 313] on button "Therapy Session" at bounding box center [906, 308] width 118 height 26
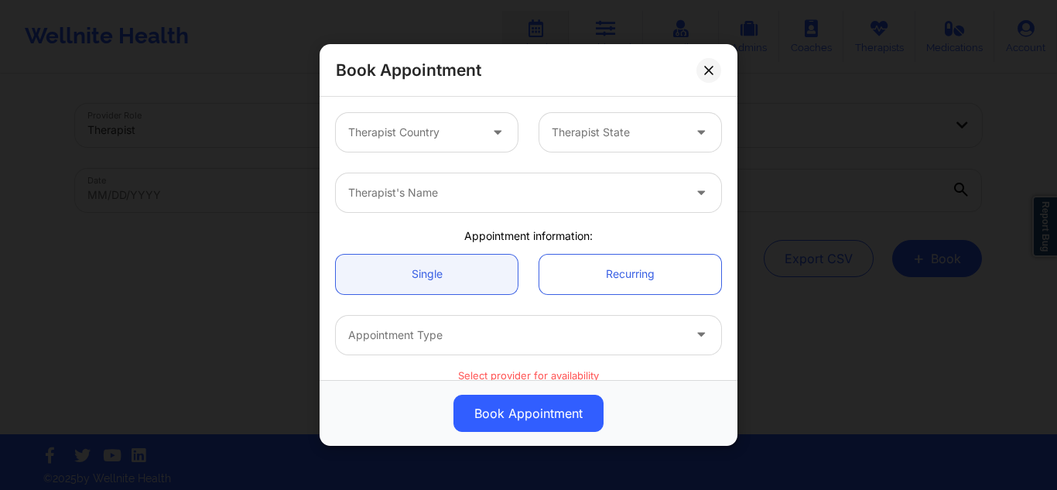
click at [375, 132] on div at bounding box center [413, 132] width 131 height 19
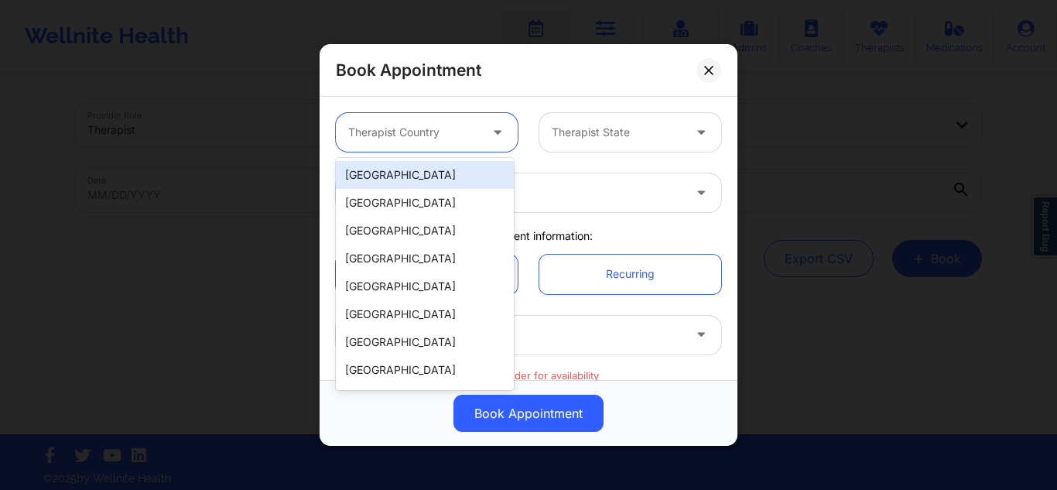
click at [398, 166] on div "[GEOGRAPHIC_DATA]" at bounding box center [425, 175] width 178 height 28
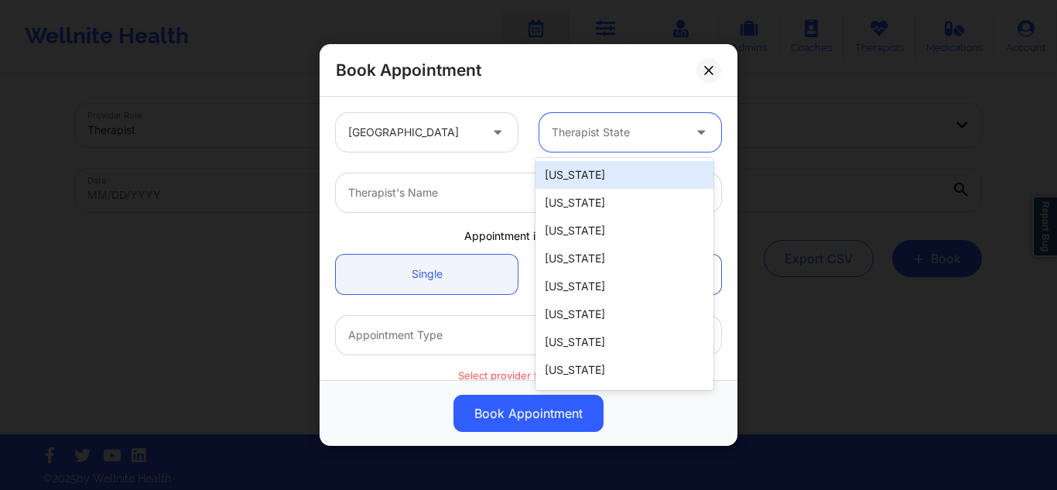
click at [594, 130] on div at bounding box center [617, 132] width 131 height 19
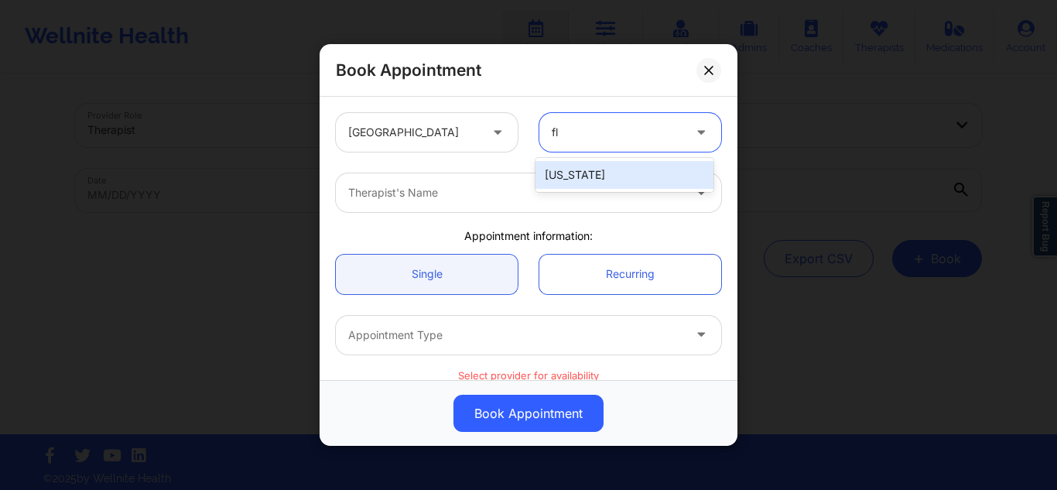
type input "flo"
click at [604, 163] on div "[US_STATE]" at bounding box center [625, 175] width 178 height 28
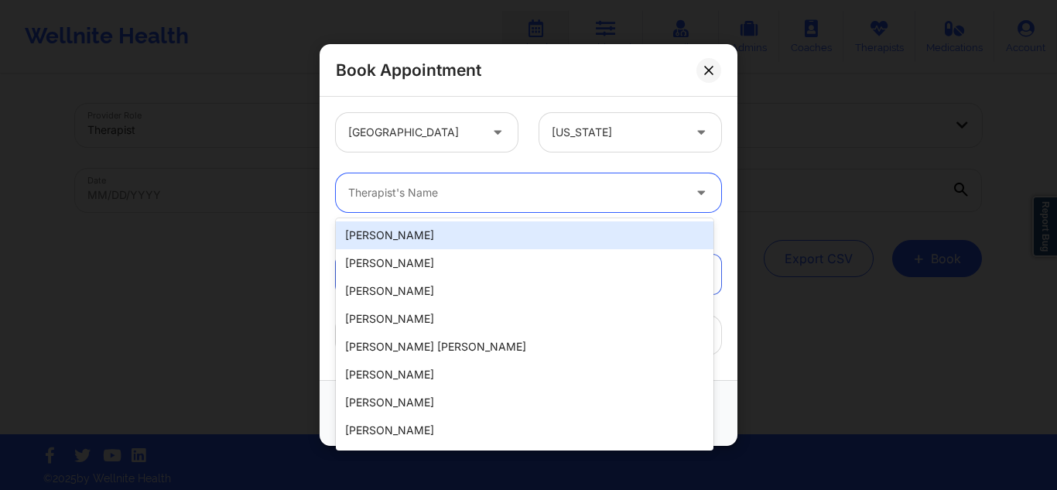
click at [549, 195] on div at bounding box center [515, 192] width 334 height 19
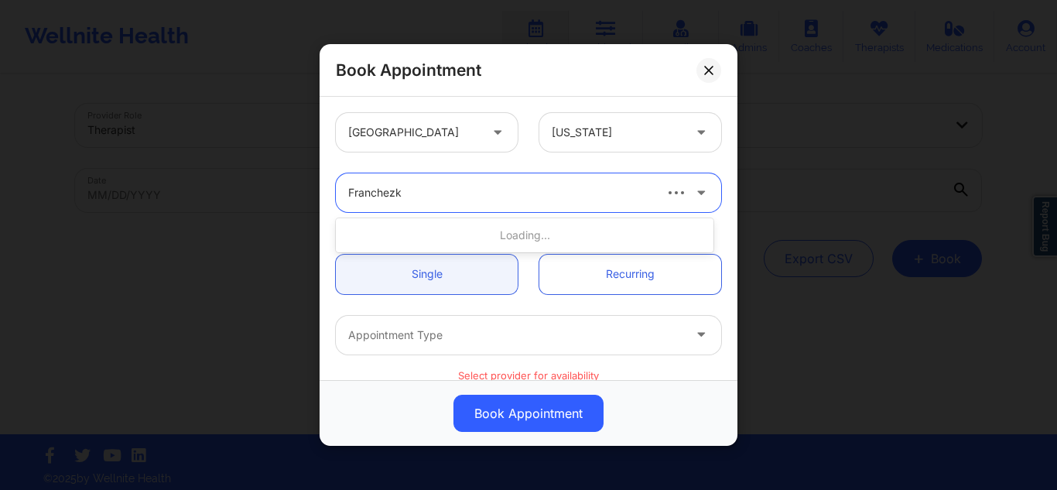
type input "Franchezka"
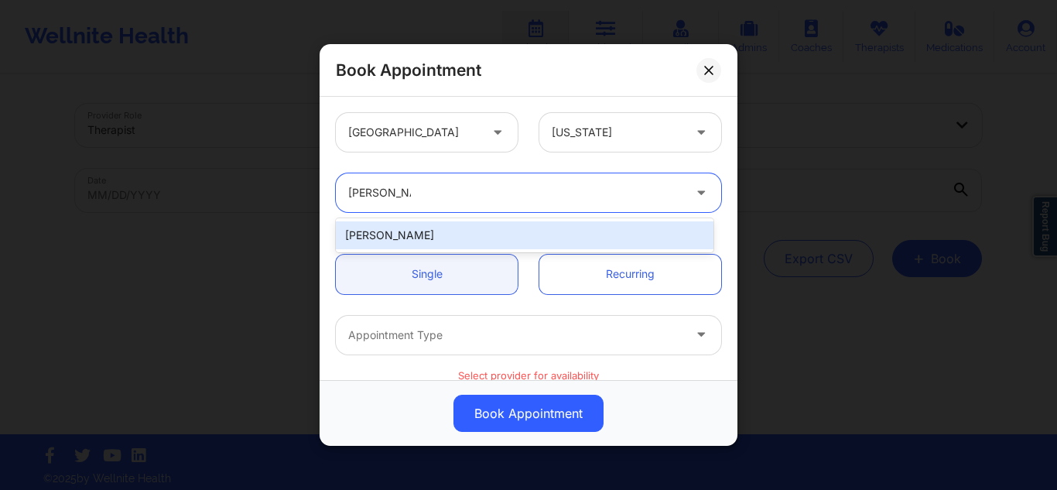
click at [482, 233] on div "[PERSON_NAME]" at bounding box center [525, 235] width 378 height 28
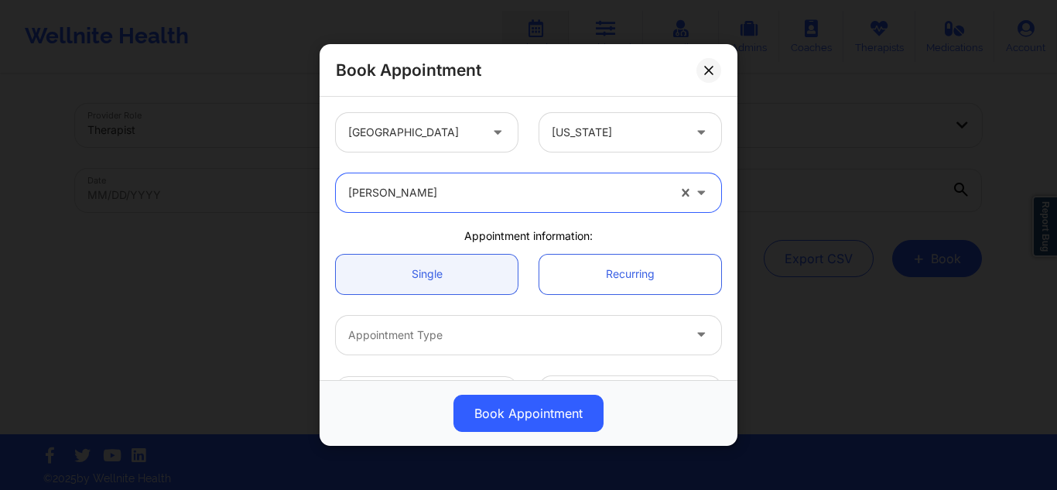
scroll to position [155, 0]
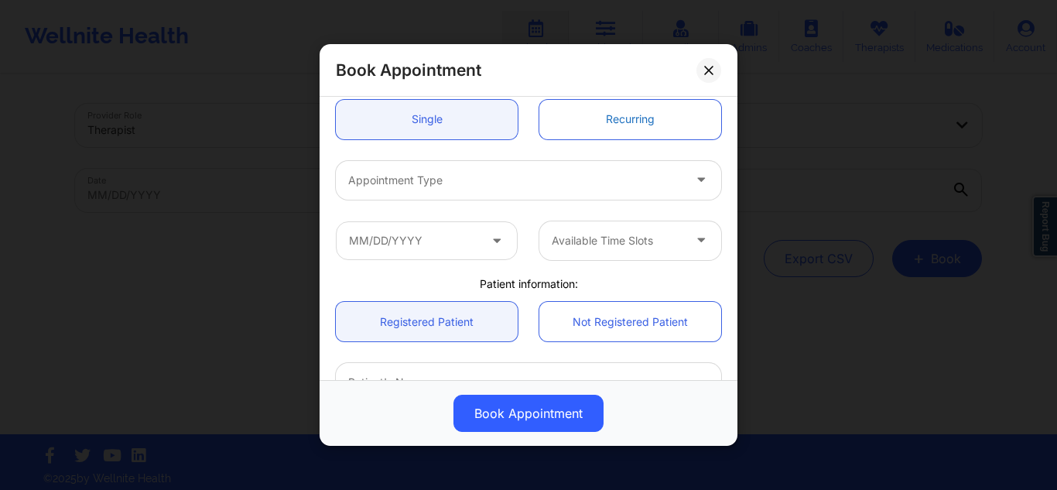
click at [567, 125] on link "Recurring" at bounding box center [630, 118] width 182 height 39
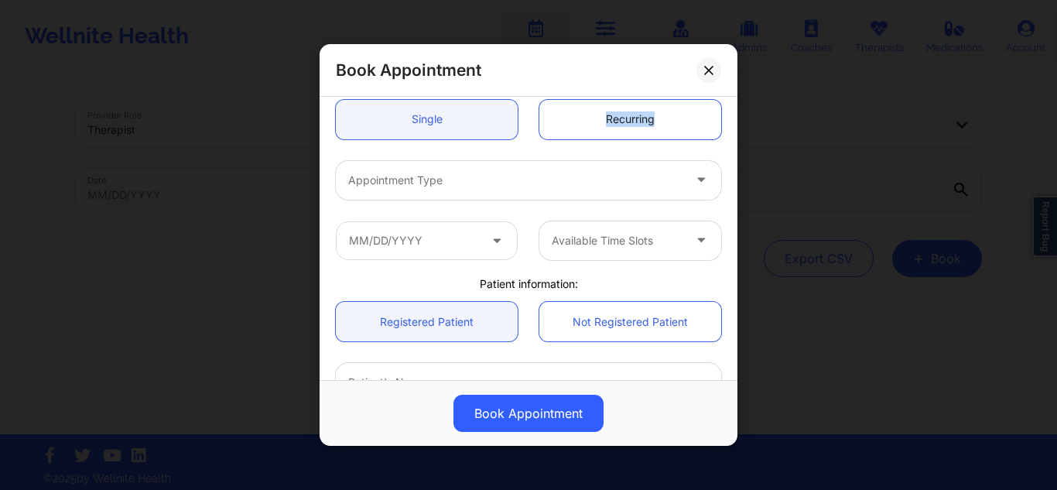
click at [567, 125] on link "Recurring" at bounding box center [630, 118] width 182 height 39
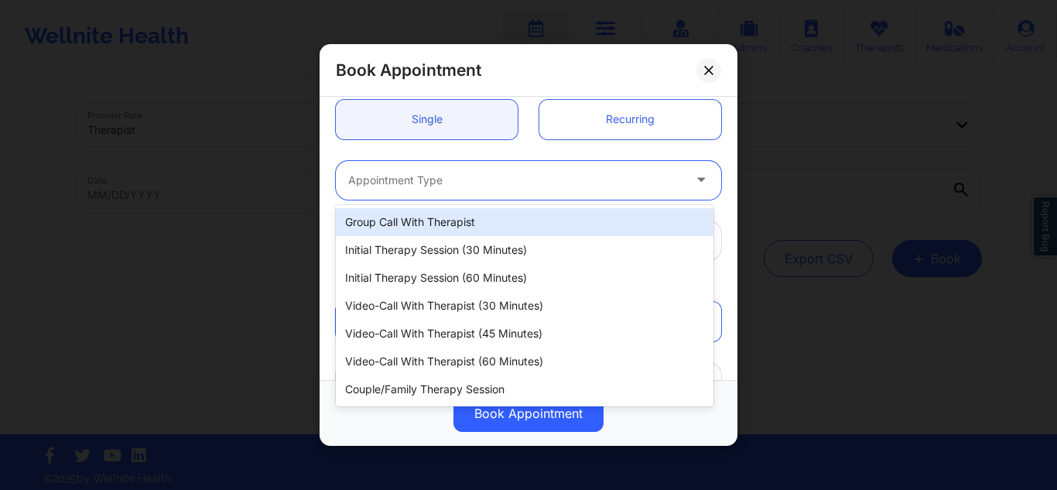
click at [418, 182] on div at bounding box center [515, 180] width 334 height 19
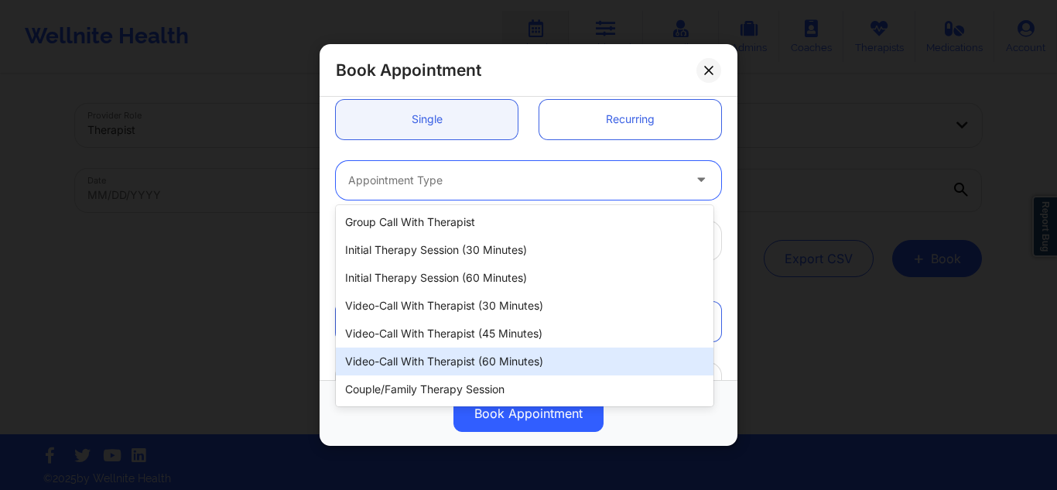
click at [451, 357] on div "Video-Call with Therapist (60 minutes)" at bounding box center [525, 361] width 378 height 28
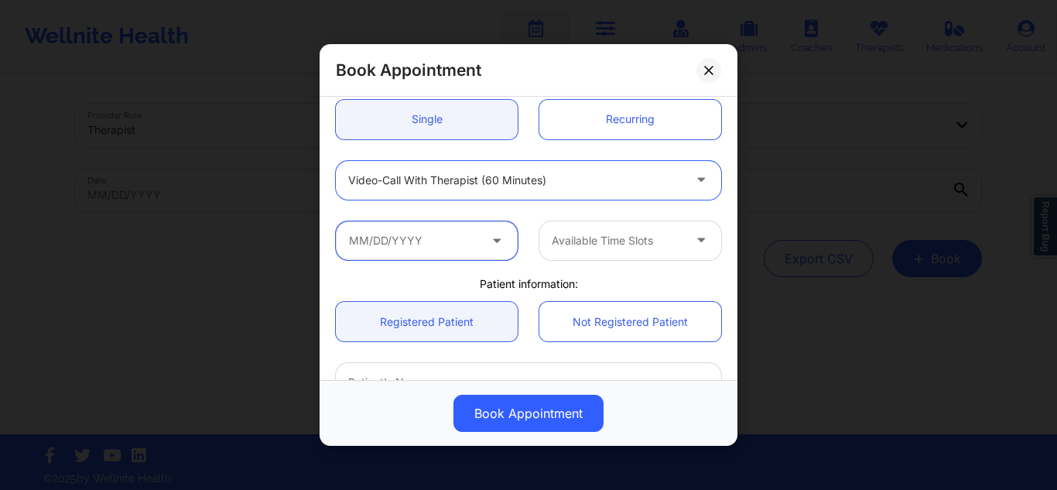
click at [423, 234] on input "text" at bounding box center [427, 240] width 182 height 39
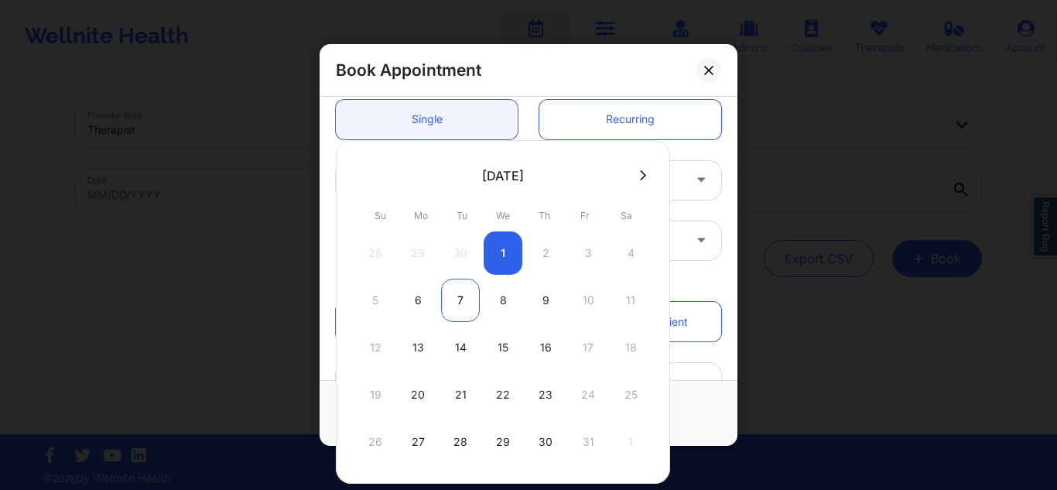
click at [456, 296] on div "7" at bounding box center [460, 300] width 39 height 43
type input "10/07/2025"
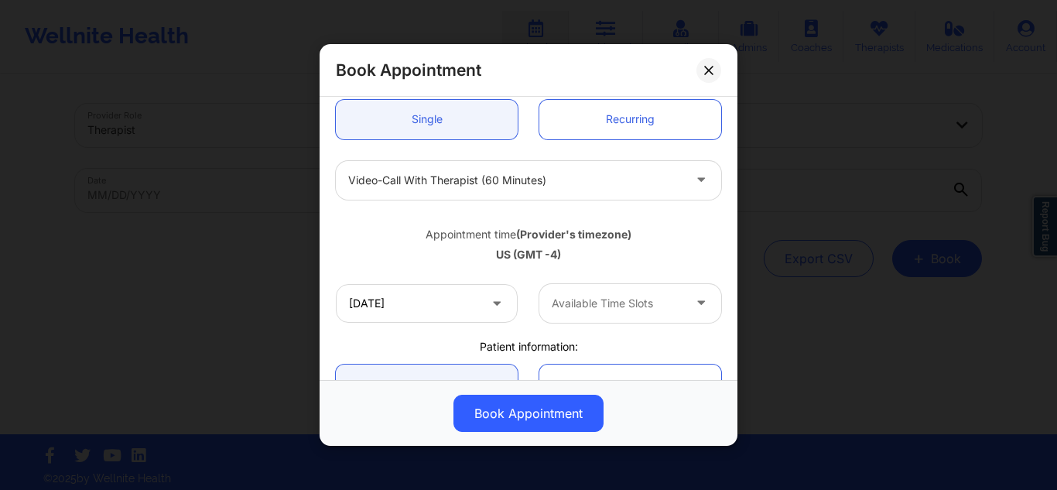
scroll to position [310, 0]
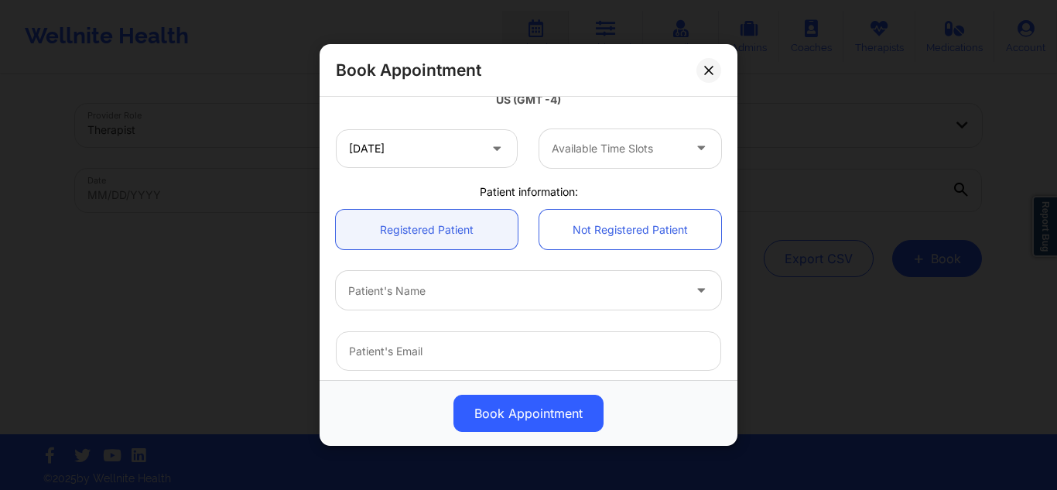
click at [630, 152] on div at bounding box center [617, 148] width 131 height 19
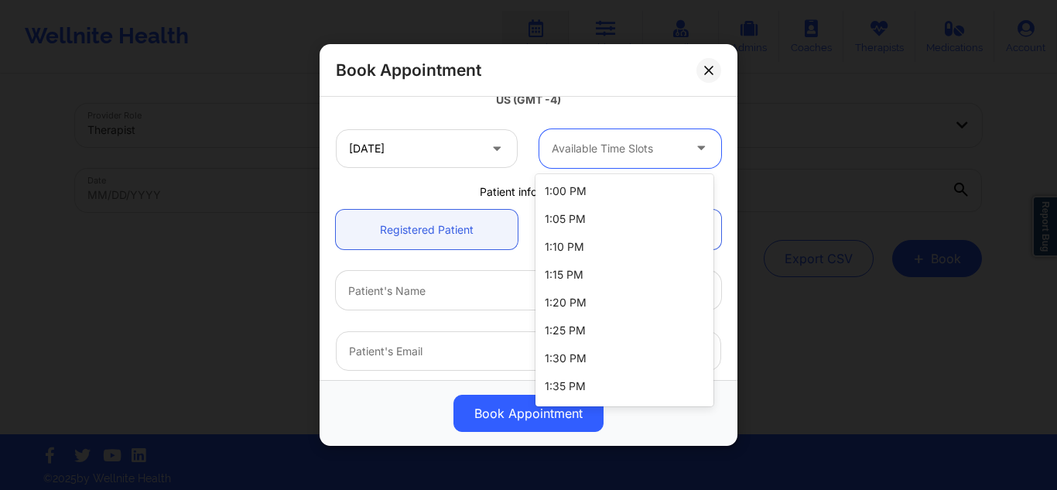
scroll to position [164, 0]
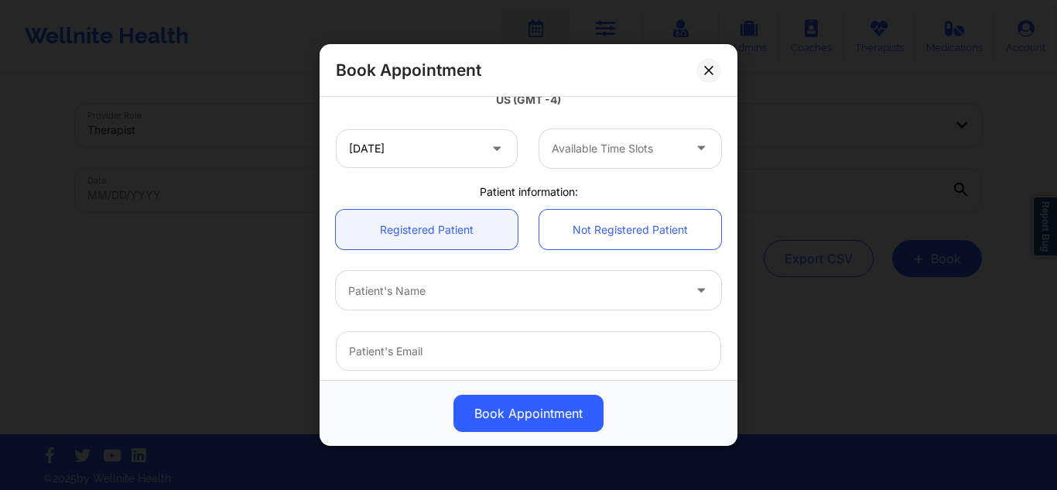
click at [437, 168] on div "10/07/2025 Available Time Slots" at bounding box center [528, 148] width 407 height 60
click at [438, 150] on input "10/07/2025" at bounding box center [427, 148] width 182 height 39
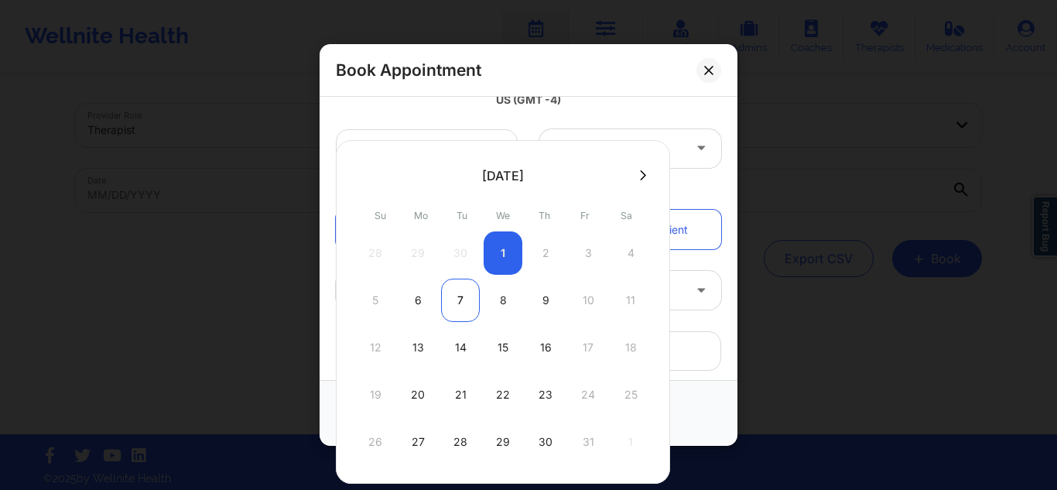
click at [459, 294] on div "7" at bounding box center [460, 300] width 39 height 43
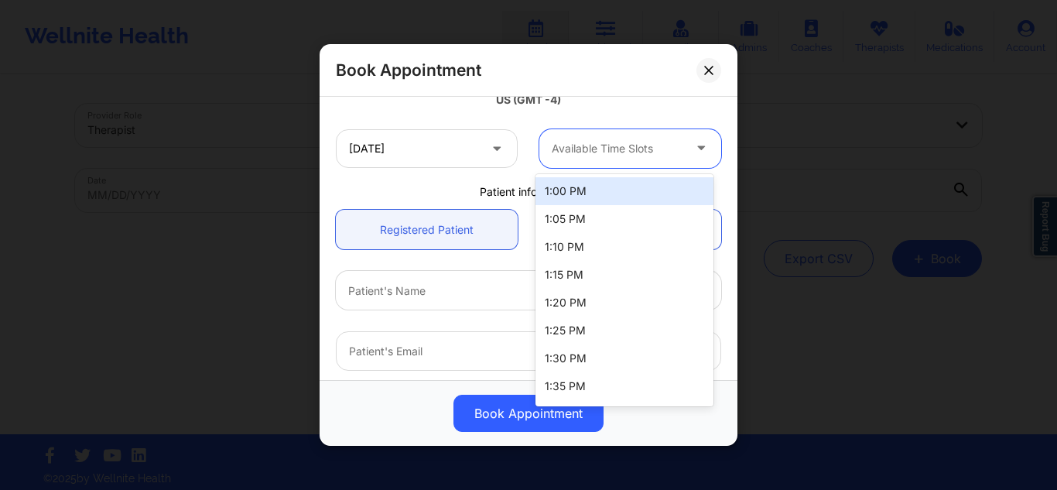
click at [594, 142] on div at bounding box center [617, 148] width 131 height 19
click at [616, 142] on div at bounding box center [617, 148] width 131 height 19
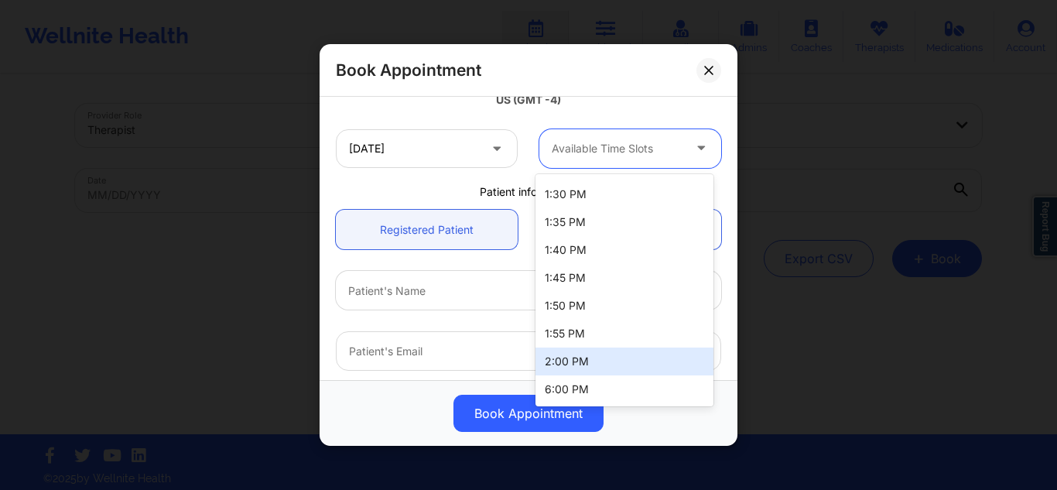
click at [577, 366] on div "2:00 PM" at bounding box center [625, 361] width 178 height 28
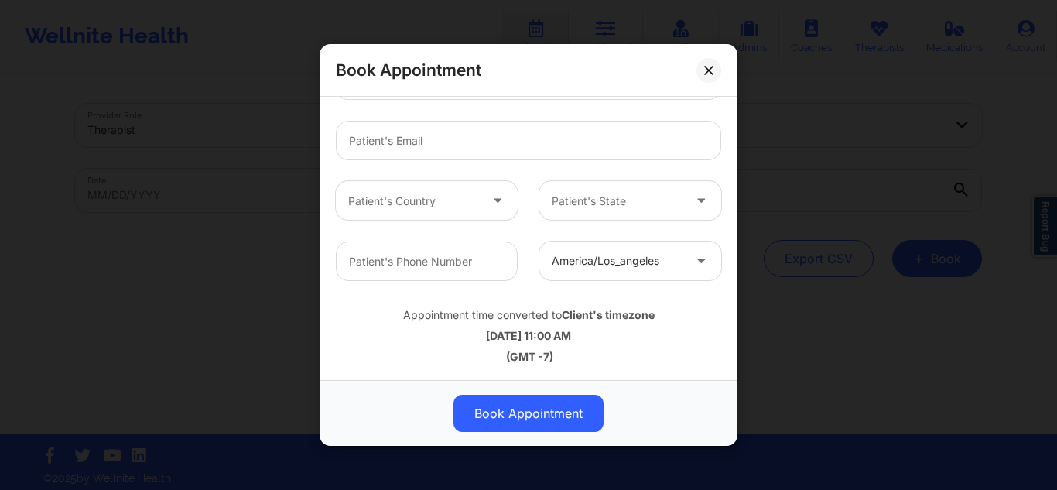
scroll to position [365, 0]
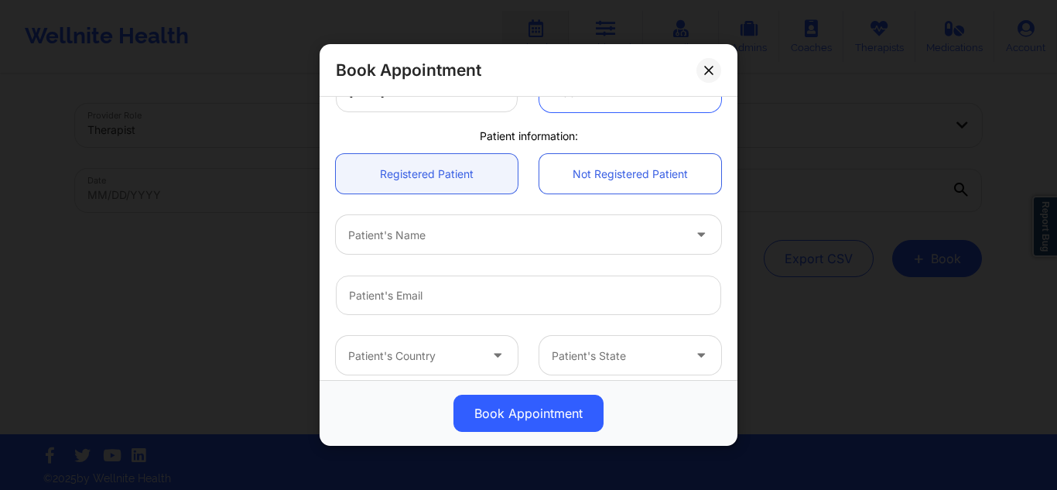
click at [522, 235] on div at bounding box center [515, 234] width 334 height 19
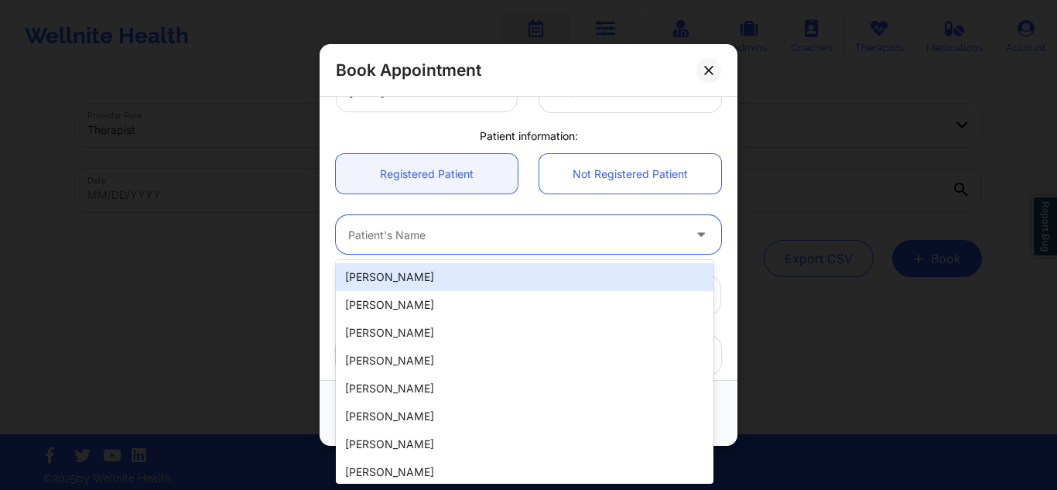
click at [461, 232] on div at bounding box center [515, 234] width 334 height 19
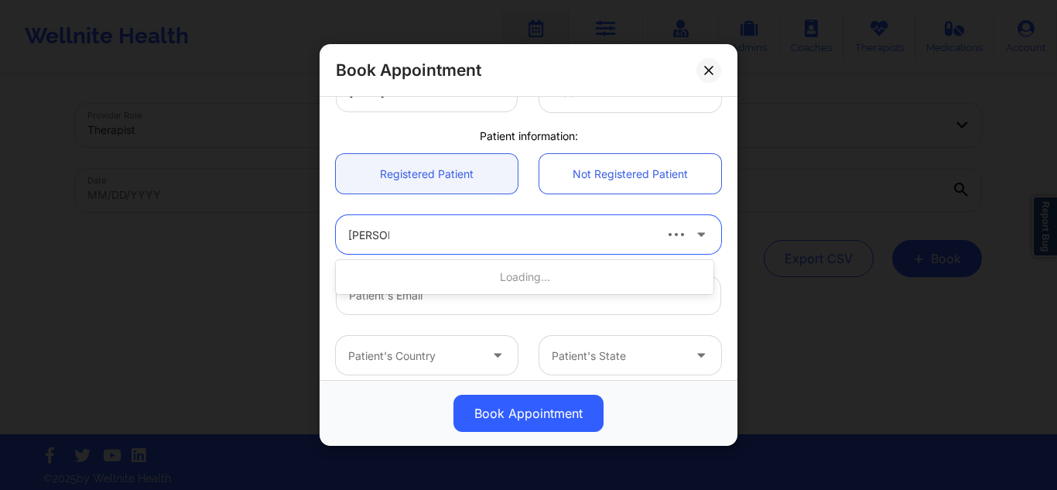
type input "gary ash"
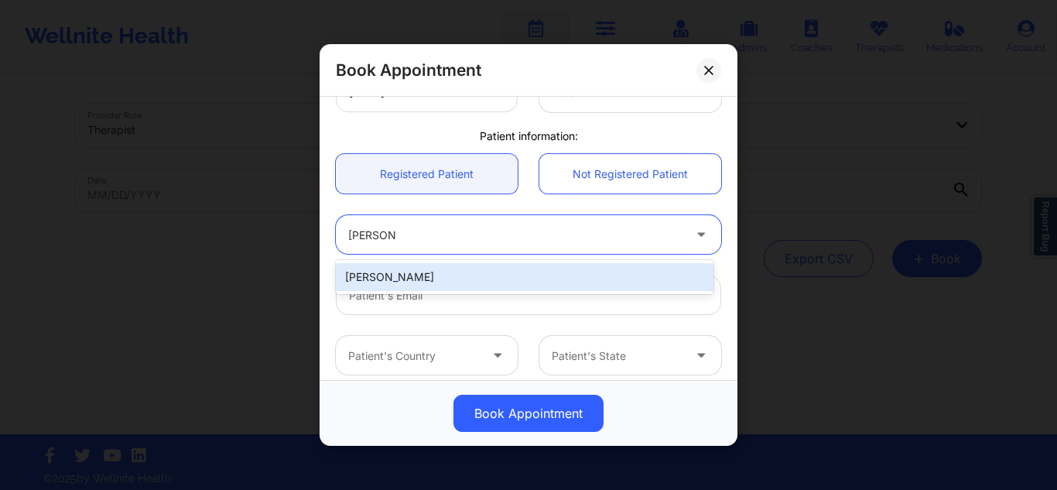
click at [450, 281] on div "Gary Ashland" at bounding box center [525, 277] width 378 height 28
type input "glowsfl@aol.com"
type input "+1407-795-1307"
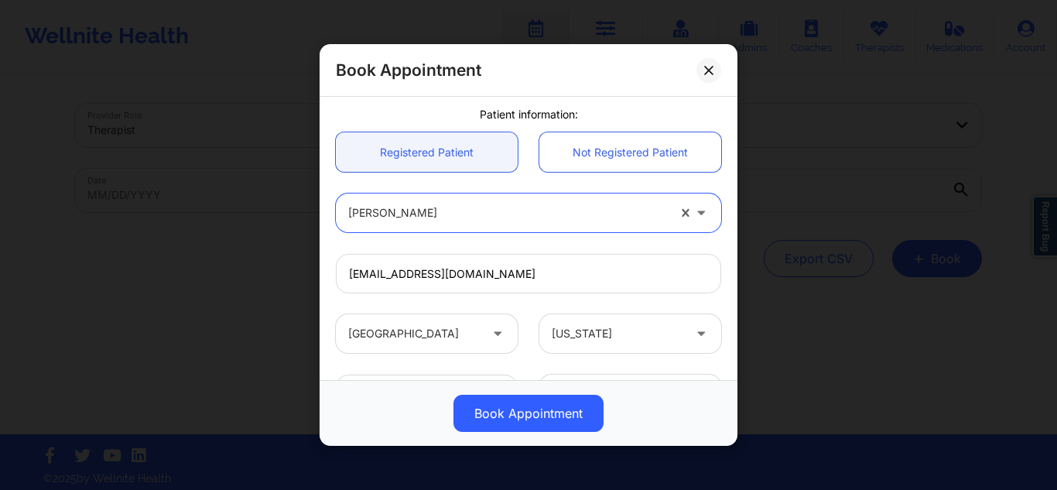
scroll to position [520, 0]
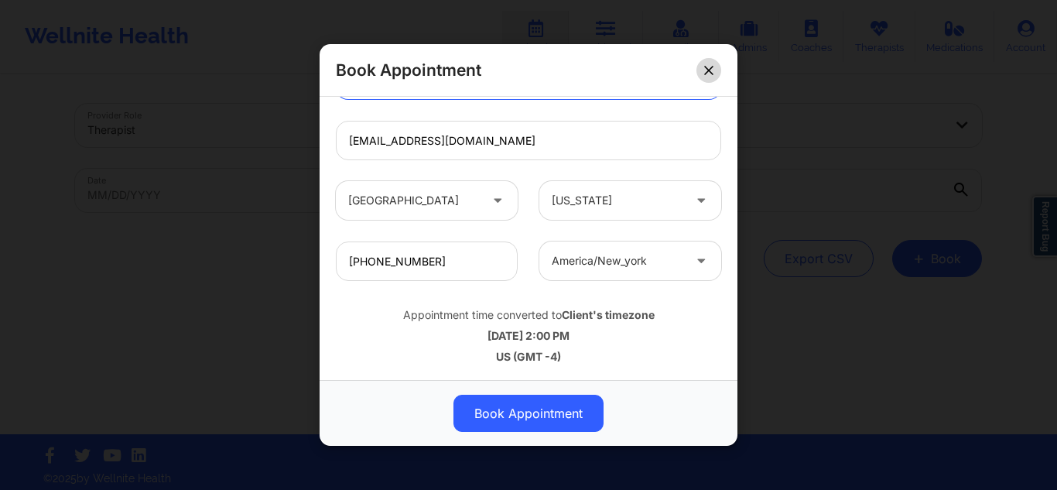
click at [712, 77] on button at bounding box center [709, 69] width 25 height 25
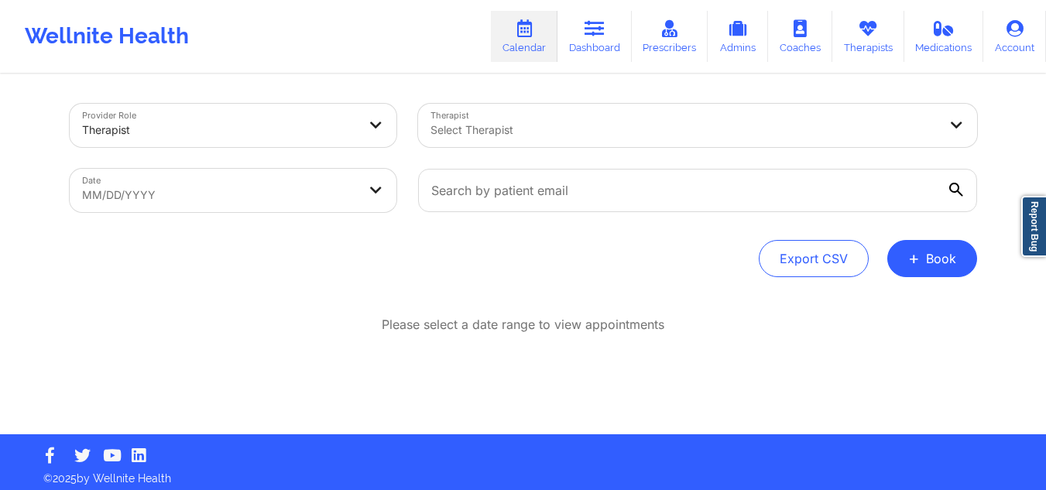
click at [561, 126] on div at bounding box center [684, 130] width 508 height 19
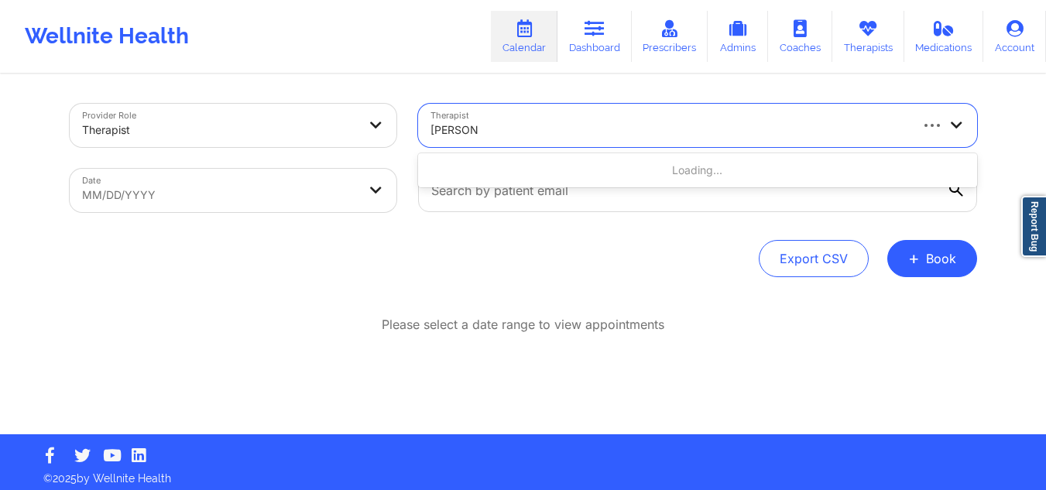
type input "alexis fu"
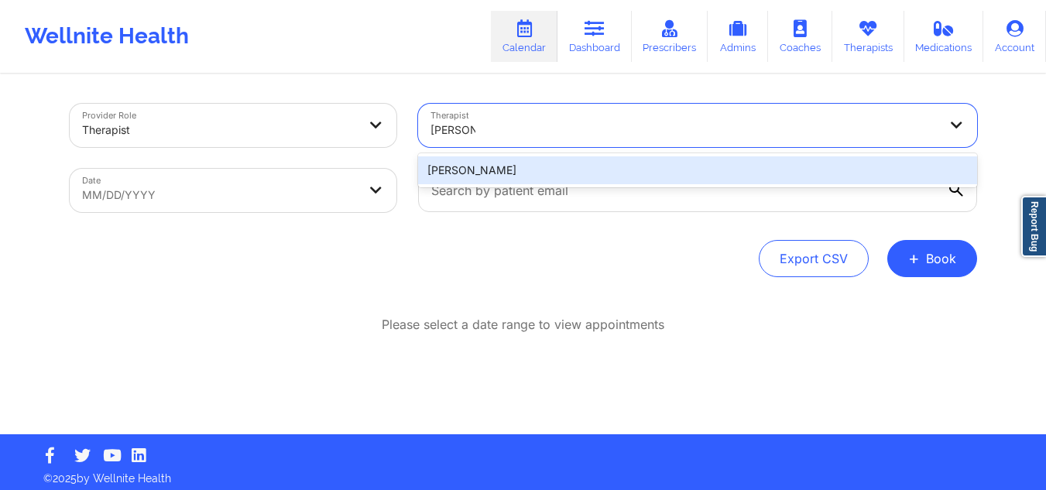
click at [505, 166] on div "Alexis Fuller" at bounding box center [697, 170] width 559 height 28
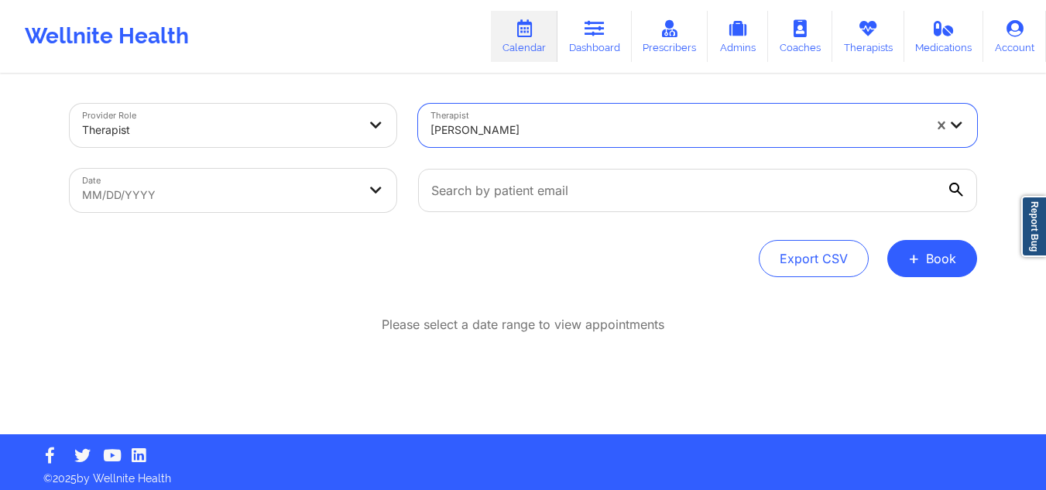
click at [347, 187] on body "Wellnite Health Calendar Dashboard Prescribers Admins Coaches Therapists Medica…" at bounding box center [523, 245] width 1046 height 490
select select "2025-8"
select select "2025-9"
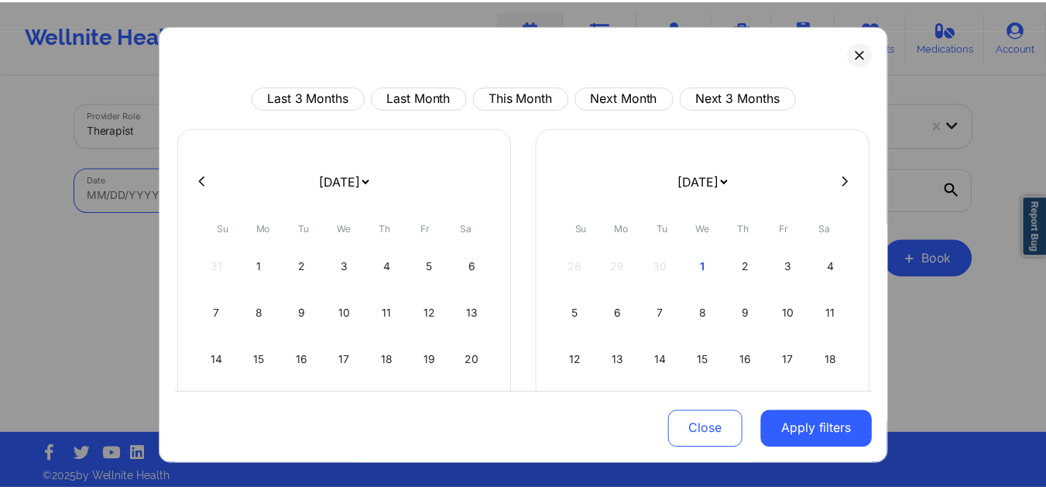
scroll to position [134, 0]
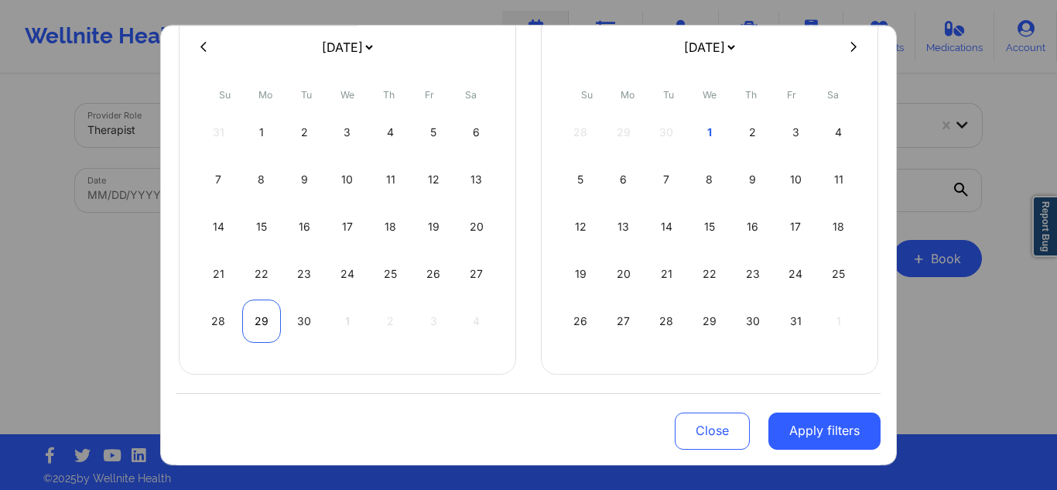
click at [261, 327] on div "29" at bounding box center [261, 321] width 39 height 43
select select "2025-8"
select select "2025-9"
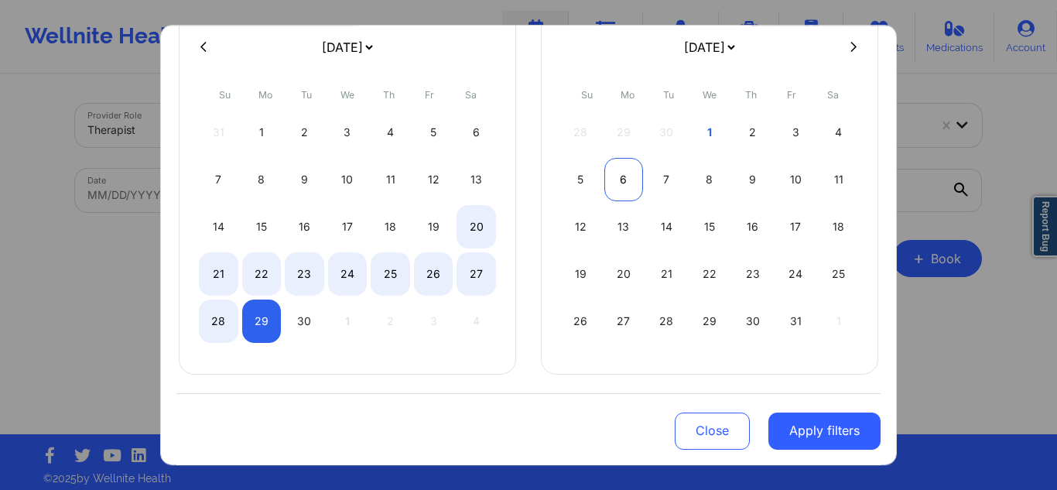
select select "2025-8"
select select "2025-9"
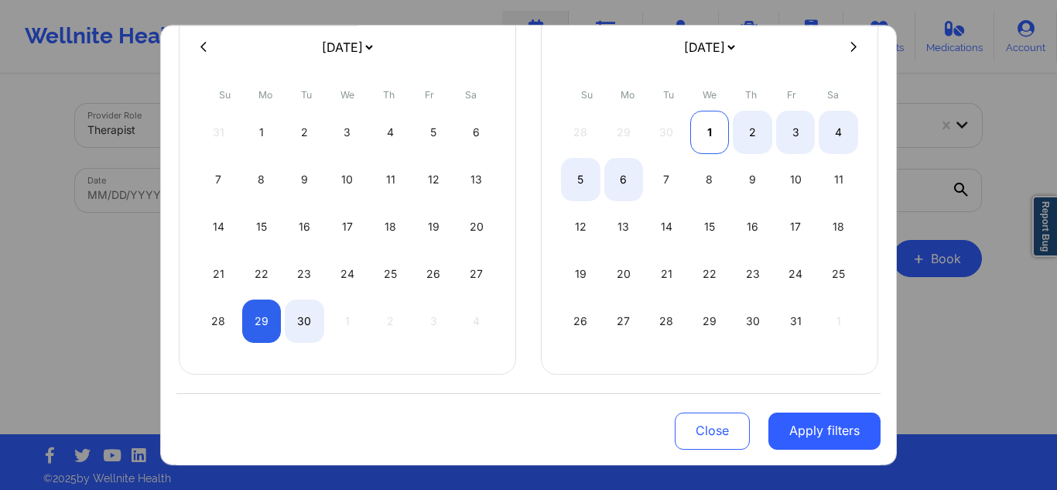
select select "2025-8"
select select "2025-9"
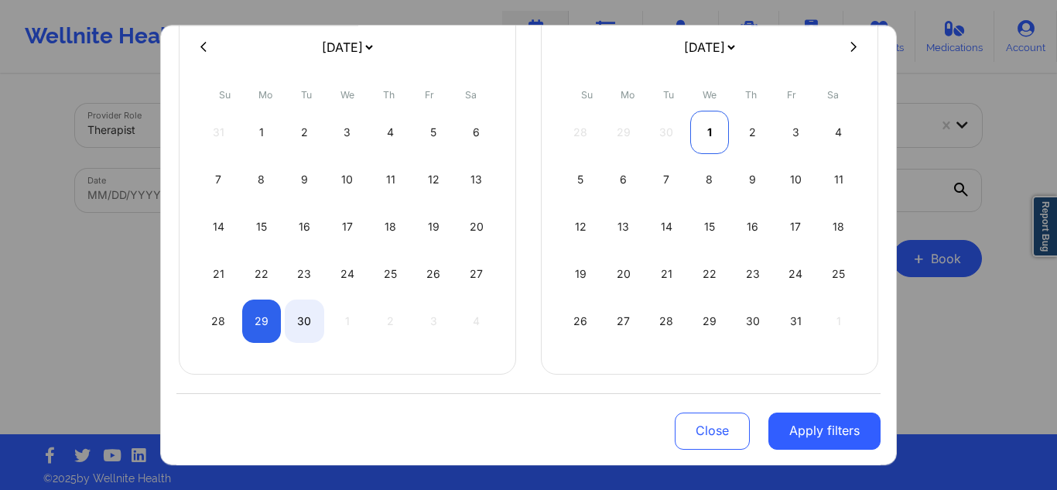
click at [701, 131] on div "1" at bounding box center [709, 132] width 39 height 43
select select "2025-8"
select select "2025-9"
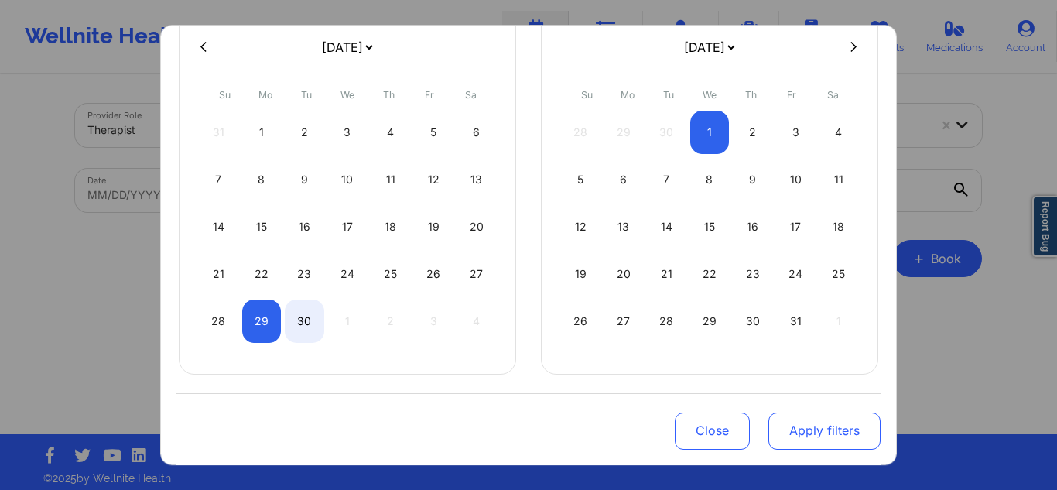
click at [786, 431] on button "Apply filters" at bounding box center [825, 430] width 112 height 37
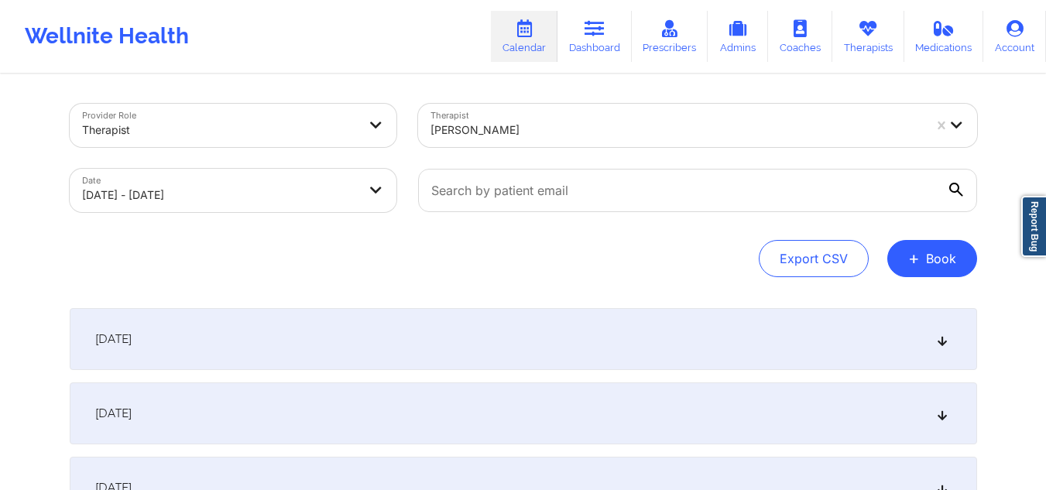
scroll to position [154, 0]
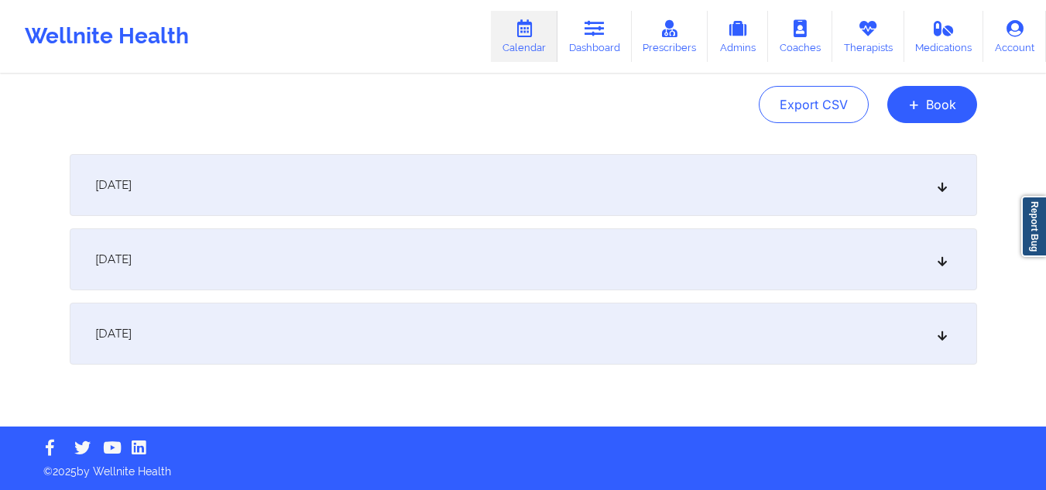
click at [707, 169] on div "September 29, 2025" at bounding box center [523, 185] width 907 height 62
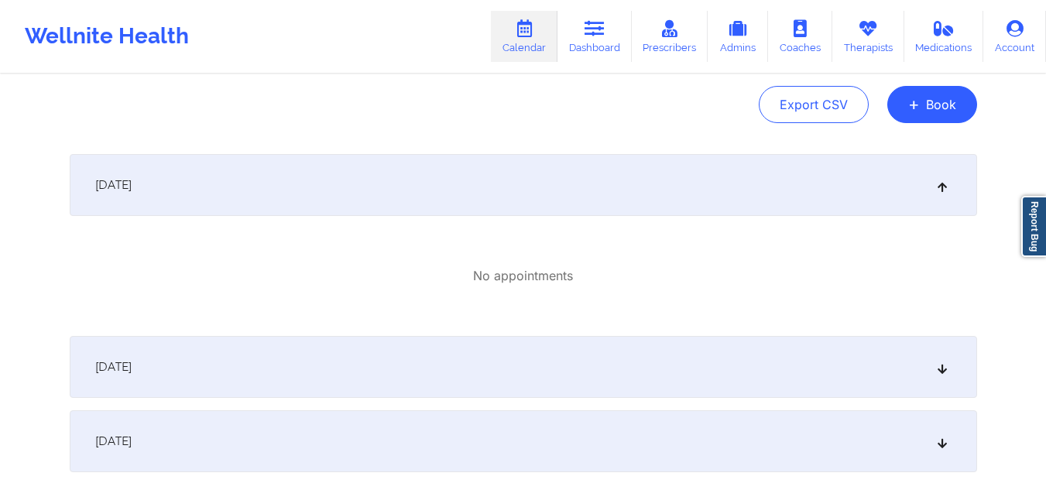
scroll to position [231, 0]
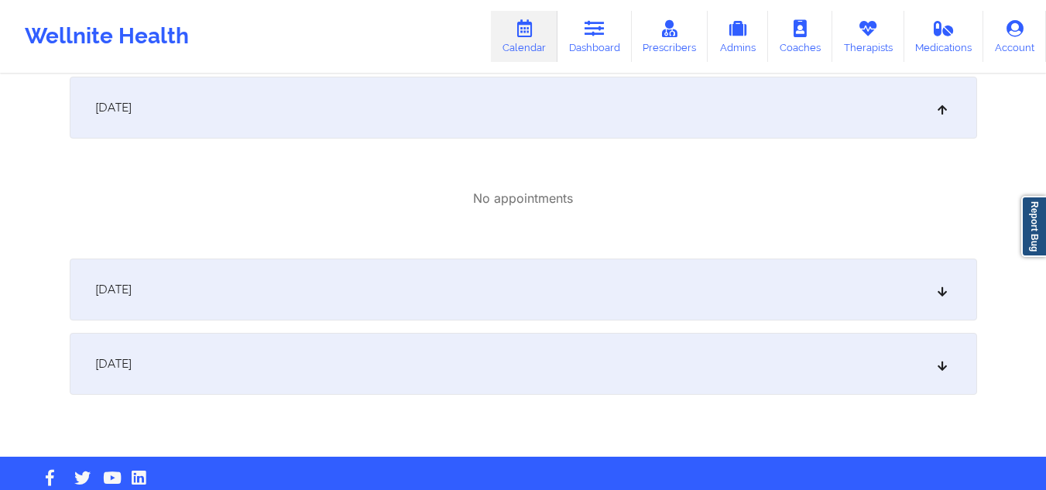
click at [632, 294] on div "September 30, 2025" at bounding box center [523, 289] width 907 height 62
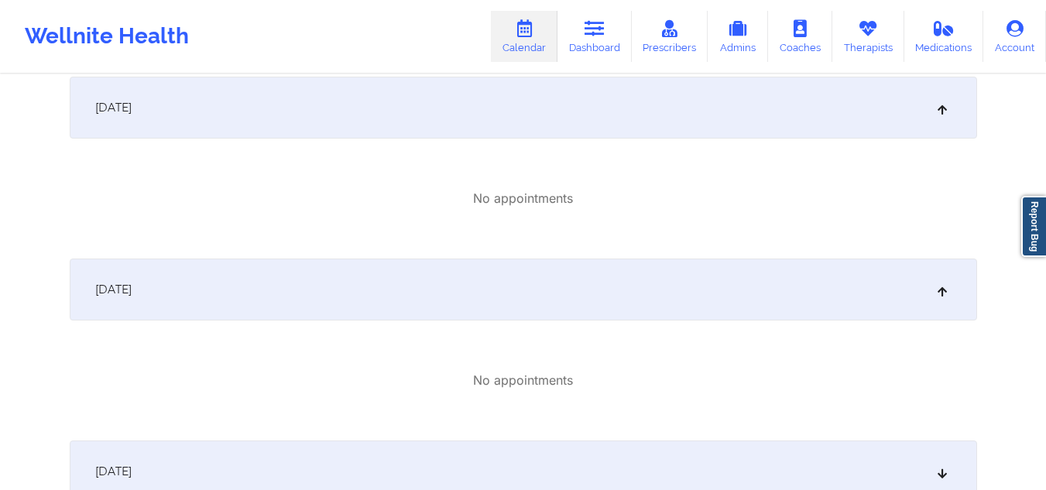
scroll to position [368, 0]
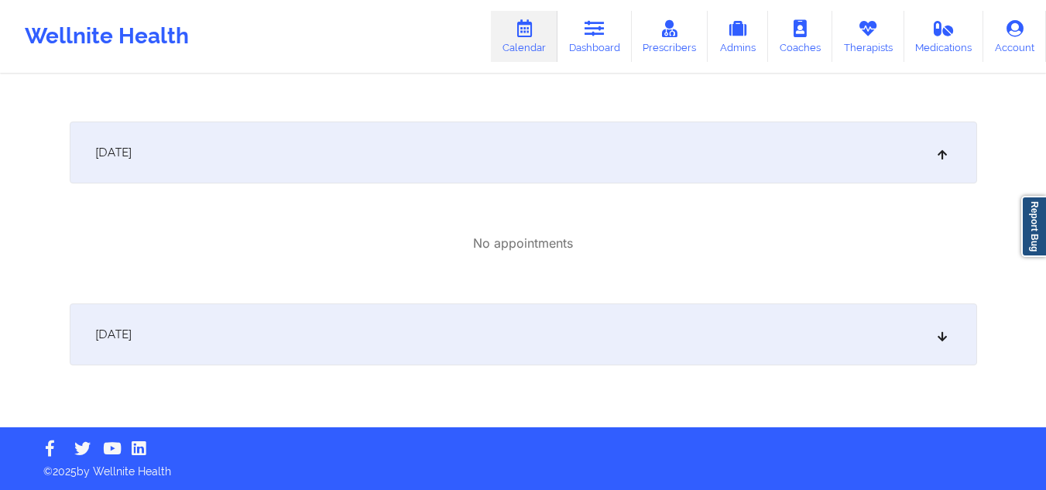
click at [694, 338] on div "October 1, 2025" at bounding box center [523, 334] width 907 height 62
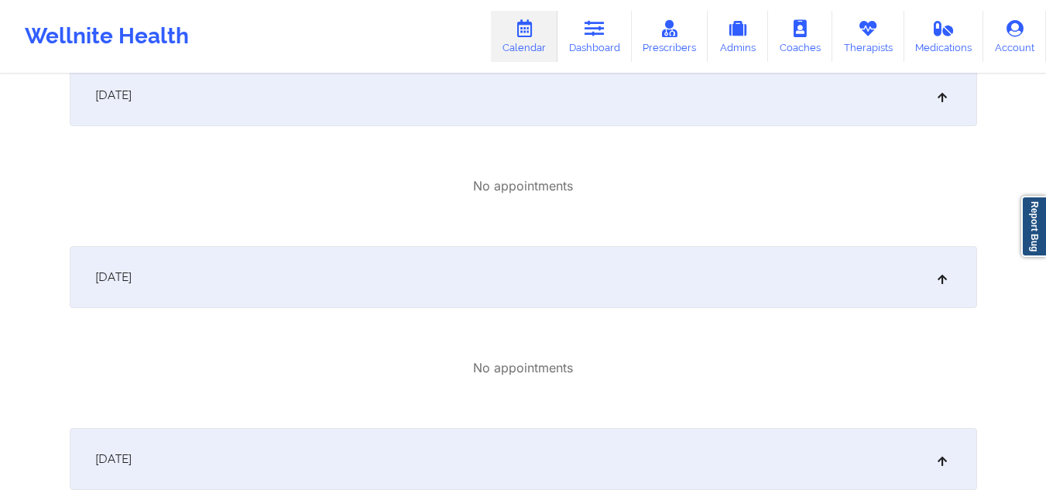
scroll to position [89, 0]
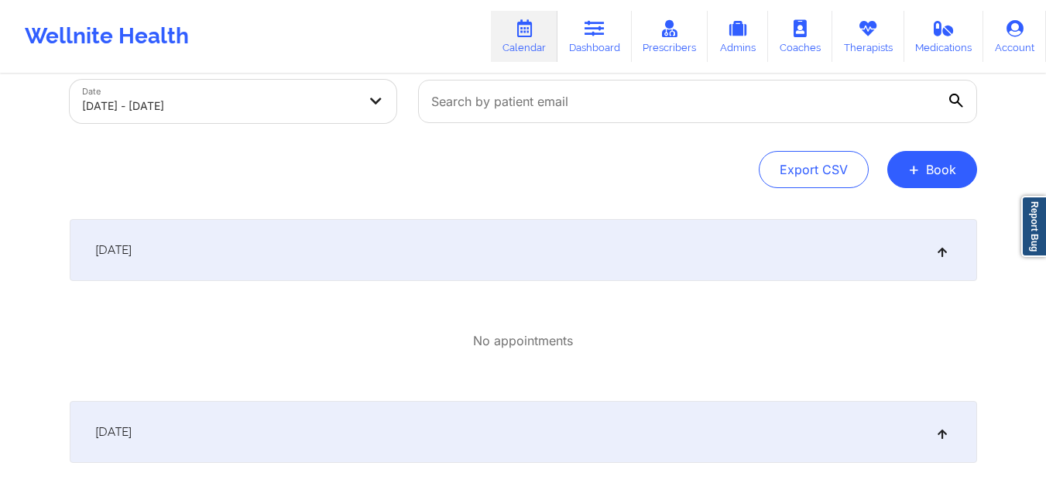
click at [964, 241] on div "September 29, 2025" at bounding box center [523, 250] width 907 height 62
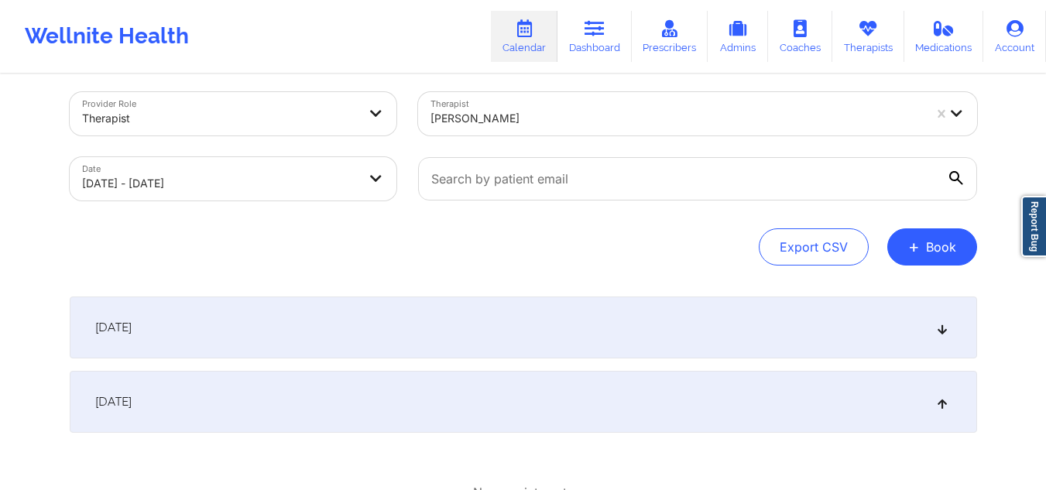
scroll to position [22, 0]
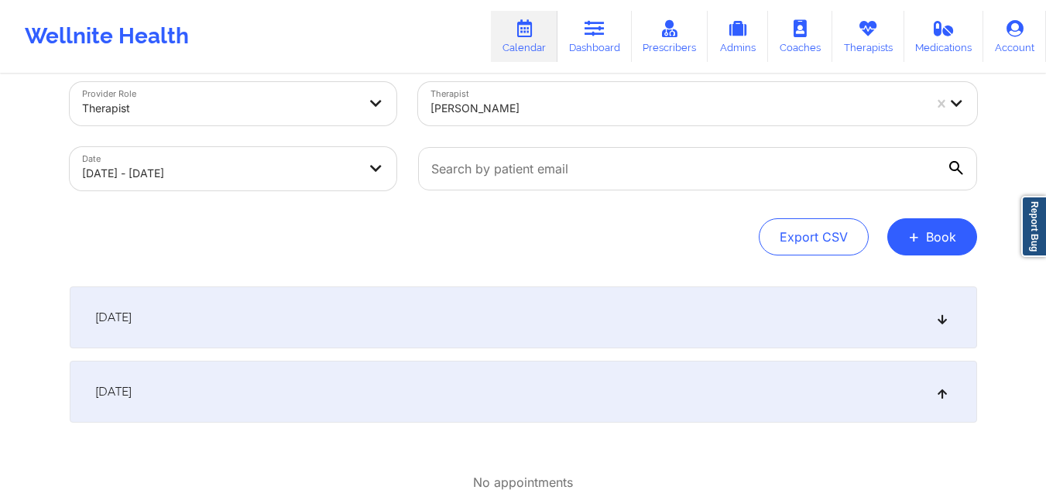
click at [602, 104] on div at bounding box center [676, 108] width 492 height 19
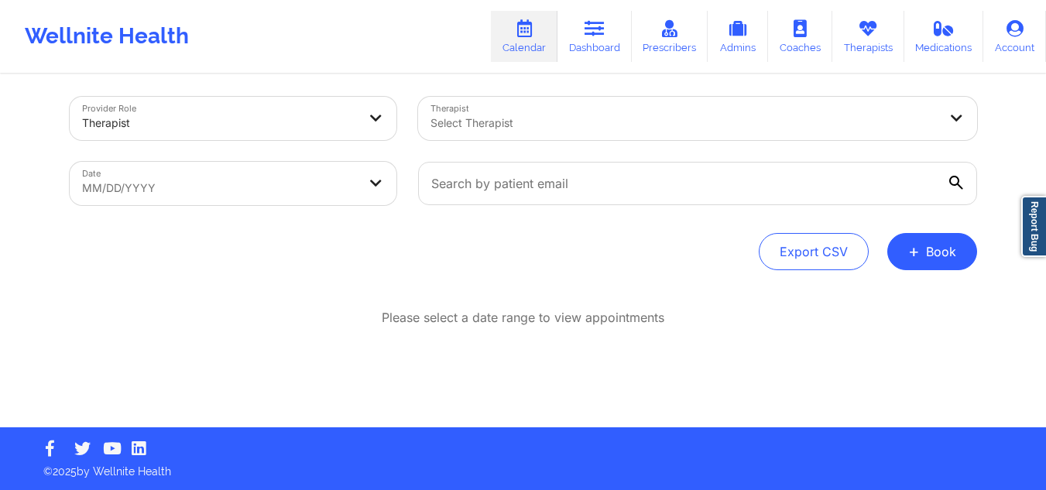
click at [587, 120] on div at bounding box center [684, 123] width 508 height 19
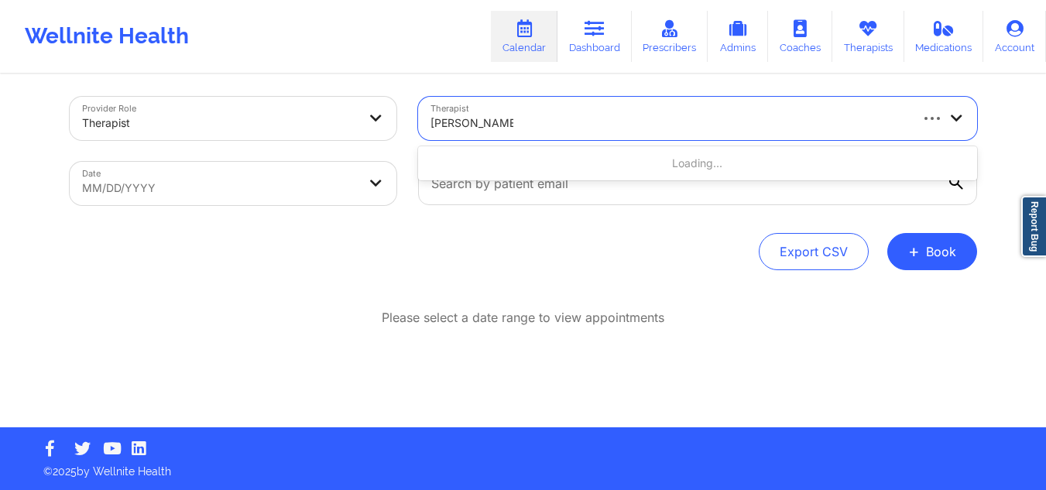
type input "[PERSON_NAME]"
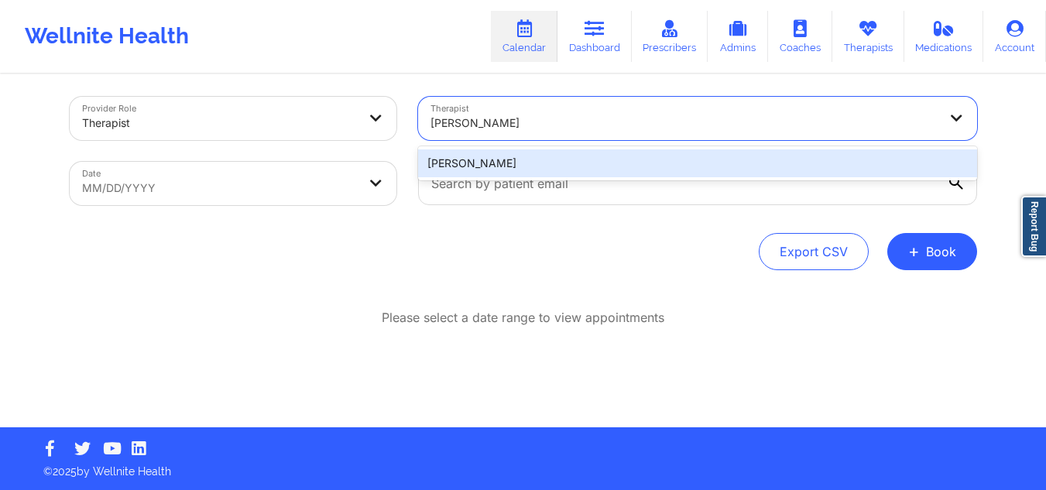
click at [757, 156] on div "[PERSON_NAME]" at bounding box center [697, 163] width 559 height 28
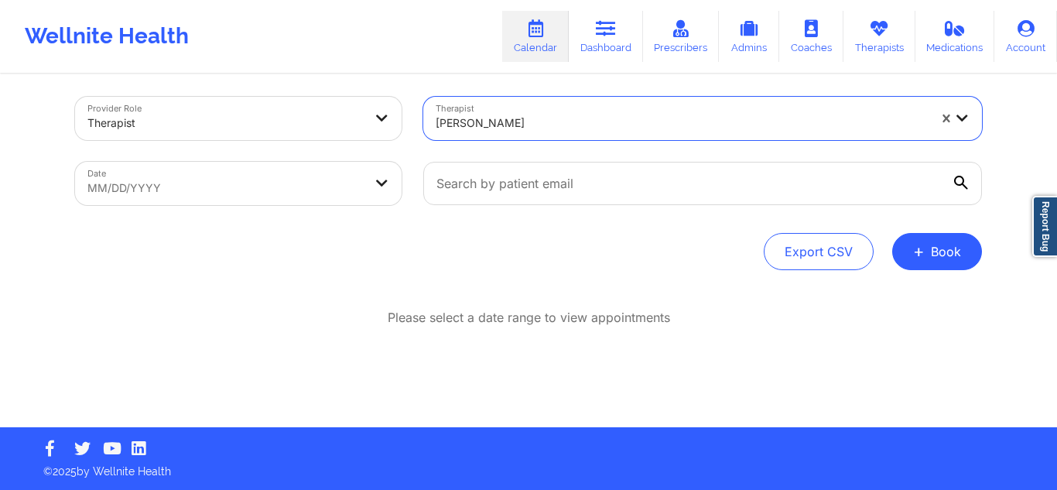
click at [176, 182] on body "Wellnite Health Calendar Dashboard Prescribers Admins Coaches Therapists Medica…" at bounding box center [528, 238] width 1057 height 490
select select "2025-8"
select select "2025-9"
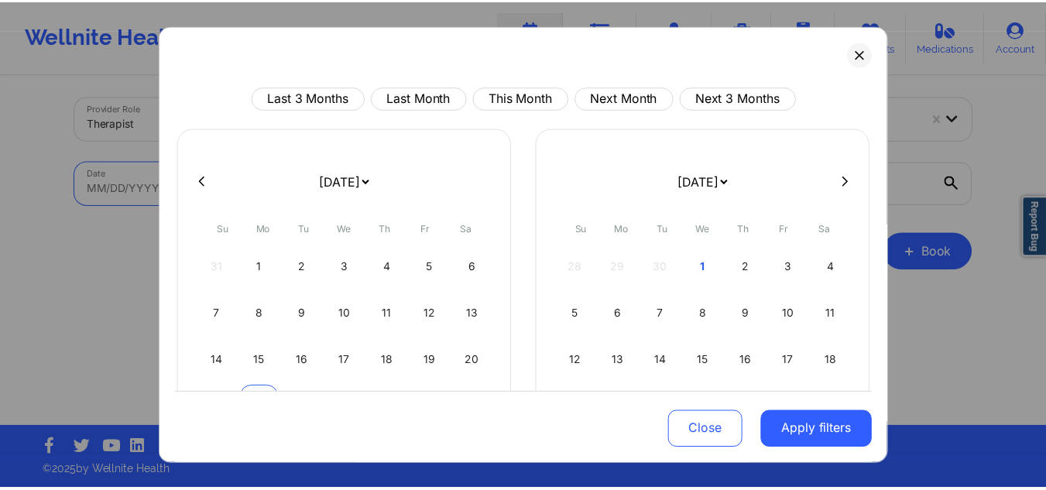
scroll to position [134, 0]
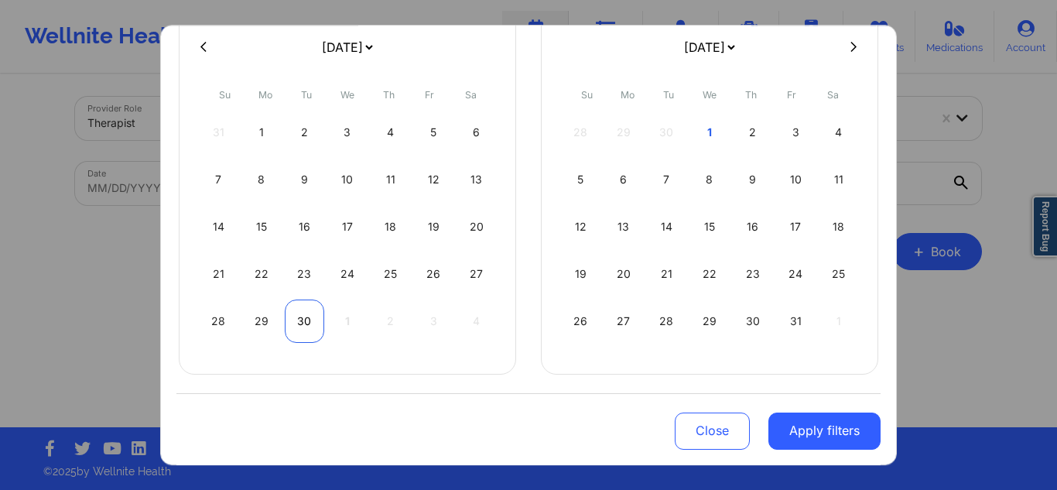
click at [295, 329] on div "30" at bounding box center [304, 321] width 39 height 43
select select "2025-8"
select select "2025-9"
select select "2025-8"
select select "2025-9"
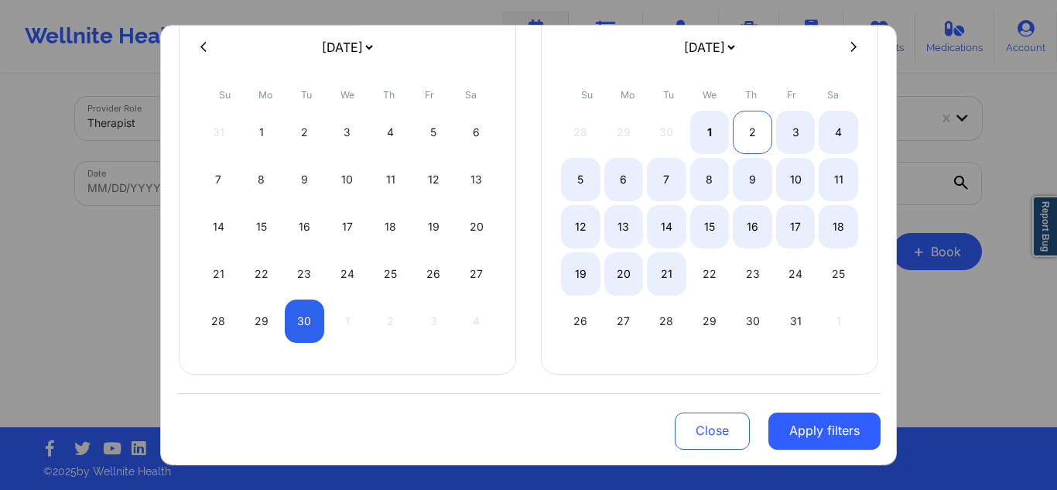
select select "2025-8"
select select "2025-9"
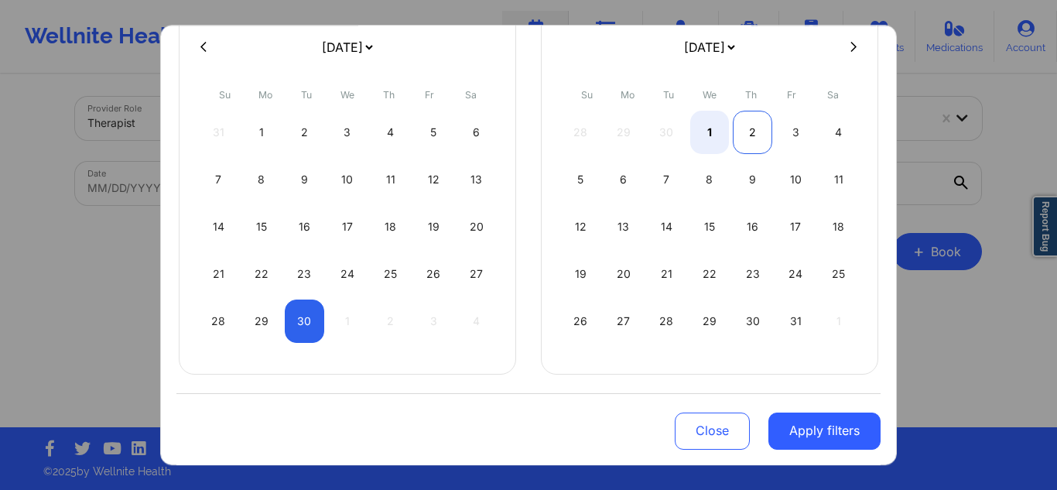
click at [734, 140] on div "2" at bounding box center [752, 132] width 39 height 43
select select "2025-8"
select select "2025-9"
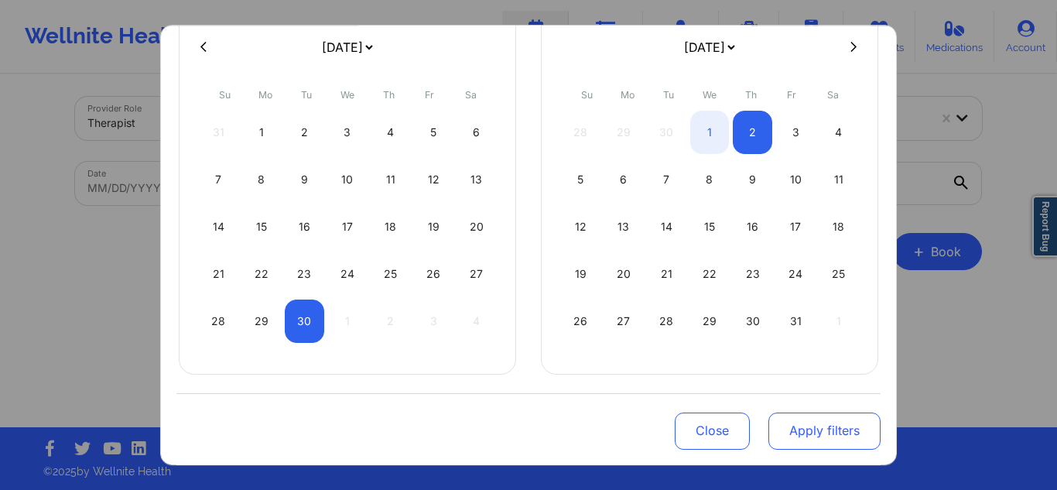
click at [865, 428] on button "Apply filters" at bounding box center [825, 430] width 112 height 37
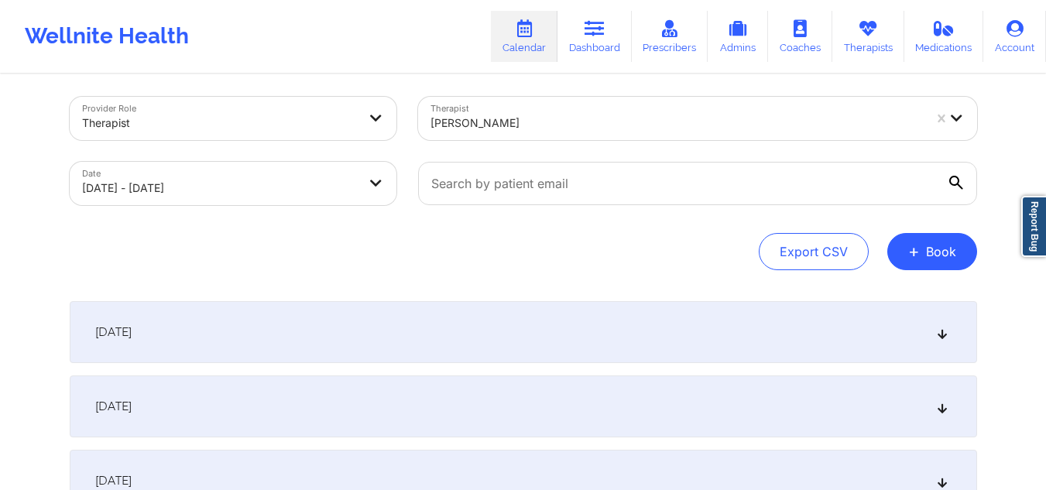
scroll to position [154, 0]
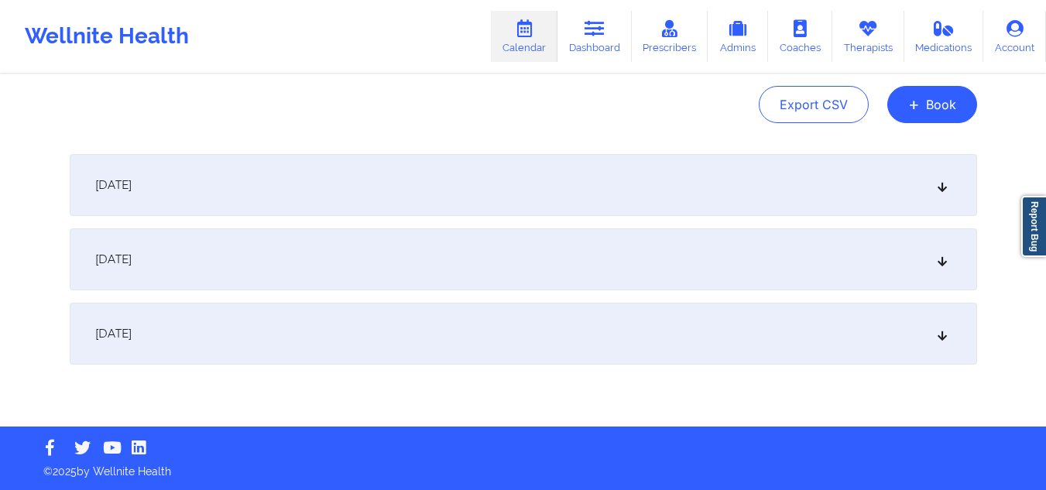
click at [636, 160] on div "[DATE]" at bounding box center [523, 185] width 907 height 62
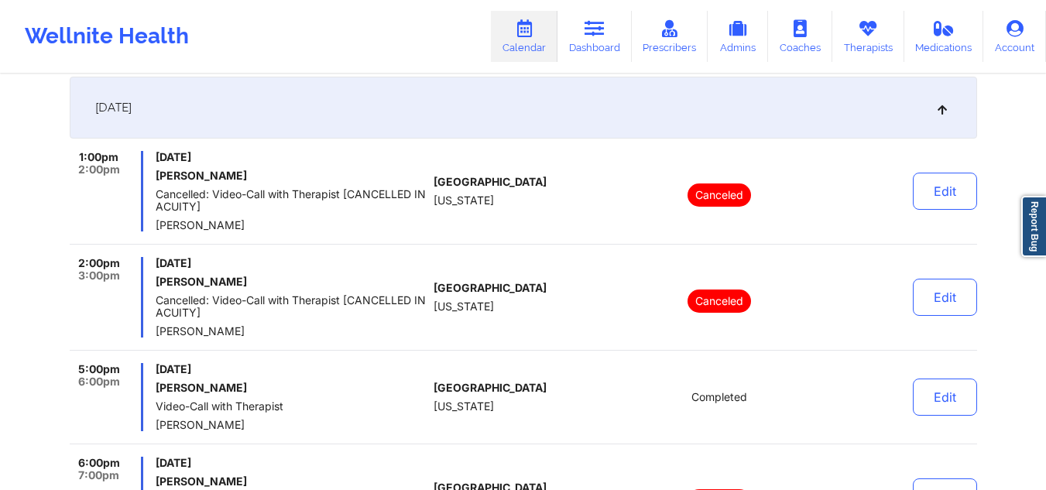
scroll to position [0, 0]
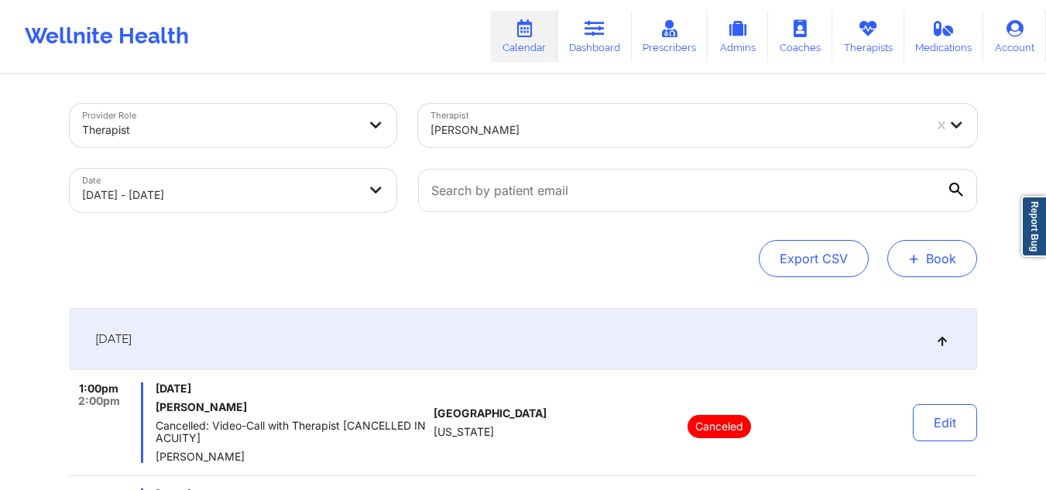
click at [940, 249] on button "+ Book" at bounding box center [932, 258] width 90 height 37
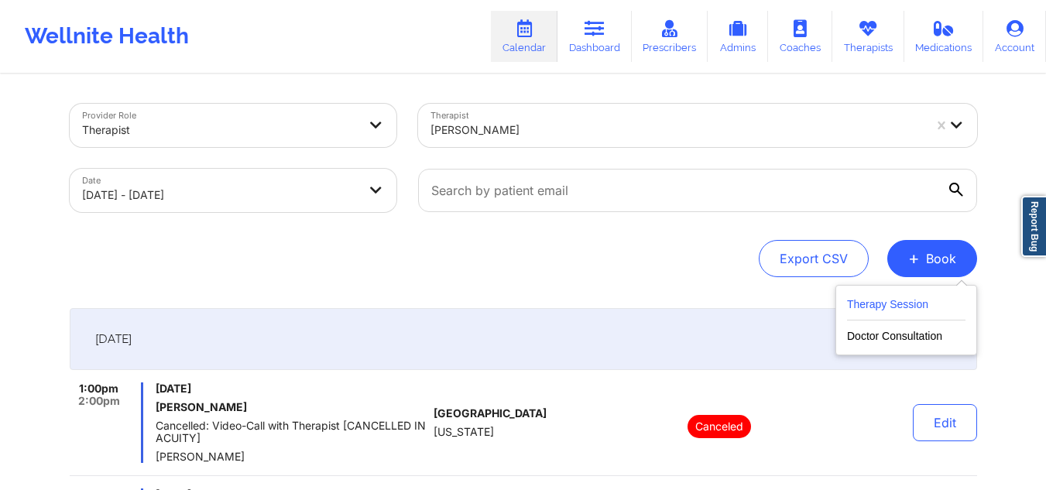
click at [918, 314] on button "Therapy Session" at bounding box center [906, 308] width 118 height 26
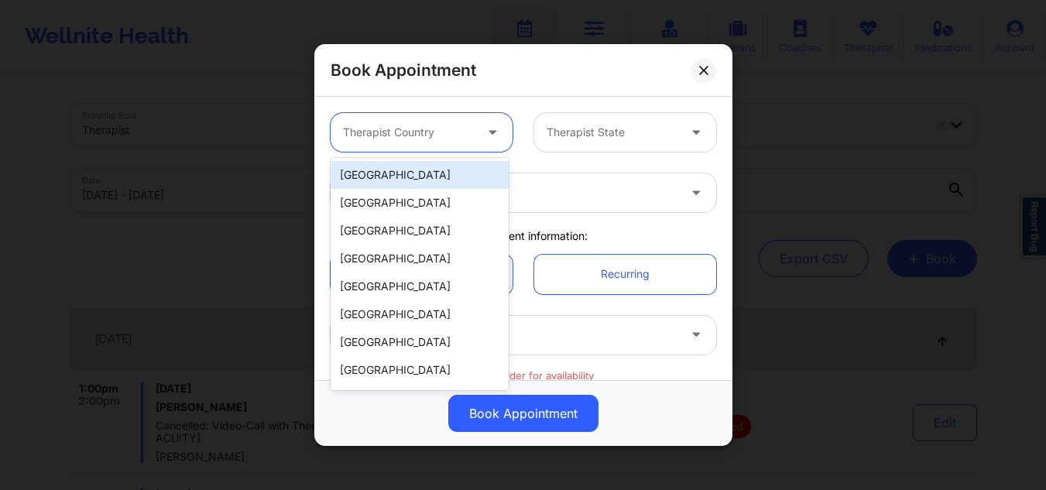
click at [400, 122] on div "Therapist Country" at bounding box center [402, 132] width 145 height 39
click at [400, 171] on div "[GEOGRAPHIC_DATA]" at bounding box center [419, 175] width 178 height 28
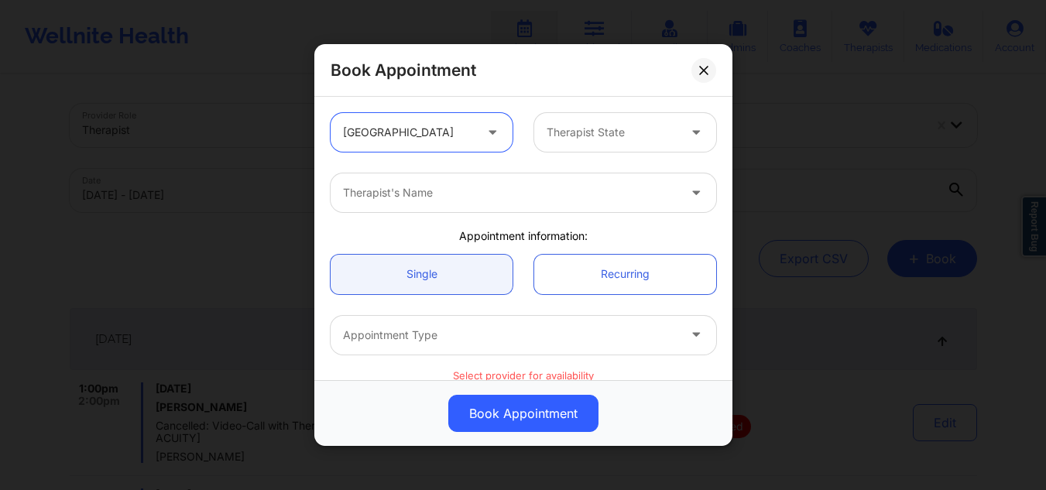
click at [577, 125] on div at bounding box center [611, 132] width 131 height 19
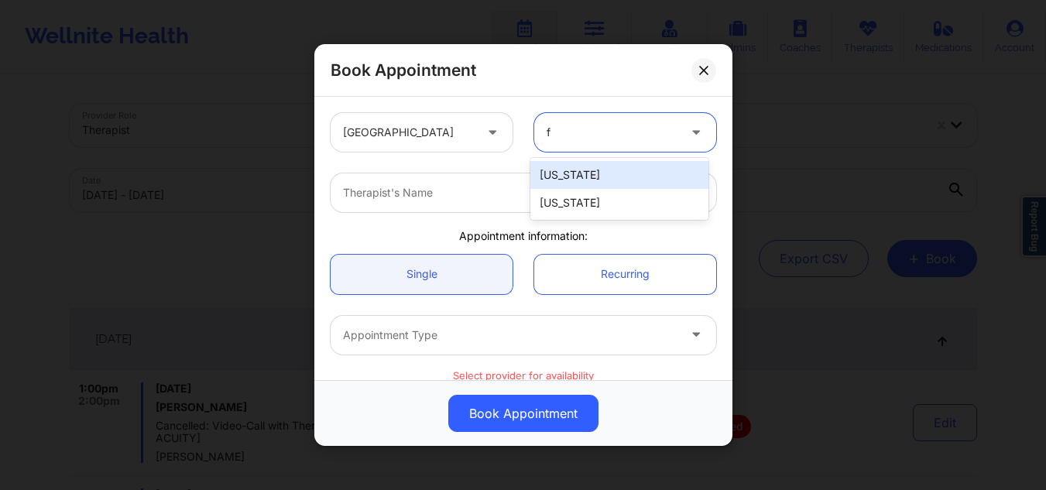
type input "fl"
click at [578, 166] on div "[US_STATE]" at bounding box center [619, 175] width 178 height 28
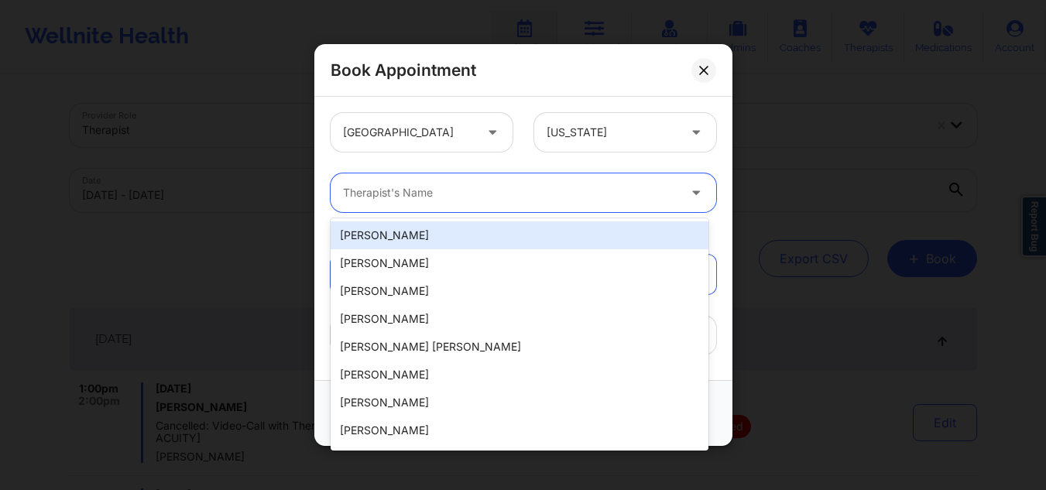
click at [558, 183] on div "Therapist's Name" at bounding box center [504, 192] width 348 height 39
type input "franch"
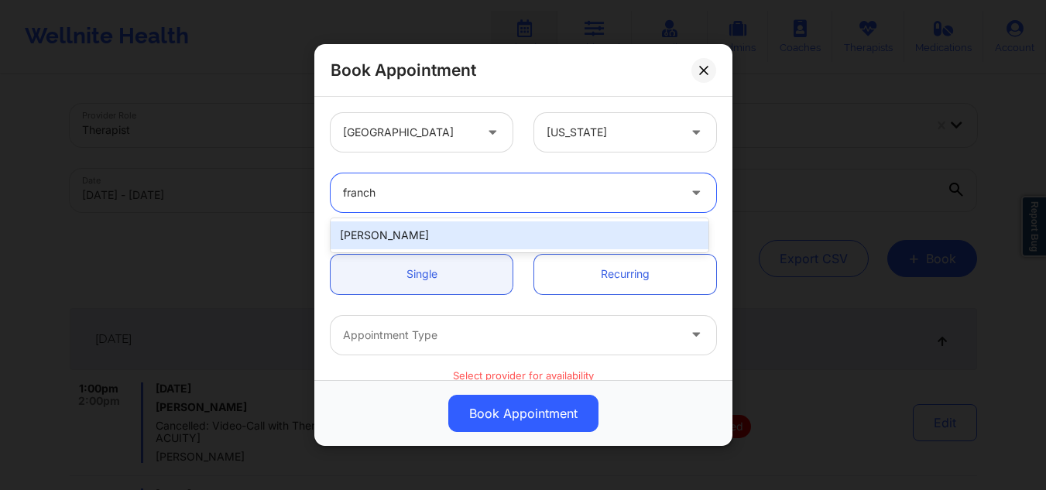
click at [551, 233] on div "[PERSON_NAME]" at bounding box center [519, 235] width 378 height 28
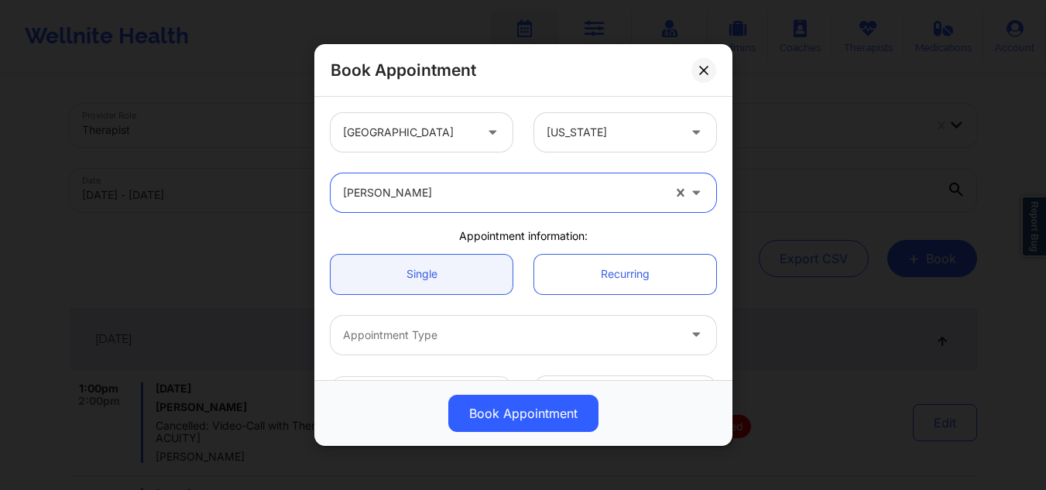
scroll to position [155, 0]
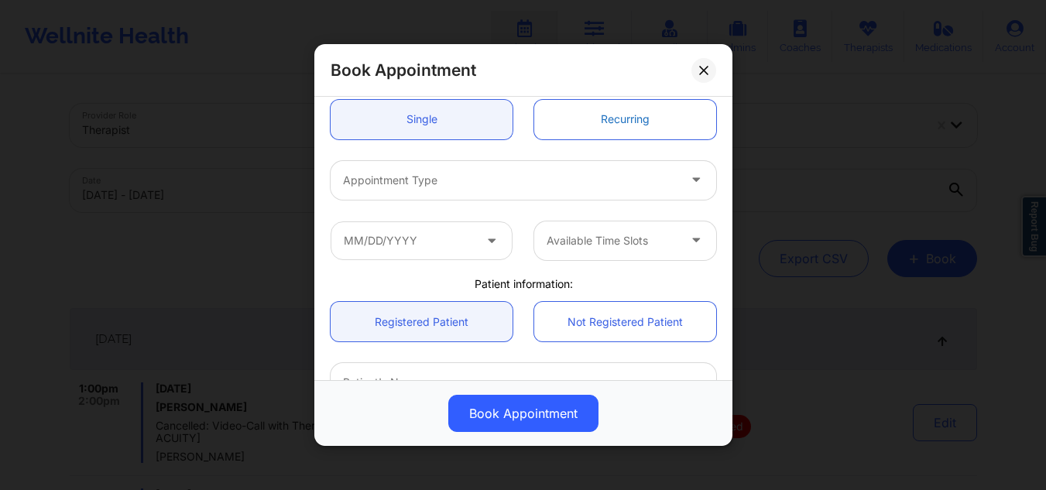
click at [591, 108] on link "Recurring" at bounding box center [625, 118] width 182 height 39
click at [590, 108] on link "Recurring" at bounding box center [625, 118] width 182 height 39
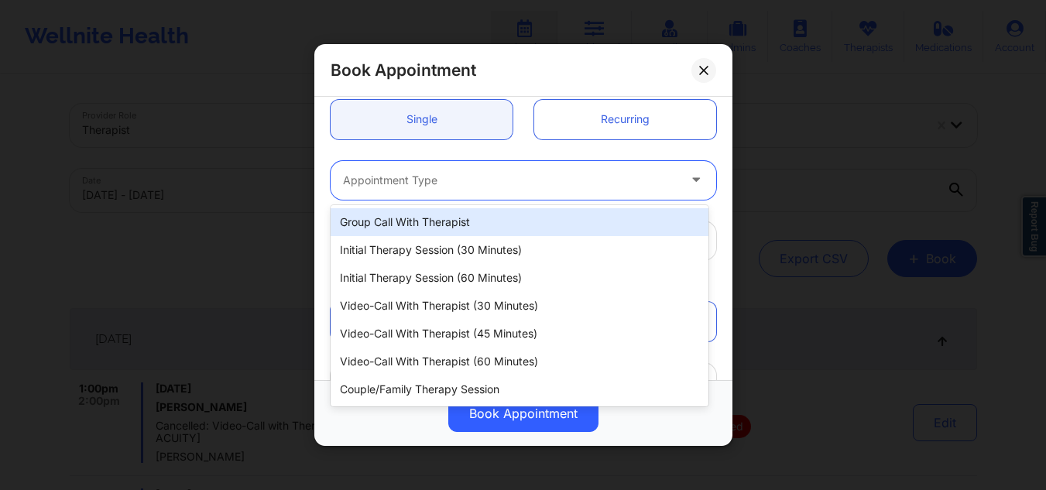
click at [558, 162] on div "Appointment Type" at bounding box center [504, 179] width 348 height 39
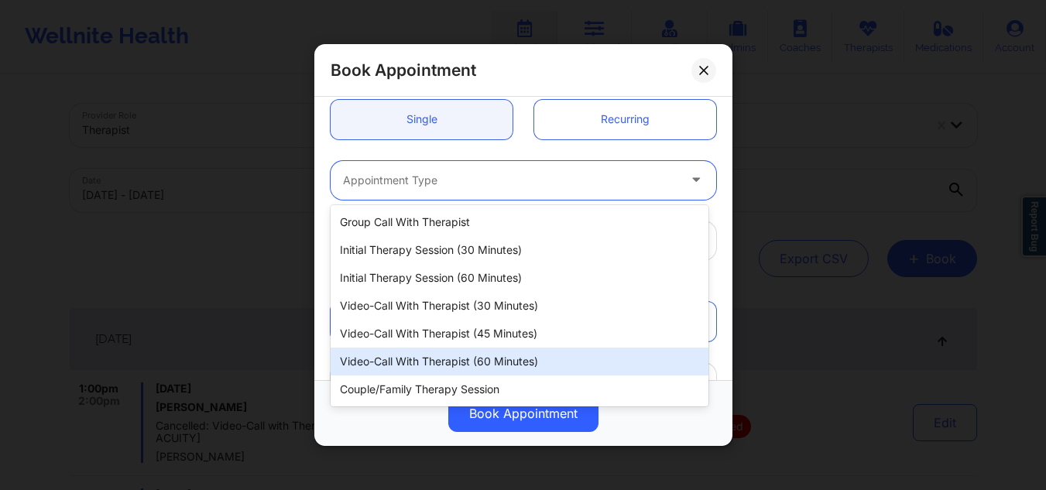
click at [439, 368] on div "Video-Call with Therapist (60 minutes)" at bounding box center [519, 361] width 378 height 28
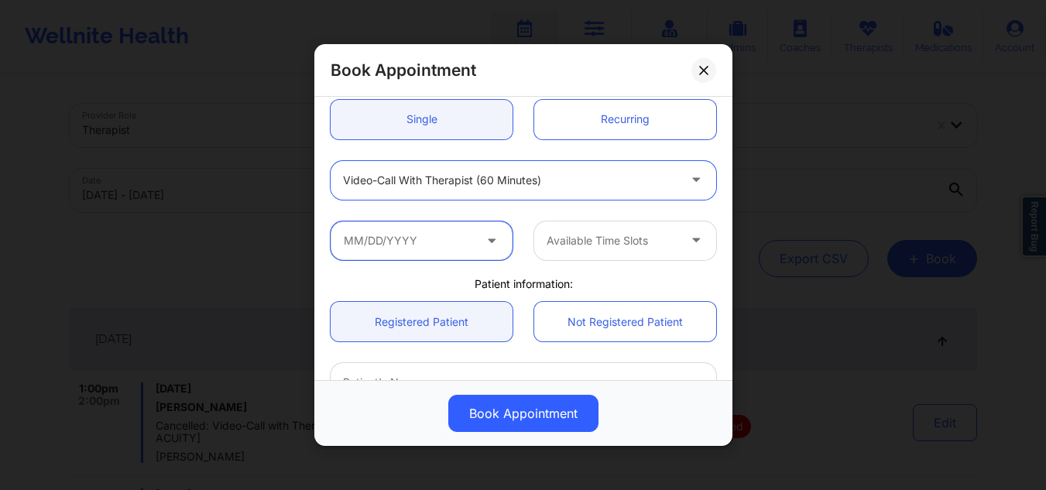
click at [344, 241] on input "text" at bounding box center [421, 240] width 182 height 39
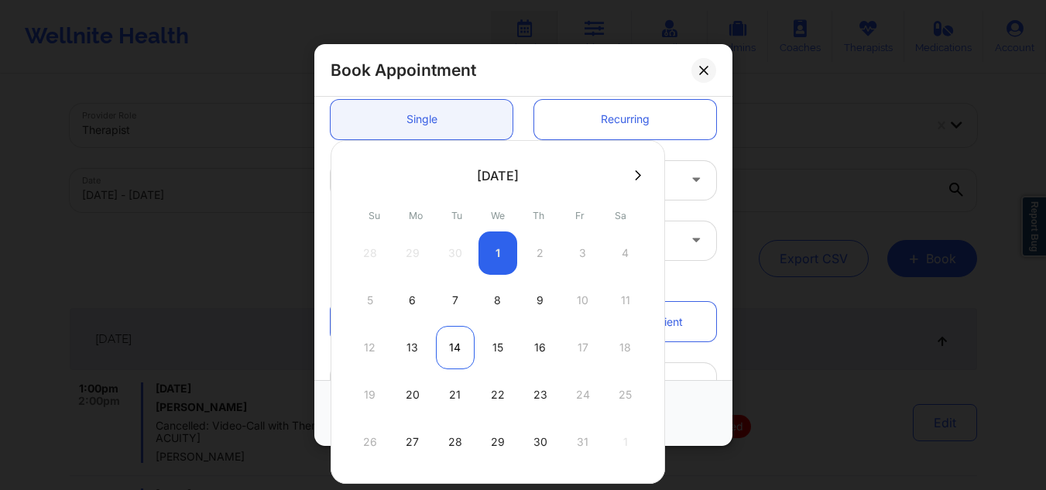
click at [458, 351] on div "14" at bounding box center [455, 347] width 39 height 43
type input "[DATE]"
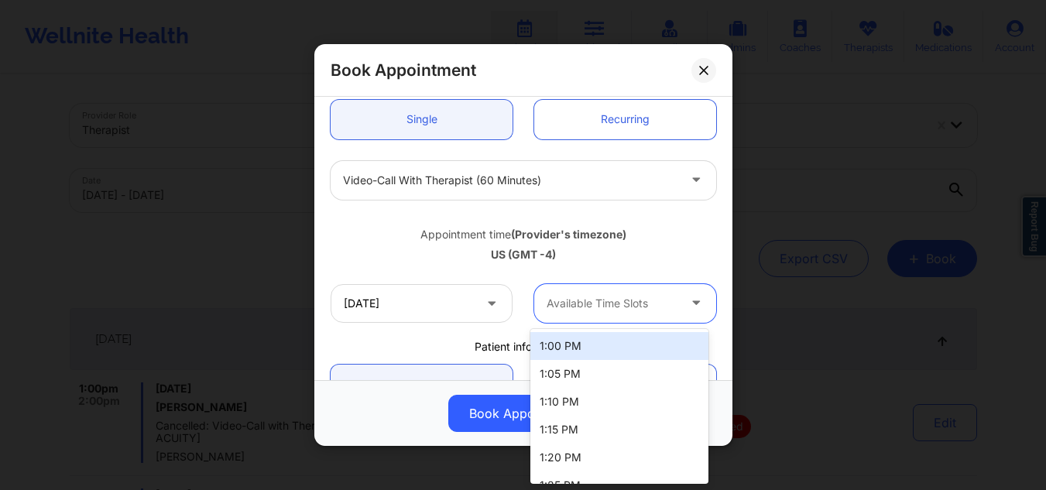
click at [597, 296] on div at bounding box center [611, 303] width 131 height 19
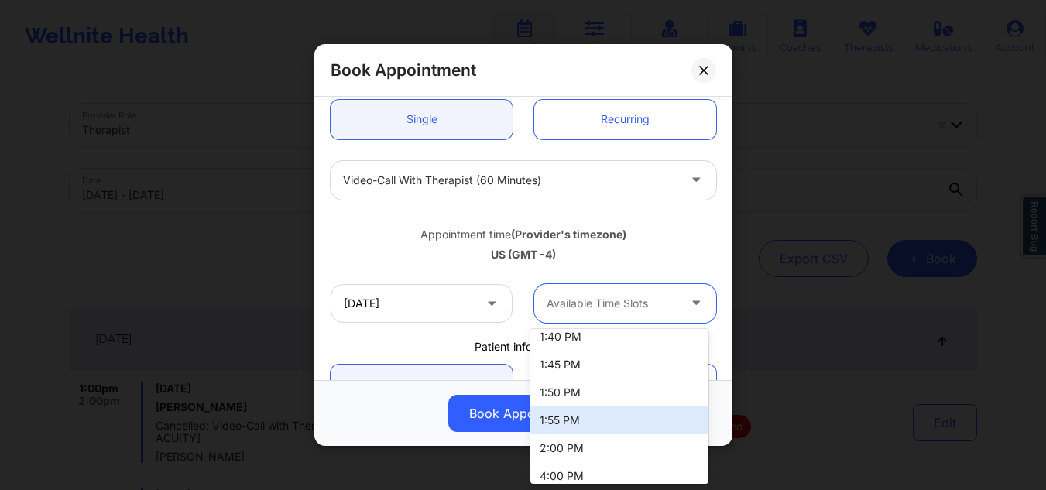
scroll to position [269, 0]
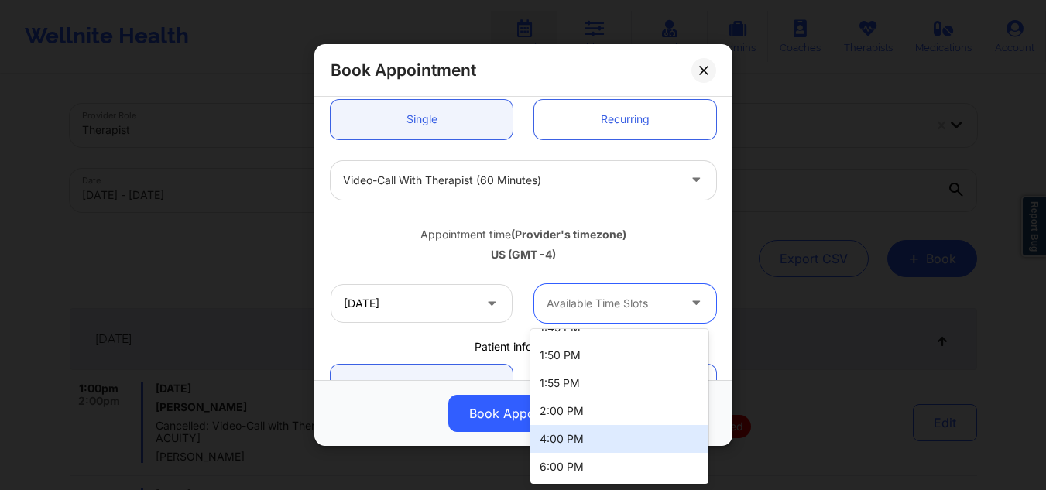
click at [603, 430] on div "4:00 PM" at bounding box center [619, 439] width 178 height 28
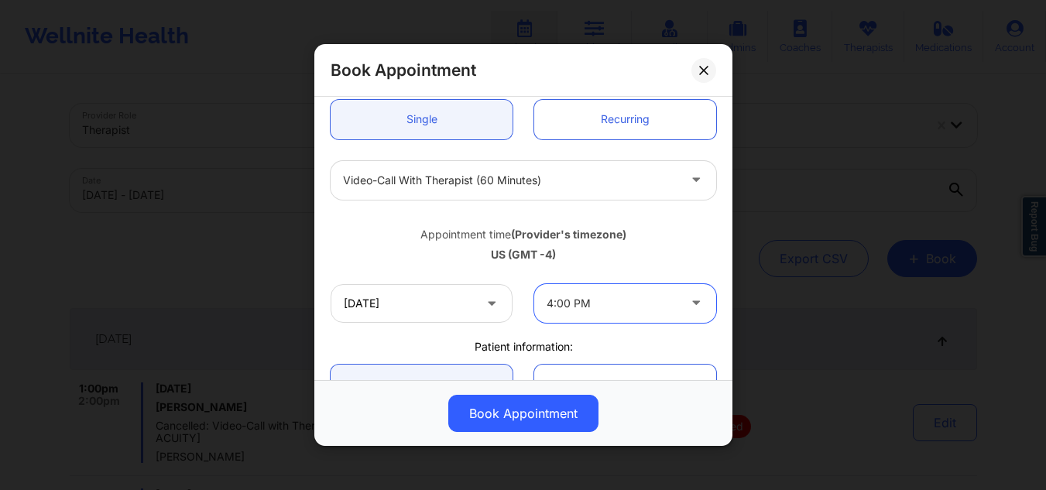
scroll to position [310, 0]
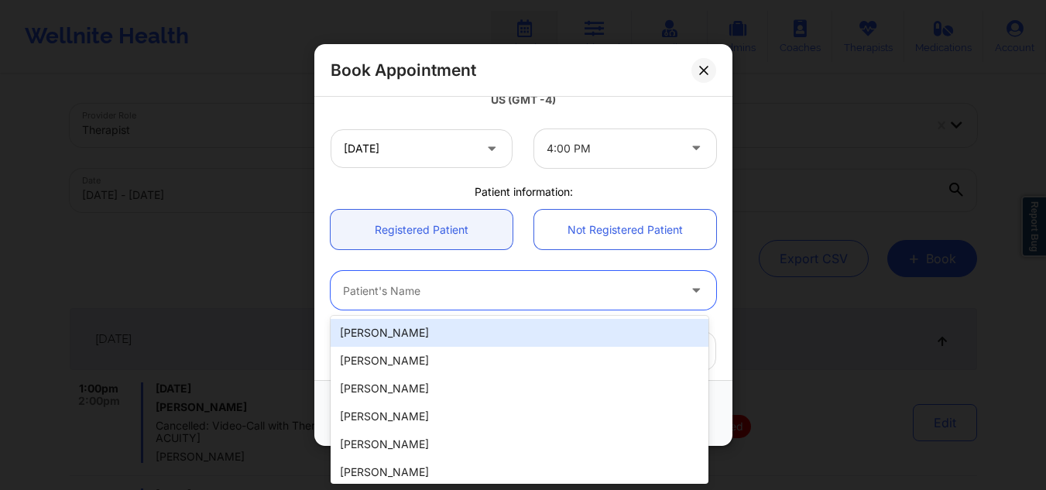
click at [500, 290] on div at bounding box center [510, 290] width 334 height 19
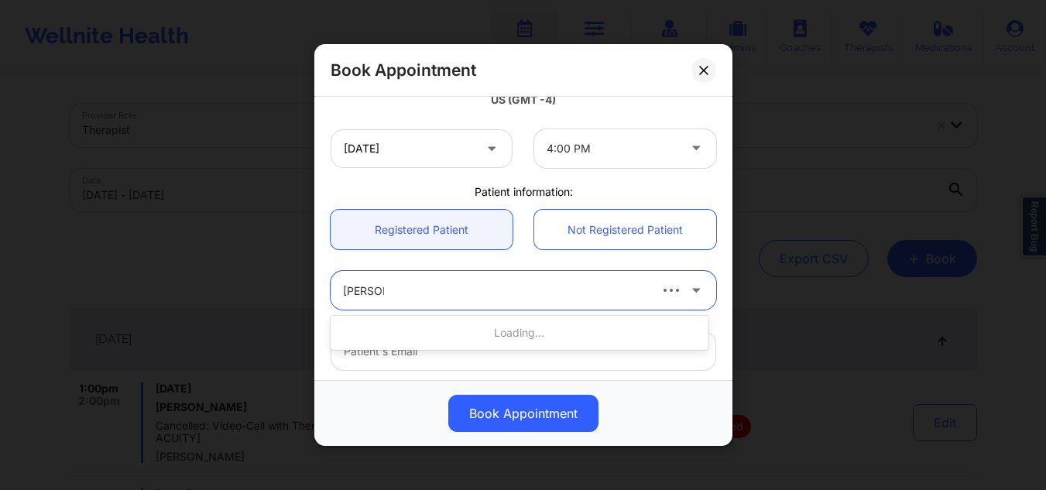
type input "[PERSON_NAME]"
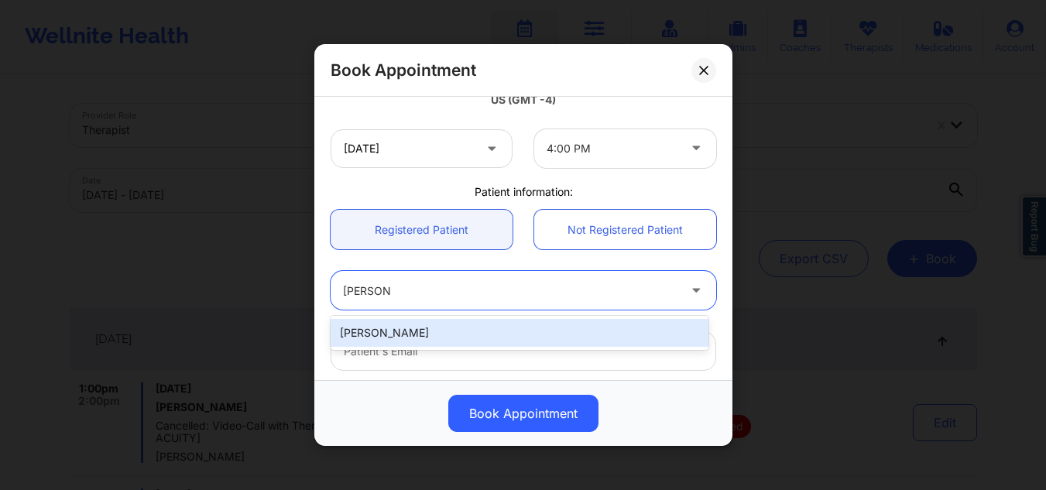
click at [516, 336] on div "[PERSON_NAME]" at bounding box center [519, 333] width 378 height 28
type input "[EMAIL_ADDRESS][DOMAIN_NAME]"
type input "[PHONE_NUMBER]"
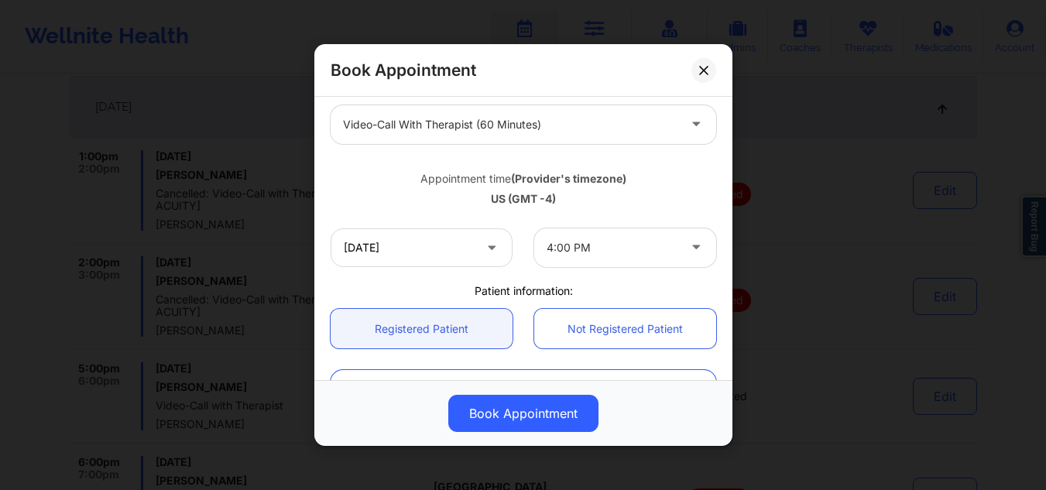
scroll to position [56, 0]
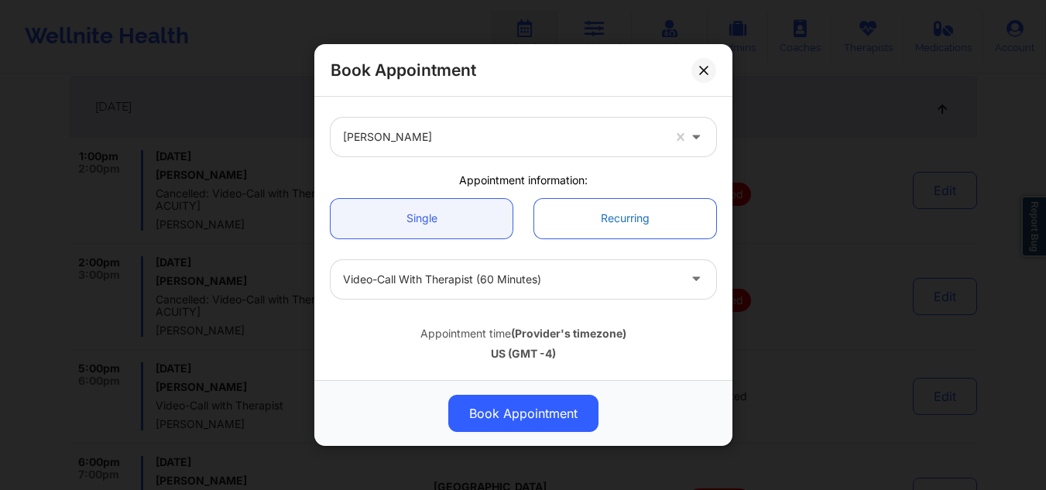
click at [596, 217] on link "Recurring" at bounding box center [625, 217] width 182 height 39
click at [629, 216] on link "Recurring" at bounding box center [625, 217] width 182 height 39
click at [665, 230] on link "Recurring" at bounding box center [625, 217] width 182 height 39
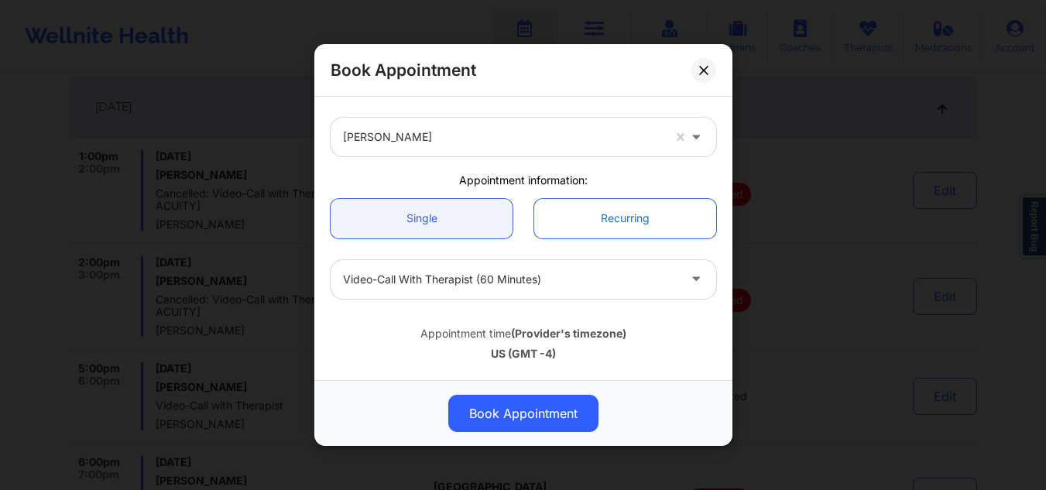
scroll to position [0, 0]
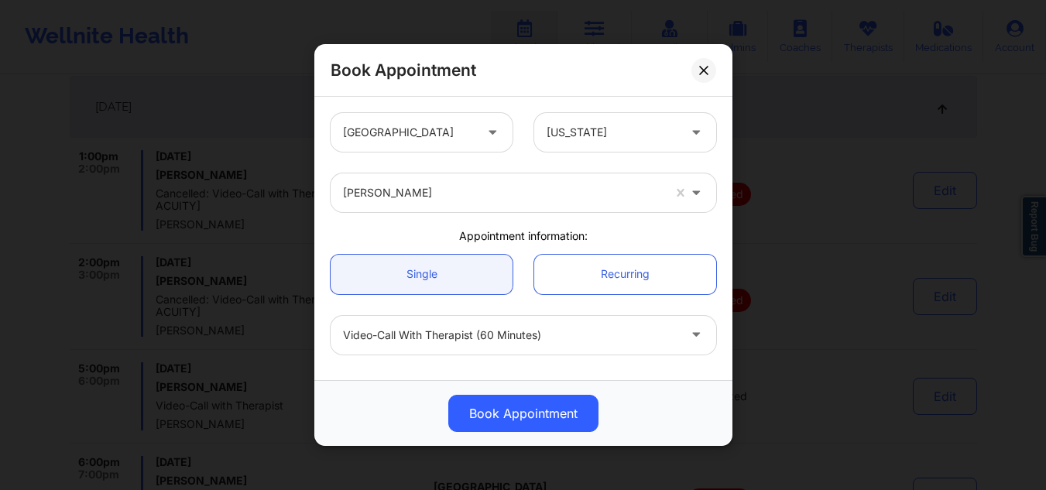
click at [460, 190] on div at bounding box center [502, 192] width 319 height 19
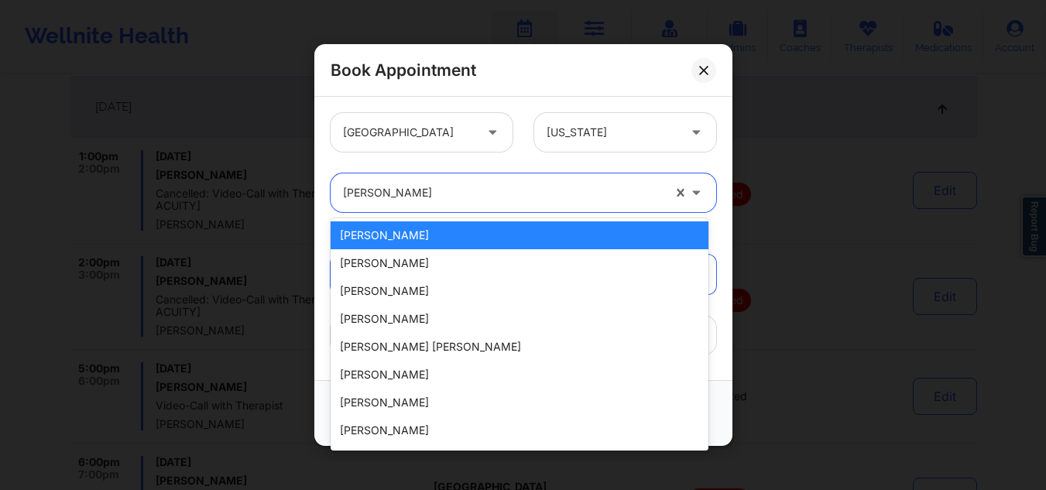
click at [457, 190] on div at bounding box center [502, 192] width 319 height 19
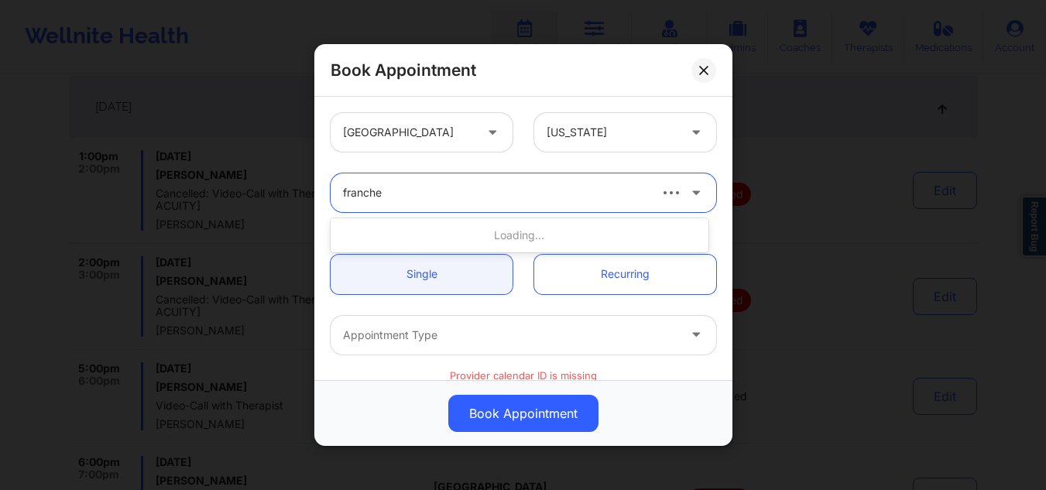
type input "franchez"
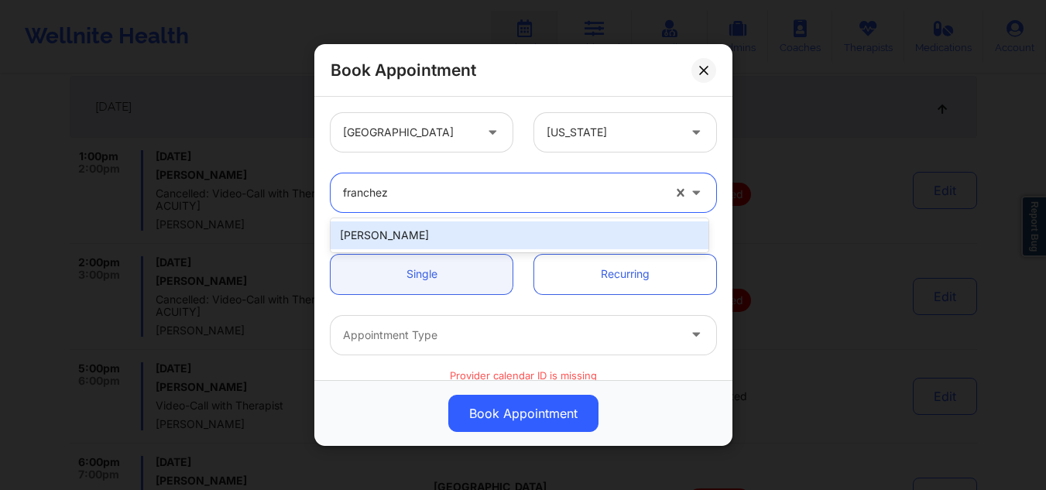
click at [441, 228] on div "[PERSON_NAME]" at bounding box center [519, 235] width 378 height 28
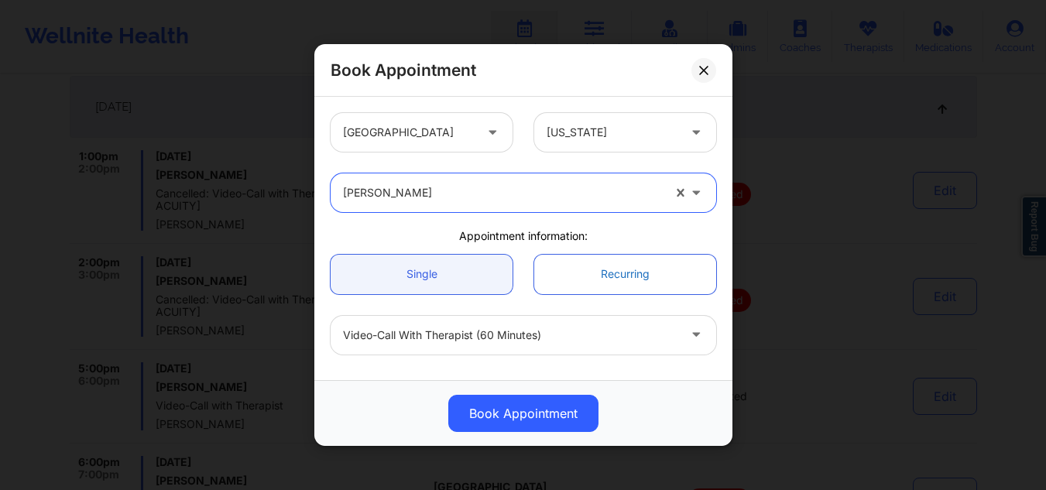
click at [611, 269] on link "Recurring" at bounding box center [625, 273] width 182 height 39
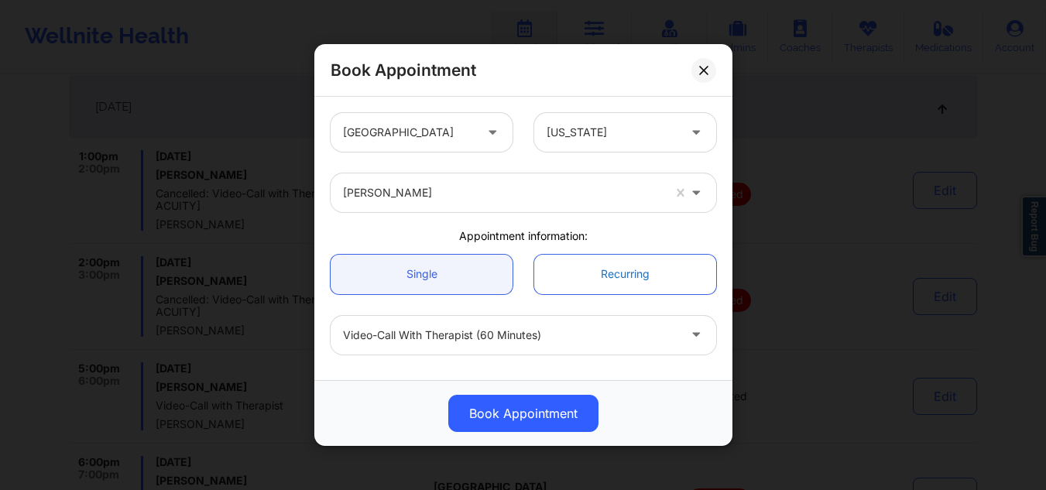
click at [611, 269] on link "Recurring" at bounding box center [625, 273] width 182 height 39
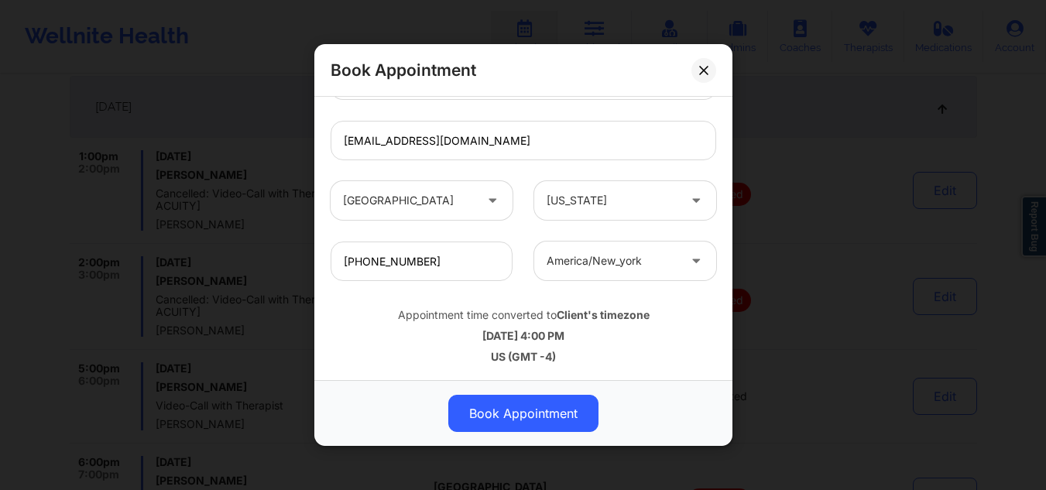
scroll to position [542, 0]
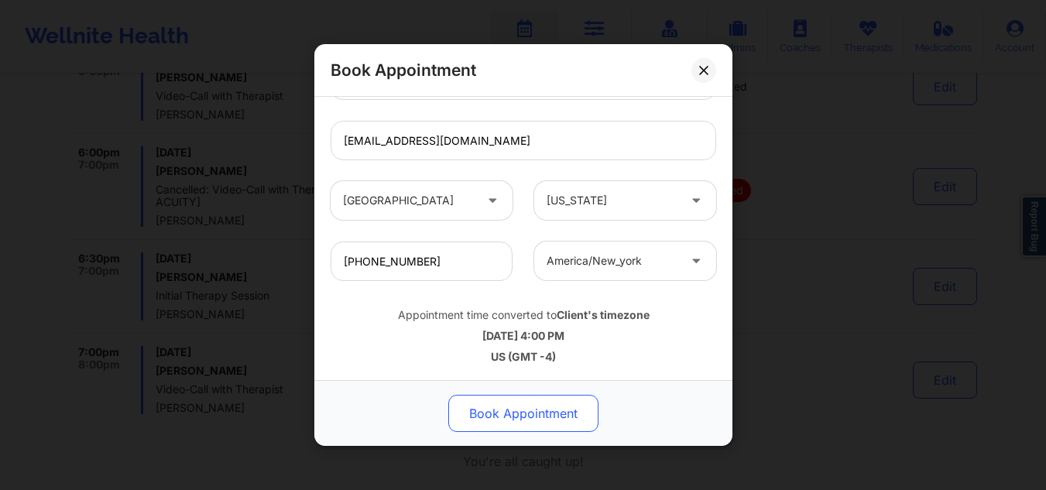
click at [539, 409] on button "Book Appointment" at bounding box center [523, 413] width 150 height 37
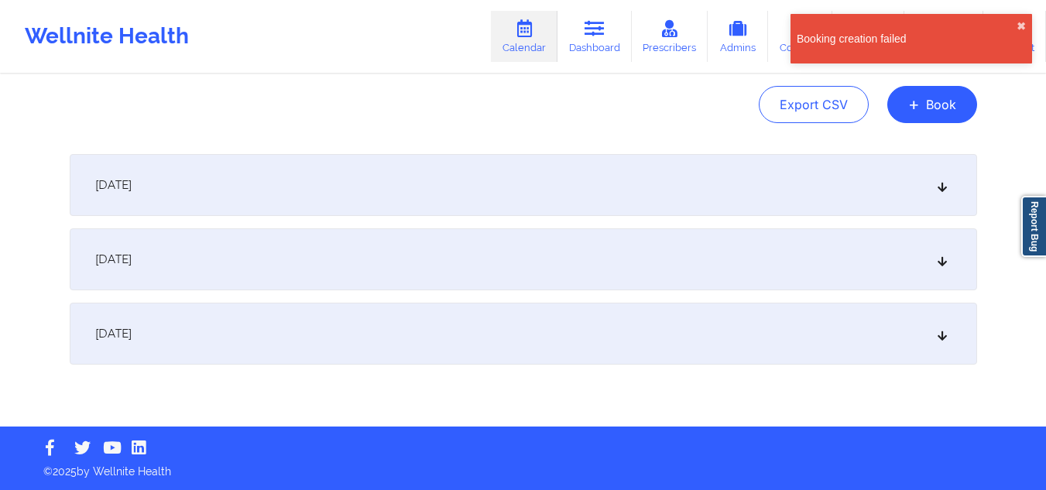
scroll to position [154, 0]
click at [1024, 20] on button "✖︎" at bounding box center [1020, 26] width 9 height 12
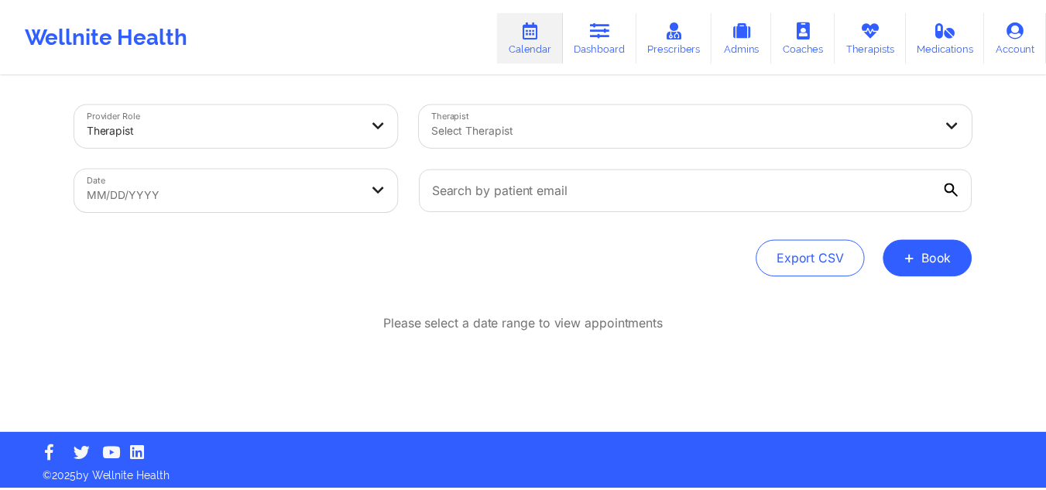
scroll to position [7, 0]
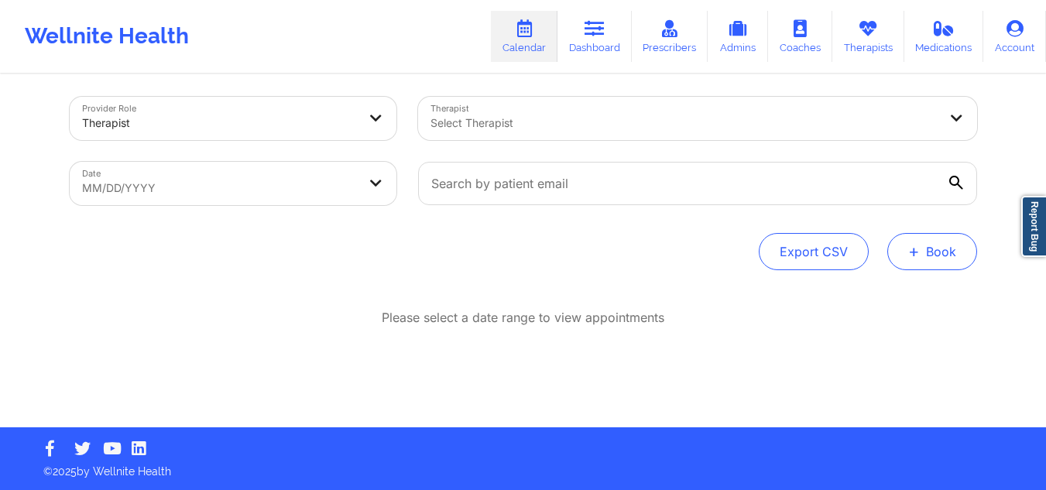
click at [934, 258] on button "+ Book" at bounding box center [932, 251] width 90 height 37
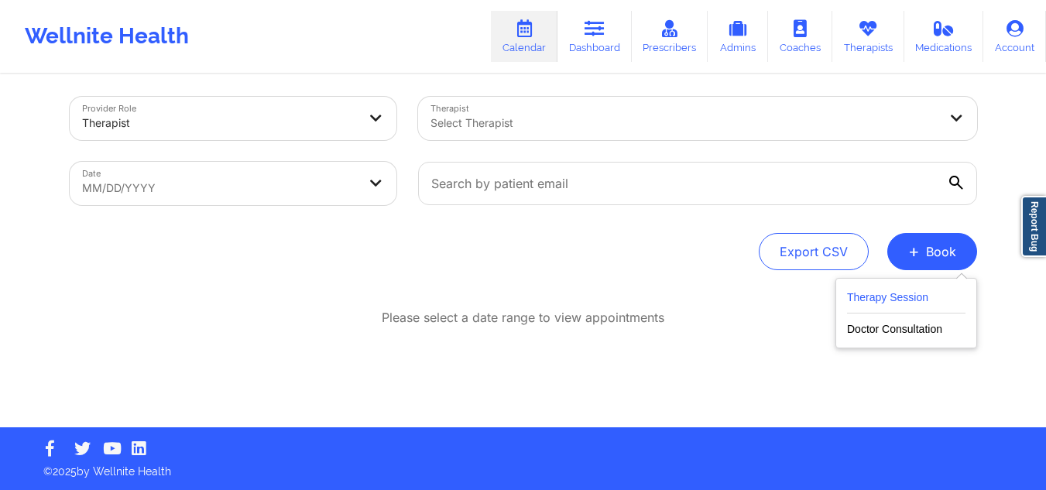
click at [881, 300] on button "Therapy Session" at bounding box center [906, 301] width 118 height 26
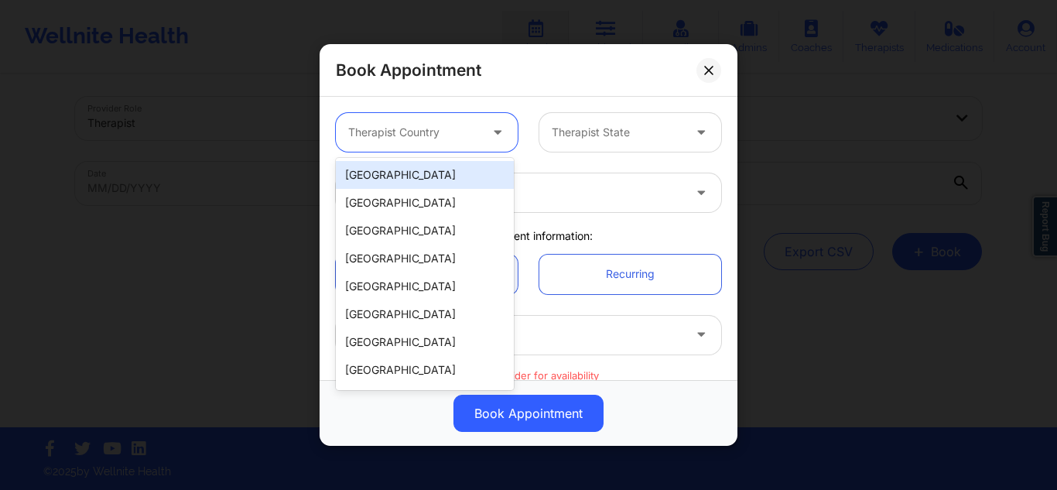
click at [442, 142] on div "Therapist Country" at bounding box center [408, 132] width 145 height 39
click at [433, 183] on div "[GEOGRAPHIC_DATA]" at bounding box center [425, 175] width 178 height 28
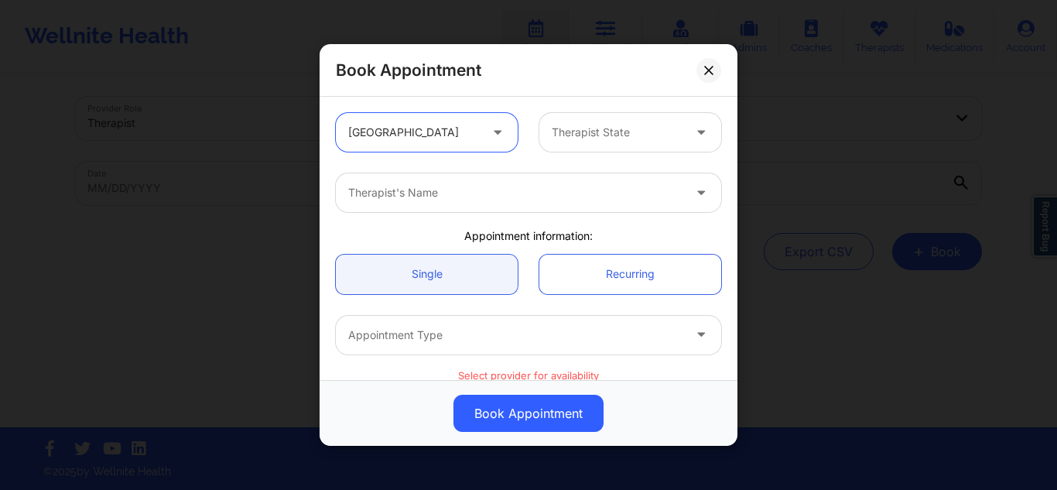
click at [560, 135] on div at bounding box center [617, 132] width 131 height 19
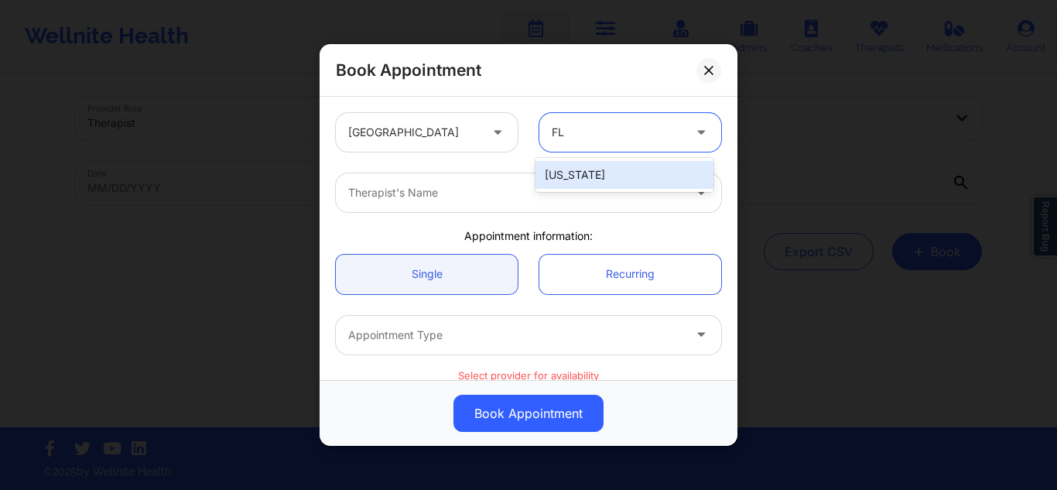
type input "FLO"
click at [626, 177] on div "[US_STATE]" at bounding box center [625, 175] width 178 height 28
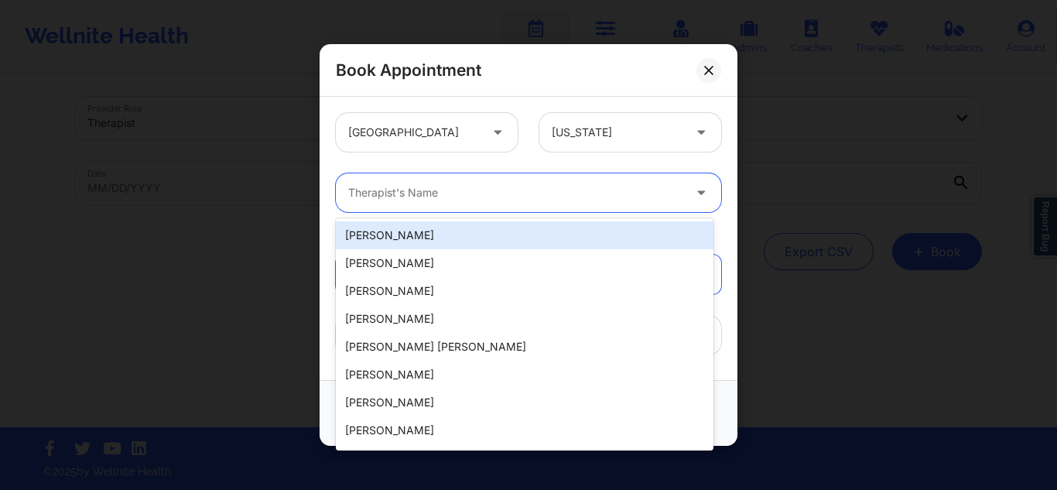
click at [580, 195] on div at bounding box center [515, 192] width 334 height 19
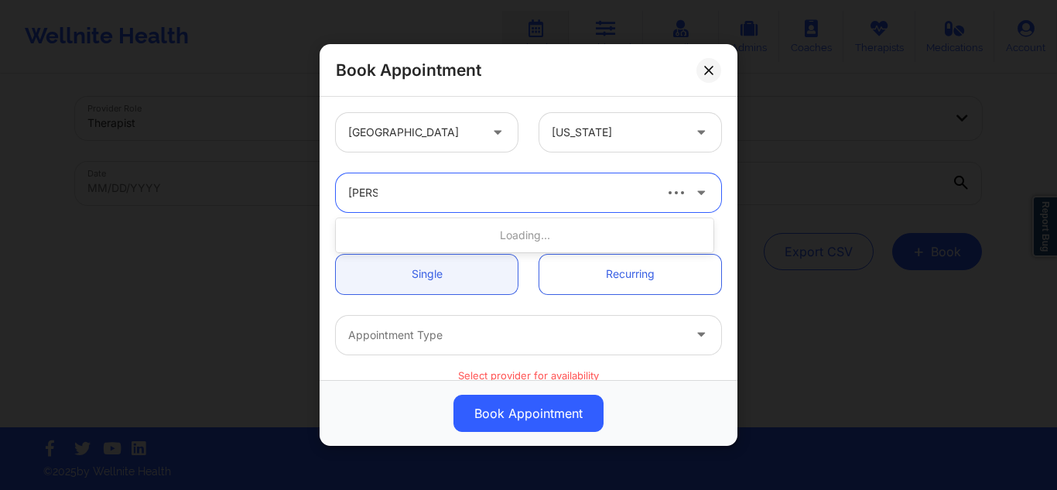
type input "BELKI"
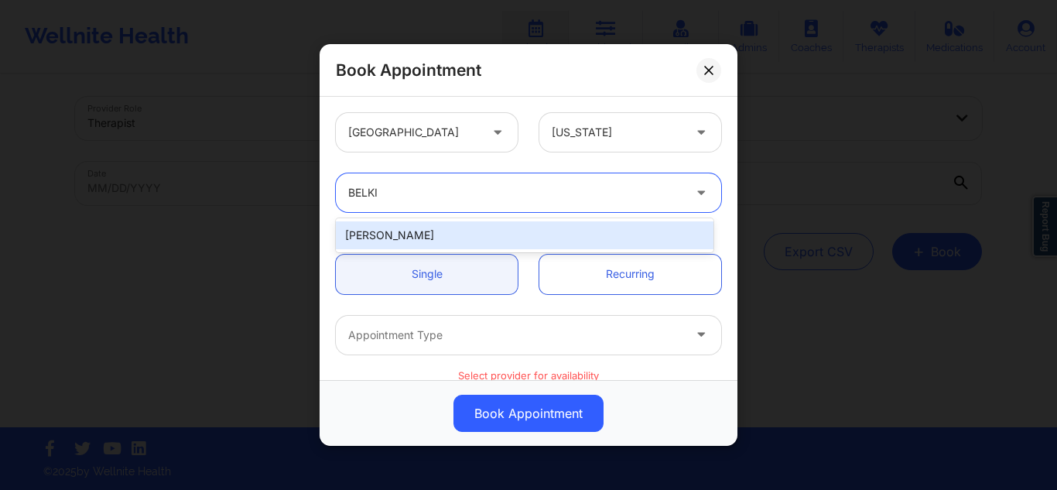
click at [536, 223] on div "[PERSON_NAME]" at bounding box center [525, 235] width 378 height 28
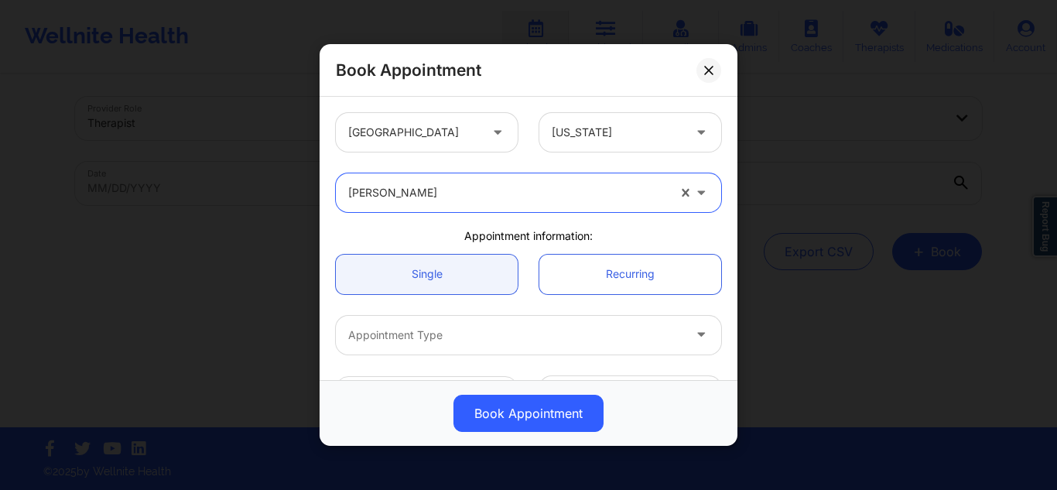
scroll to position [232, 0]
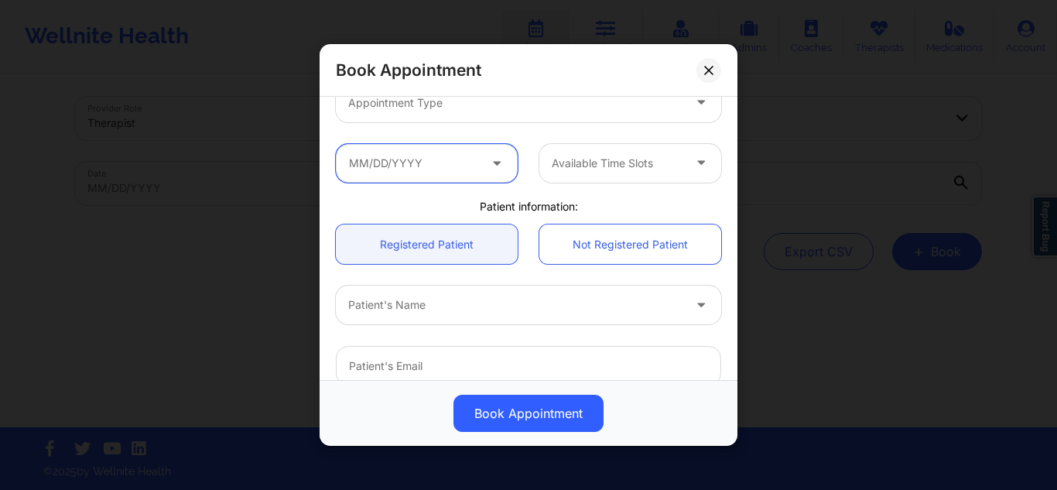
click at [409, 176] on input "text" at bounding box center [427, 162] width 182 height 39
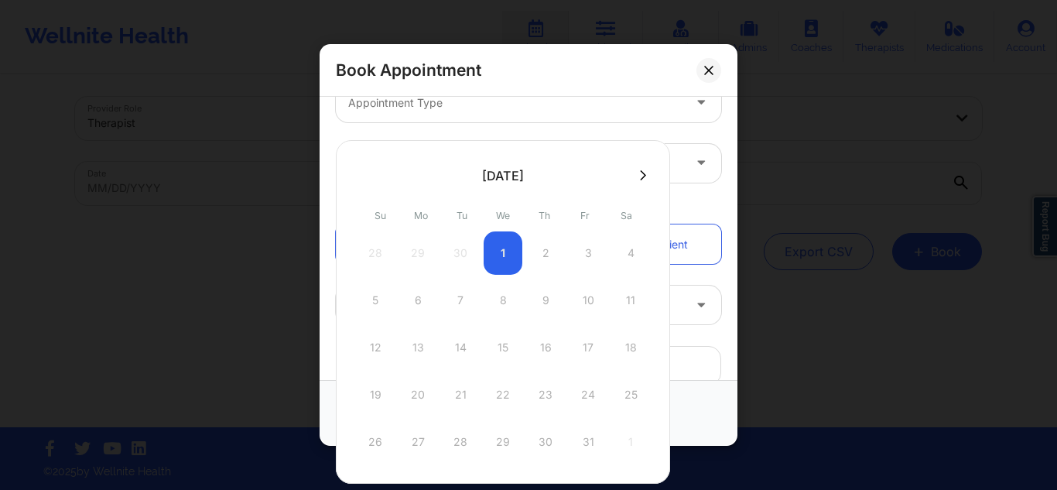
click at [541, 257] on div "28 29 30 1 2 3 4" at bounding box center [503, 252] width 294 height 43
click at [487, 253] on div "28 29 30 1 2 3 4" at bounding box center [503, 252] width 294 height 43
click at [639, 182] on div at bounding box center [503, 174] width 334 height 23
click at [635, 180] on button at bounding box center [642, 175] width 15 height 13
click at [710, 197] on div "United States [US_STATE] [PERSON_NAME] Appointment information: Single Recurrin…" at bounding box center [528, 193] width 407 height 646
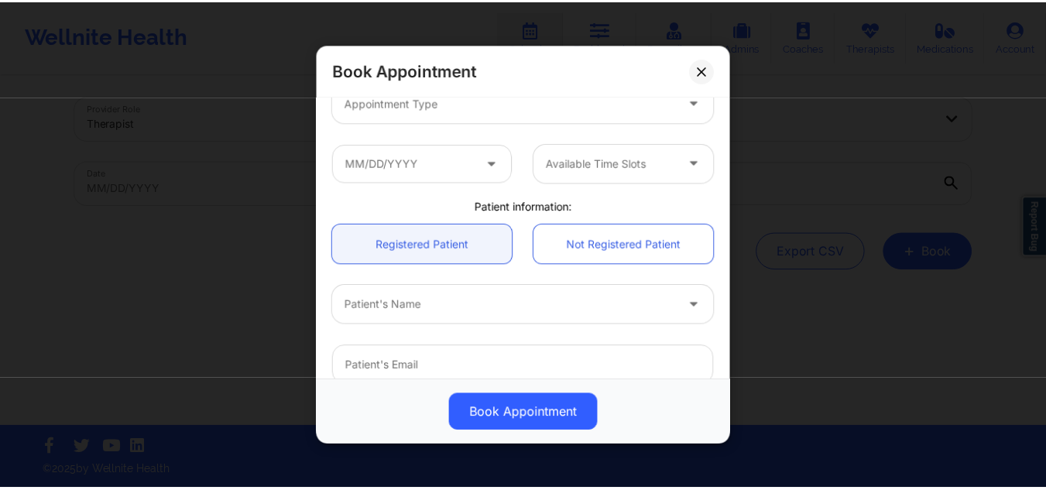
scroll to position [155, 0]
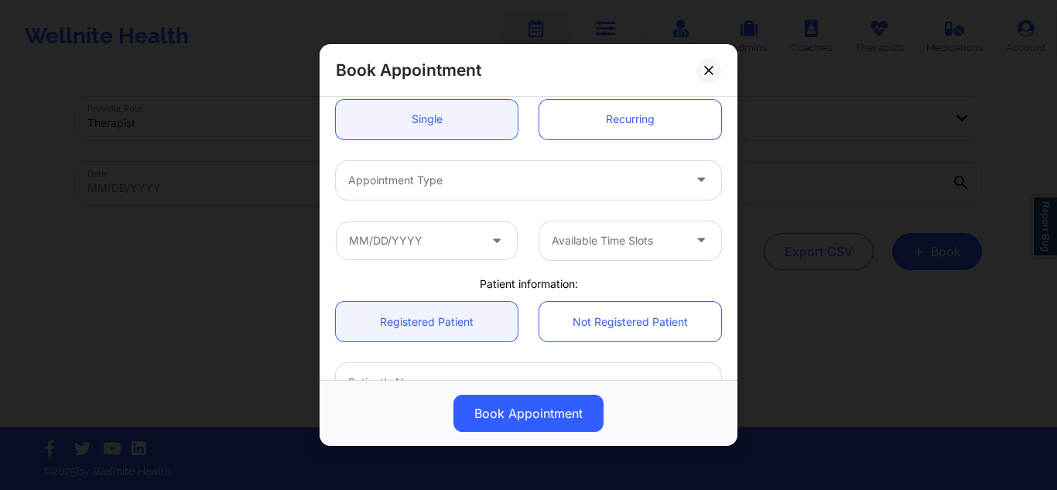
click at [563, 182] on div at bounding box center [515, 180] width 334 height 19
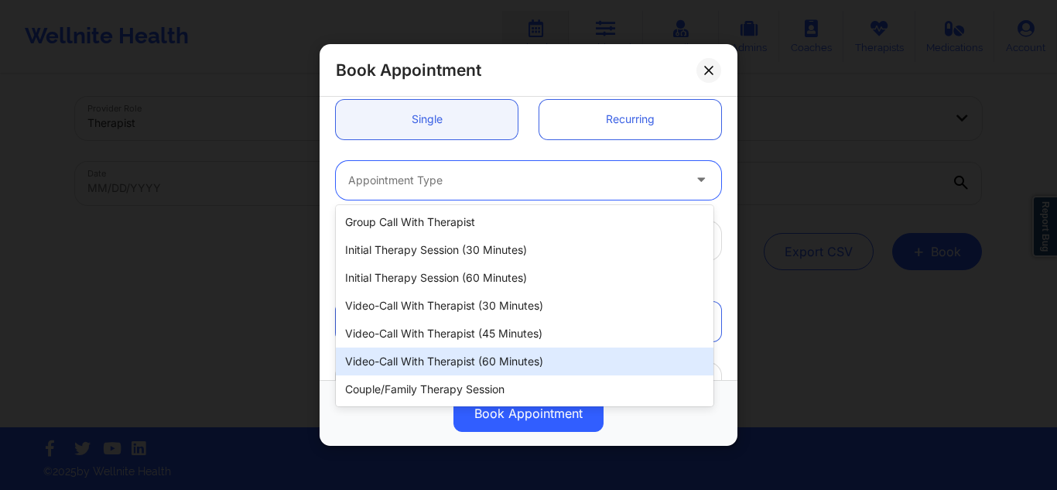
click at [468, 359] on div "Video-Call with Therapist (60 minutes)" at bounding box center [525, 361] width 378 height 28
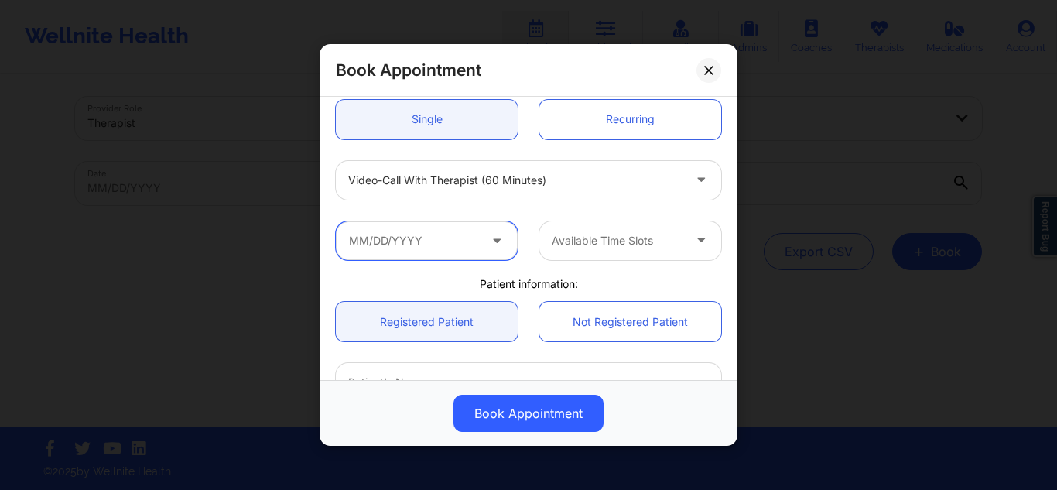
click at [435, 235] on input "text" at bounding box center [427, 240] width 182 height 39
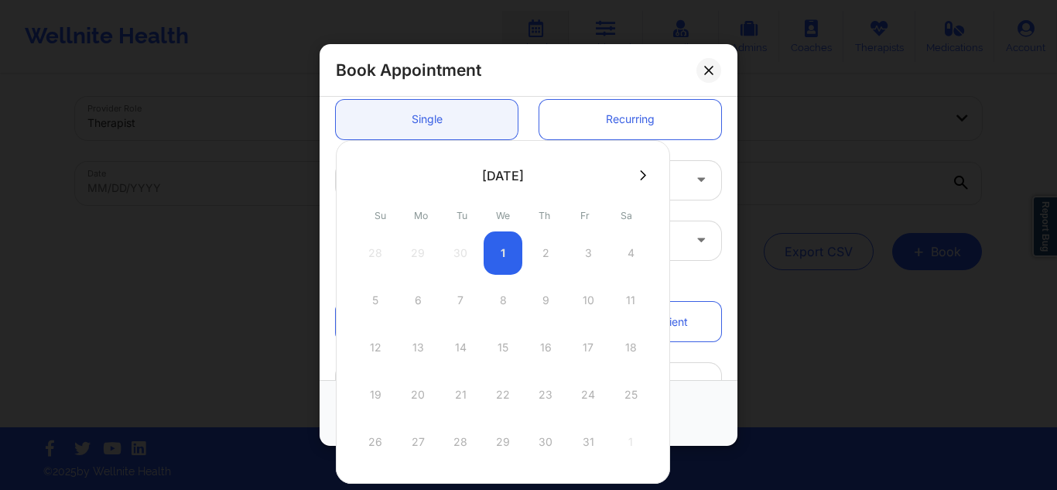
click at [495, 245] on div "28 29 30 1 2 3 4" at bounding box center [503, 252] width 294 height 43
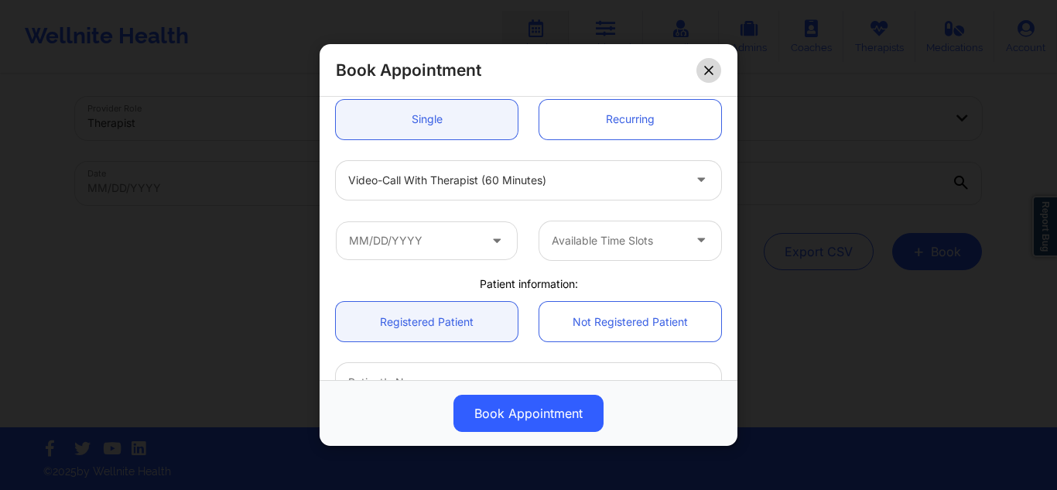
click at [717, 76] on button at bounding box center [709, 69] width 25 height 25
